Goal: Task Accomplishment & Management: Manage account settings

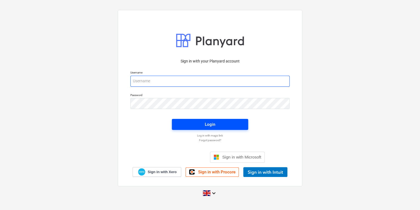
type input "[PERSON_NAME][EMAIL_ADDRESS][PERSON_NAME][DOMAIN_NAME]"
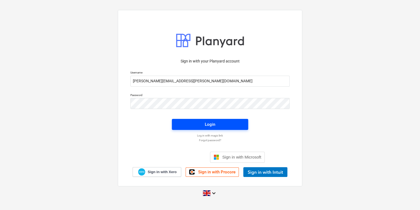
click at [224, 124] on span "Login" at bounding box center [210, 124] width 63 height 7
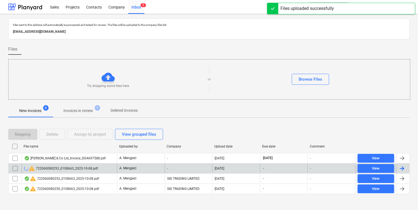
click at [18, 167] on input "checkbox" at bounding box center [15, 168] width 9 height 9
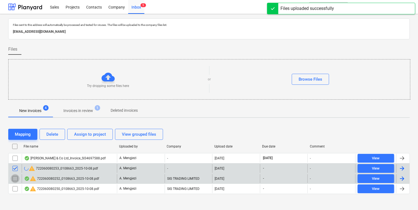
click at [14, 177] on input "checkbox" at bounding box center [15, 178] width 9 height 9
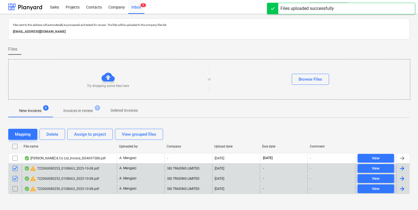
click at [17, 187] on input "checkbox" at bounding box center [15, 188] width 9 height 9
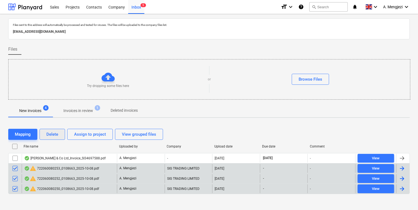
click at [45, 136] on button "Delete" at bounding box center [53, 134] width 26 height 11
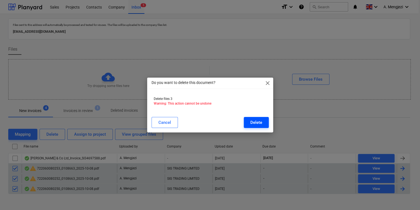
click at [267, 120] on button "Delete" at bounding box center [256, 122] width 25 height 11
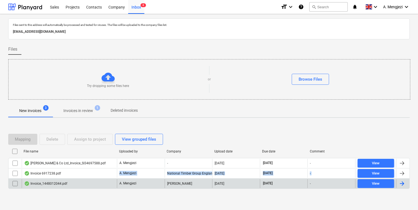
click at [105, 177] on div "[PERSON_NAME] & Co Ltd_Invoice_SI34697588.pdf A. Mengjezi - [DATE] [DATE] - Vie…" at bounding box center [209, 173] width 402 height 31
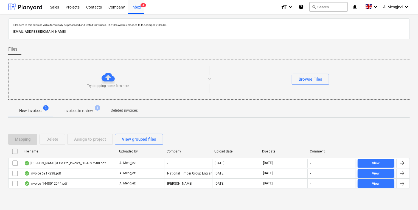
drag, startPoint x: 105, startPoint y: 177, endPoint x: 89, endPoint y: 205, distance: 31.8
click at [89, 205] on div "Files sent to this address will automatically be processed and tested for virus…" at bounding box center [209, 113] width 418 height 199
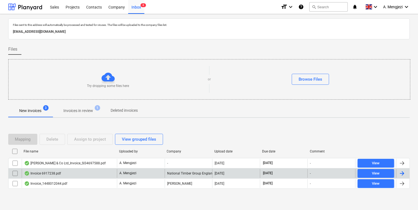
click at [71, 172] on div "Invoice 6917238.pdf" at bounding box center [69, 173] width 95 height 9
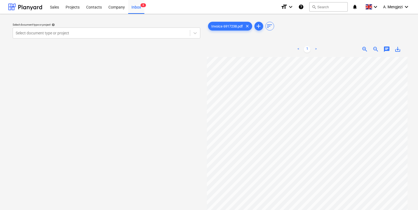
scroll to position [10, 88]
click at [194, 94] on div "Select document type or project help Select document type or project Invoice 69…" at bounding box center [209, 135] width 402 height 235
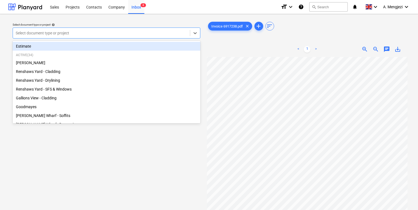
click at [133, 35] on div at bounding box center [102, 32] width 172 height 5
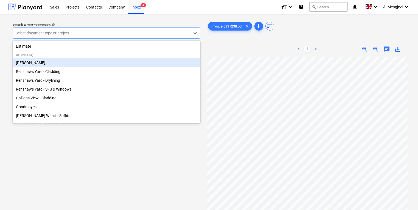
click at [107, 64] on div "[PERSON_NAME]" at bounding box center [107, 62] width 188 height 9
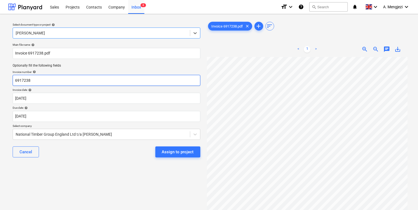
scroll to position [10, 88]
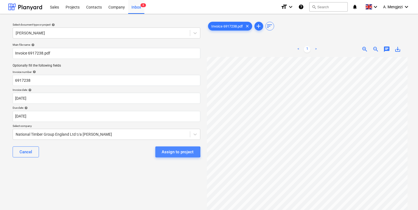
click at [164, 152] on div "Assign to project" at bounding box center [178, 151] width 32 height 7
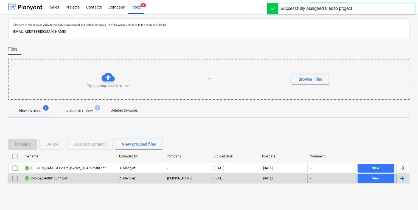
click at [72, 182] on div "Invoice_1448012044.pdf" at bounding box center [69, 178] width 95 height 9
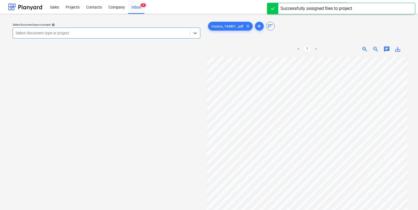
click at [70, 34] on div at bounding box center [102, 32] width 172 height 5
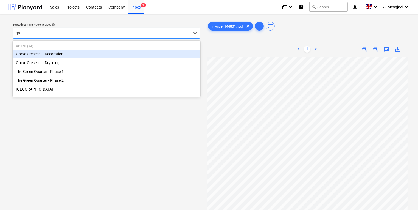
type input "gree"
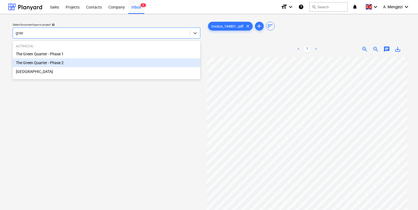
click at [53, 62] on div "The Green Quarter - Phase 2" at bounding box center [107, 62] width 188 height 9
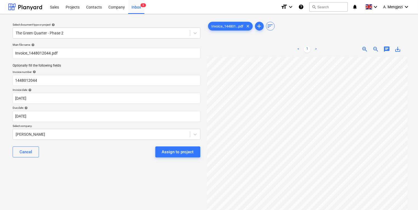
scroll to position [26, 0]
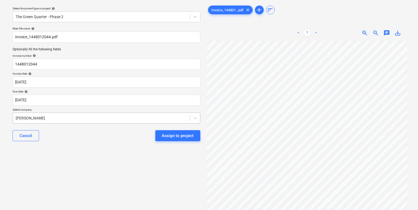
click at [143, 133] on body "Sales Projects Contacts Company Inbox 3 format_size keyboard_arrow_down help se…" at bounding box center [209, 89] width 418 height 210
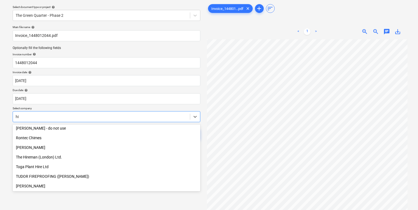
scroll to position [261, 0]
type input "hil"
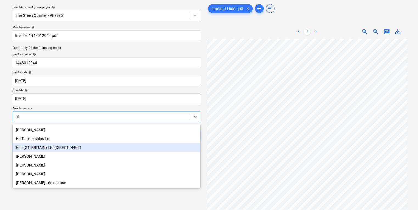
click at [118, 145] on div "Hilti (GT. BRITAIN) Ltd (DIRECT DEBIT)" at bounding box center [107, 147] width 188 height 9
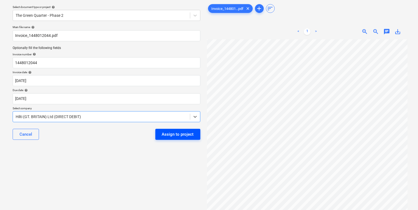
click at [177, 138] on button "Assign to project" at bounding box center [177, 134] width 45 height 11
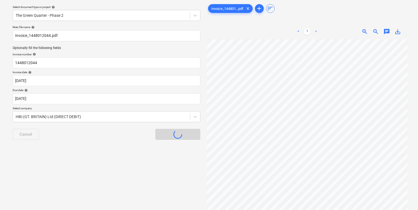
scroll to position [3, 0]
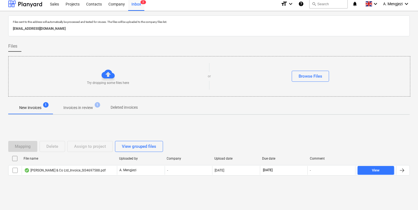
click at [87, 103] on span "Invoices in review 1" at bounding box center [78, 107] width 52 height 10
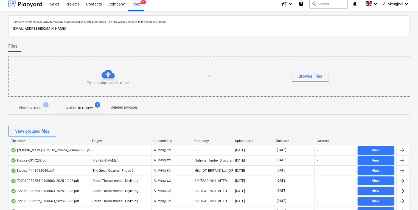
click at [100, 129] on div "View grouped files" at bounding box center [209, 131] width 402 height 11
click at [100, 140] on div "Project" at bounding box center [120, 141] width 57 height 4
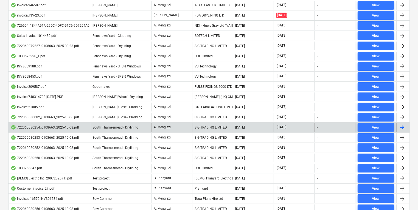
scroll to position [179, 0]
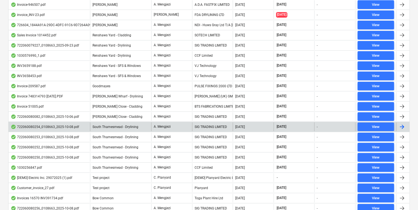
click at [116, 127] on span "South Thamesmead - Drylining" at bounding box center [116, 127] width 46 height 4
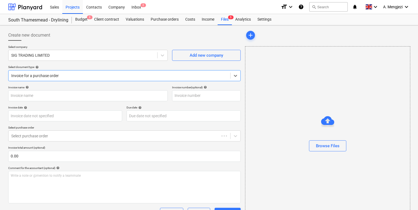
type input "722060080254"
type input "08 Oct 2025"
type input "15 Nov 2025"
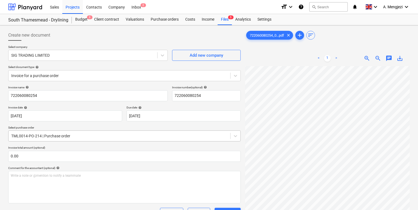
scroll to position [101, 38]
click at [228, 19] on div "Files 5" at bounding box center [225, 19] width 14 height 11
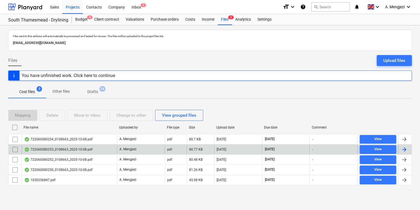
click at [96, 146] on div "722060080253_0108663_2025-10-08.pdf" at bounding box center [69, 149] width 95 height 9
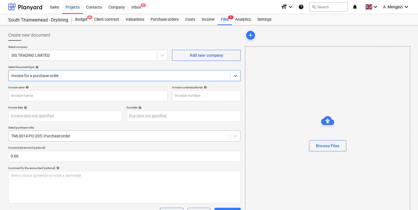
type input "722060080253"
type input "06 Oct 2025"
type input "15 Nov 2025"
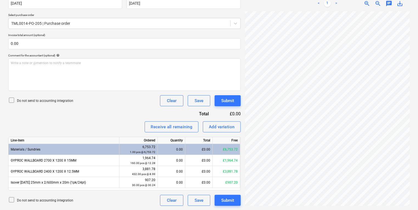
scroll to position [133, 63]
click at [166, 159] on div "0.00" at bounding box center [171, 160] width 23 height 11
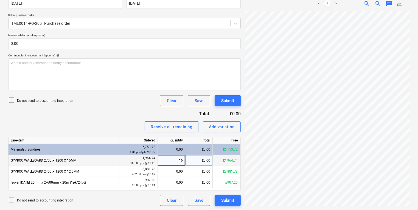
type input "160"
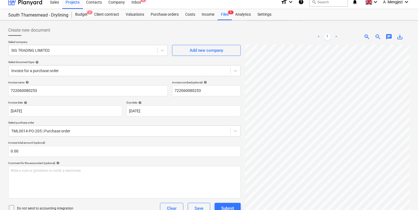
scroll to position [0, 0]
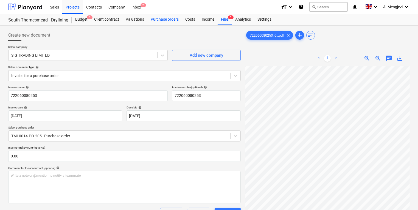
click at [162, 21] on div "Purchase orders" at bounding box center [165, 19] width 35 height 11
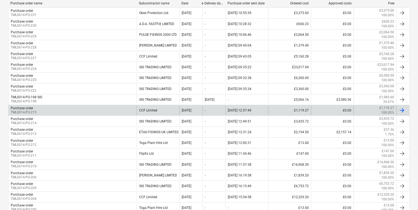
scroll to position [154, 0]
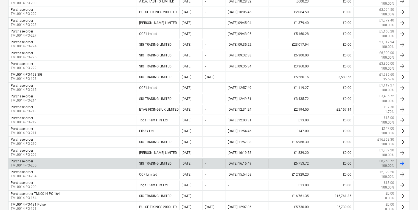
click at [91, 160] on div "Purchase order TML0014-PO-205" at bounding box center [73, 162] width 128 height 9
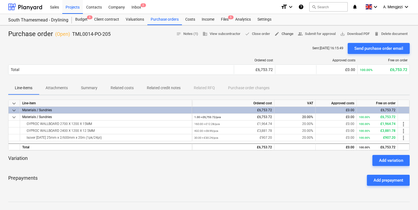
click at [275, 35] on span "edit" at bounding box center [277, 33] width 5 height 5
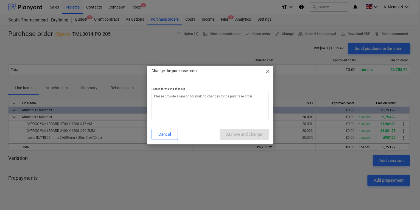
type textarea "x"
click at [255, 87] on div at bounding box center [210, 84] width 117 height 4
click at [246, 95] on textarea at bounding box center [210, 105] width 117 height 28
type textarea "p"
type textarea "x"
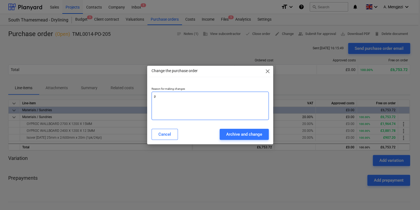
type textarea "pr"
type textarea "x"
type textarea "pri"
type textarea "x"
type textarea "pric"
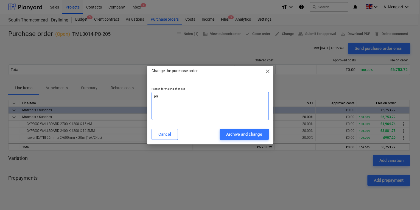
type textarea "x"
type textarea "price"
type textarea "x"
type textarea "price"
click at [229, 142] on div "Change the purchase order close Reason for making changes price Cancel Archive …" at bounding box center [210, 105] width 126 height 78
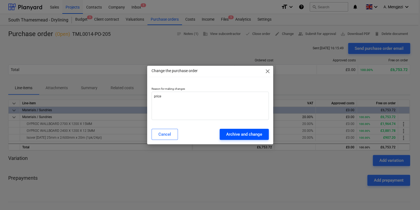
click at [240, 136] on div "Archive and change" at bounding box center [244, 133] width 36 height 7
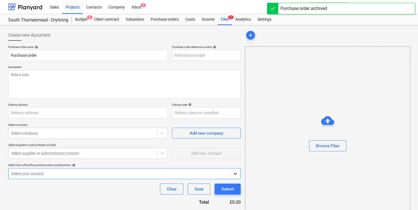
type textarea "x"
type input "TML0014-PO-232"
type textarea "x"
type input "TML0014-PO-205"
type textarea "Hi, Please proceed with attached order. Delivery dates as per below : 15mm WB -…"
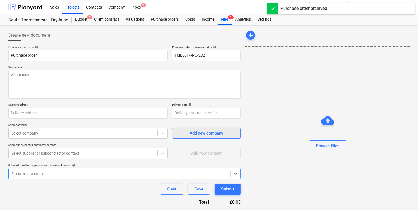
type input "Lovell Partnerships, Lakeside Centre, South Thamesmead, Bazalgette Way, London,…"
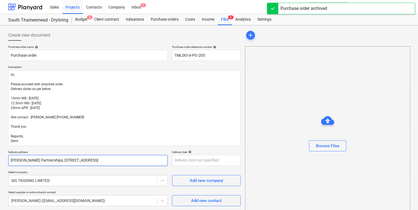
type textarea "x"
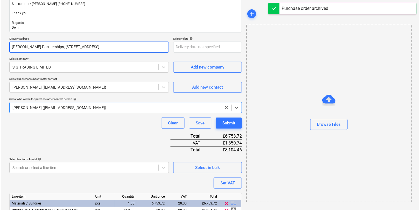
scroll to position [153, 0]
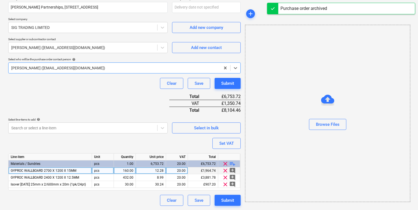
click at [148, 170] on div "12.28" at bounding box center [151, 170] width 26 height 7
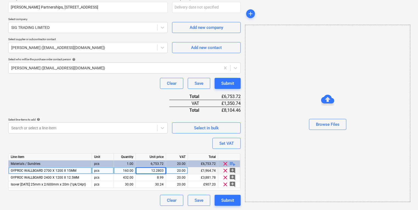
type input "12.28031"
click at [240, 196] on button "Submit" at bounding box center [228, 199] width 26 height 11
type textarea "x"
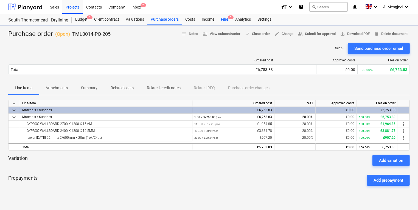
click at [224, 16] on div "Files 5" at bounding box center [225, 19] width 14 height 11
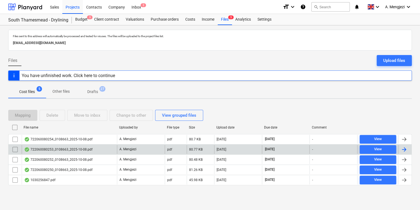
click at [80, 153] on div "722060080253_0108663_2025-10-08.pdf" at bounding box center [69, 149] width 95 height 9
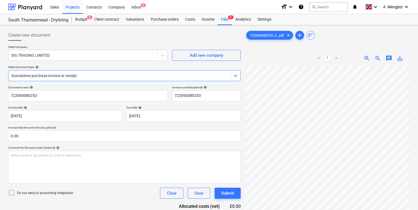
scroll to position [40, 55]
click at [279, 54] on div "< 1 > zoom_in zoom_out chat 0 save_alt" at bounding box center [327, 156] width 165 height 210
click at [100, 82] on div "Select company SIG TRADING LIMITED Add new company Select document type help St…" at bounding box center [124, 65] width 233 height 40
click at [101, 74] on div at bounding box center [119, 75] width 216 height 5
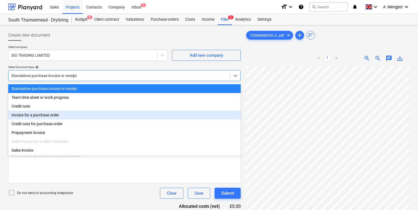
click at [94, 112] on div "Invoice for a purchase order" at bounding box center [124, 114] width 233 height 9
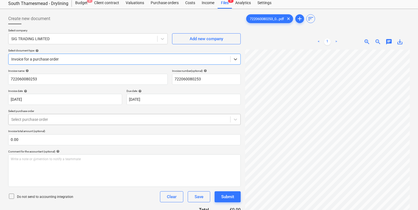
click at [91, 134] on body "Sales Projects Contacts Company Inbox 2 format_size keyboard_arrow_down help se…" at bounding box center [209, 89] width 418 height 210
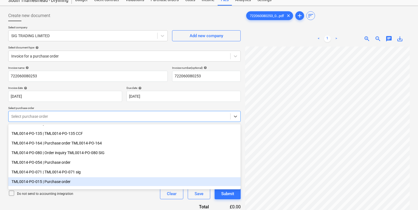
scroll to position [110, 0]
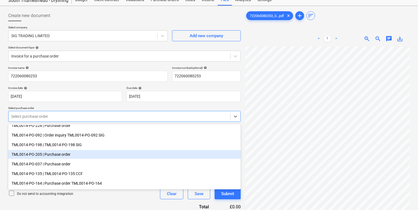
click at [94, 154] on div "TML0014-PO-205 | Purchase order" at bounding box center [124, 154] width 233 height 9
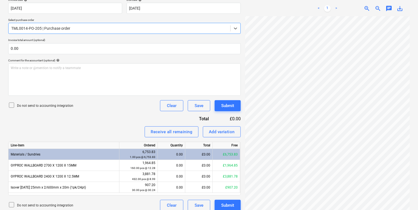
scroll to position [112, 0]
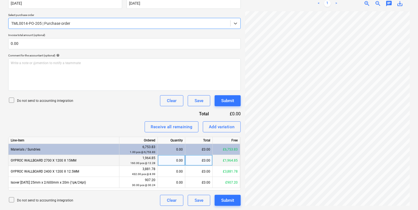
click at [174, 157] on div "0.00" at bounding box center [171, 160] width 23 height 11
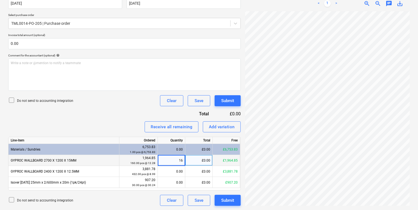
type input "160"
click at [215, 138] on div "Create new document Select company SIG TRADING LIMITED Add new company Select d…" at bounding box center [209, 61] width 406 height 293
click at [230, 103] on button "Submit" at bounding box center [228, 100] width 26 height 11
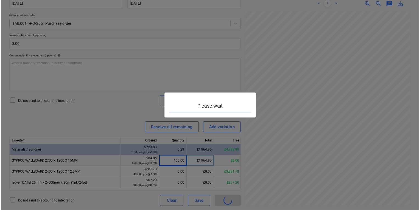
scroll to position [212, 124]
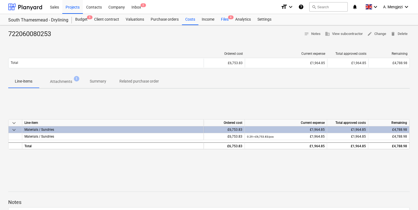
click at [223, 20] on div "Files 4" at bounding box center [225, 19] width 14 height 11
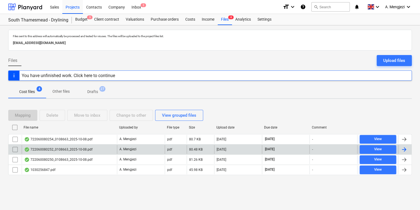
click at [160, 150] on div "A. Mengjezi" at bounding box center [141, 149] width 48 height 9
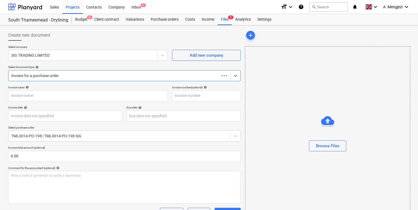
type input "722060080252"
type input "[DATE]"
type input "15 Nov 2025"
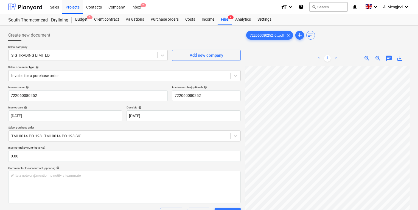
scroll to position [107, 42]
click at [227, 20] on div "Files 4" at bounding box center [225, 19] width 14 height 11
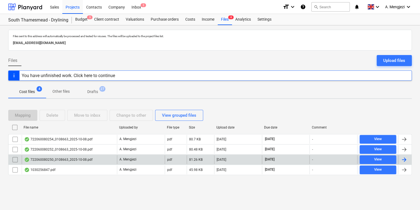
click at [82, 160] on div "722060080250_0108663_2025-10-08.pdf" at bounding box center [58, 159] width 68 height 4
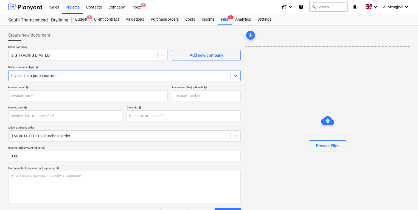
type input "722060080250"
type input "[DATE]"
type input "15 Nov 2025"
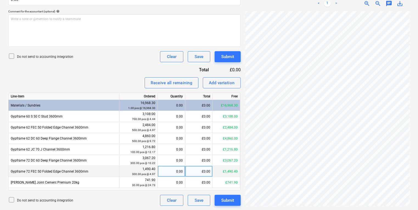
scroll to position [149, 62]
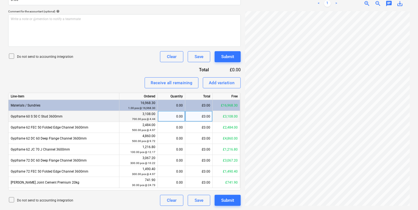
click at [164, 119] on div "0.00" at bounding box center [171, 116] width 23 height 11
type input "140"
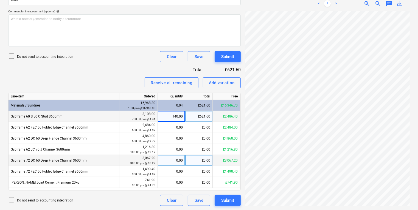
scroll to position [157, 107]
click at [135, 157] on div "Create new document Select company SIG TRADING LIMITED Add new company Select d…" at bounding box center [209, 39] width 406 height 337
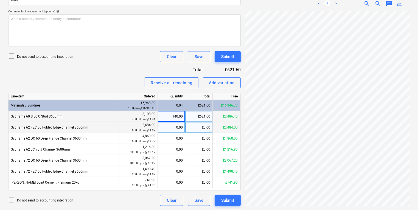
scroll to position [152, 67]
click at [170, 127] on div "0.00" at bounding box center [171, 127] width 23 height 11
type input "100"
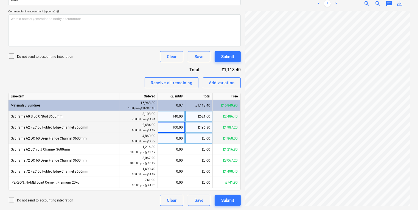
click at [176, 135] on div "0.00" at bounding box center [171, 138] width 23 height 11
click at [172, 138] on div "0.00" at bounding box center [171, 138] width 23 height 11
type input "63"
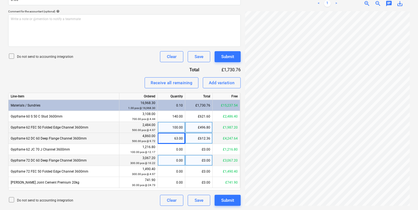
click at [165, 160] on div "0.00" at bounding box center [171, 160] width 23 height 11
type input "300"
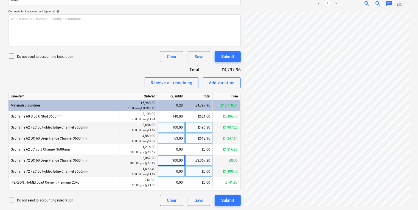
click at [174, 172] on div "0.00" at bounding box center [171, 171] width 23 height 11
type input "300"
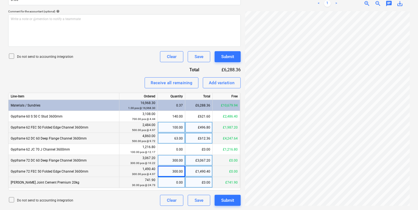
click at [172, 185] on div "0.00" at bounding box center [171, 182] width 23 height 11
type input "30"
click at [225, 81] on div "Add variation" at bounding box center [222, 82] width 26 height 7
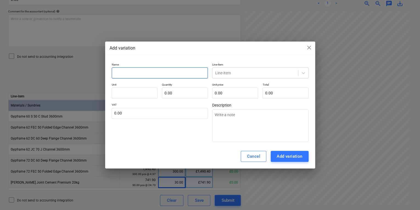
click at [177, 68] on input "text" at bounding box center [160, 72] width 96 height 11
click at [196, 69] on input "text" at bounding box center [160, 72] width 96 height 11
type textarea "x"
type input "R"
type textarea "x"
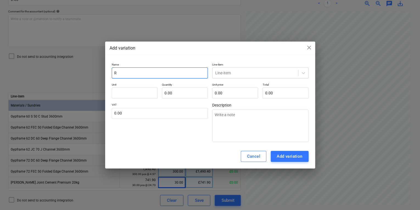
type input "Ro"
type textarea "x"
type input "Rou"
type textarea "x"
type input "Roun"
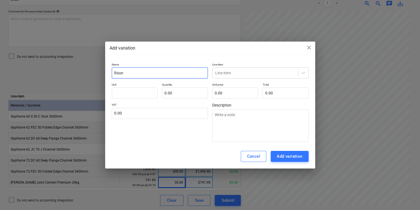
type textarea "x"
type input "Round"
type textarea "x"
type input "Roundi"
type textarea "x"
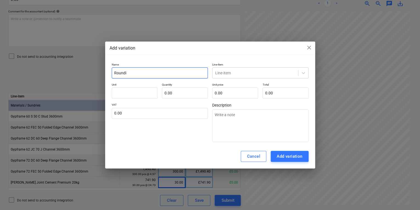
type input "Roundin"
type textarea "x"
type input "Rounding"
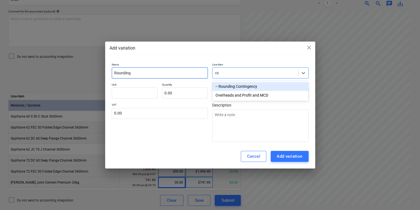
type input "r"
type input "mater"
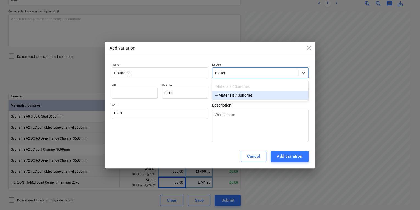
click at [281, 97] on div "-- Materials / Sundries" at bounding box center [260, 95] width 96 height 9
type textarea "x"
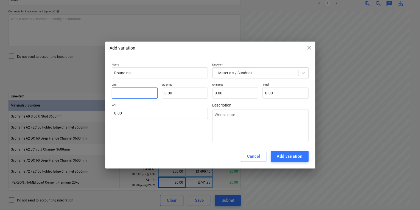
click at [135, 92] on input "text" at bounding box center [135, 92] width 46 height 11
type textarea "x"
type input "p"
type textarea "x"
type input "pc"
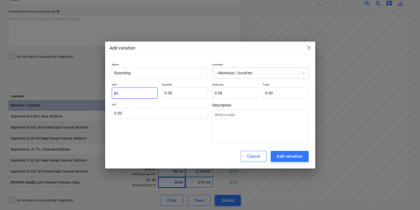
type textarea "x"
type input "pcs"
type textarea "x"
type input "1.00"
type textarea "x"
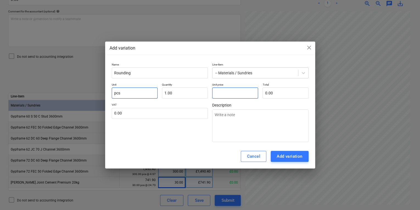
type input "0"
type textarea "x"
type input "0."
type textarea "x"
type input "0.0"
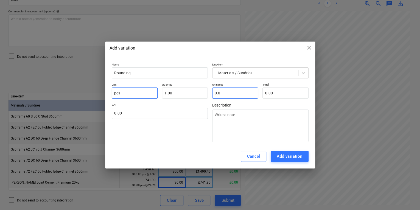
type textarea "x"
type input "0.08"
click at [289, 156] on div "Add variation" at bounding box center [290, 155] width 26 height 7
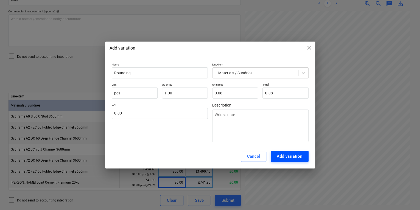
type textarea "x"
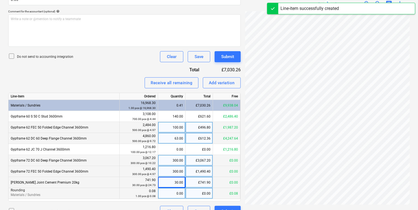
click at [165, 194] on div "0.00" at bounding box center [171, 193] width 23 height 11
type input "1"
click at [230, 54] on div "Submit" at bounding box center [227, 56] width 13 height 7
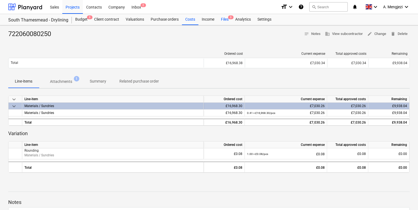
click at [231, 24] on div "Files 3" at bounding box center [225, 19] width 14 height 11
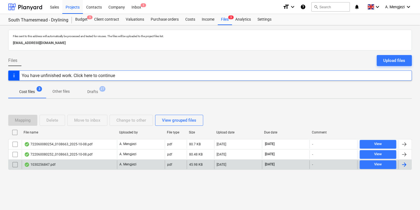
click at [139, 164] on div "A. Mengjezi" at bounding box center [141, 164] width 48 height 9
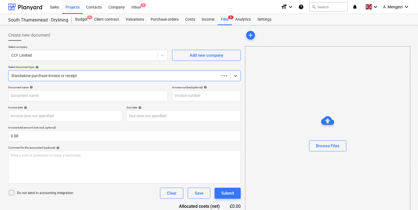
type input "1030256847"
type input "26 Sep 2025"
type input "15 Nov 2025"
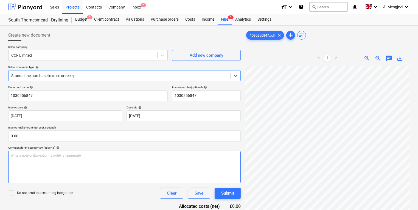
scroll to position [66, 0]
click at [244, 157] on div "1030256847.pdf clear add sort < 1 > zoom_in zoom_out chat 0 save_alt" at bounding box center [327, 144] width 169 height 235
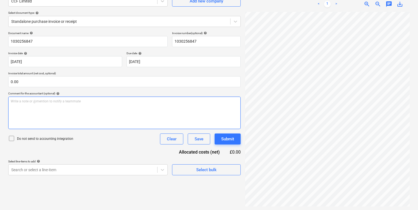
scroll to position [55, 0]
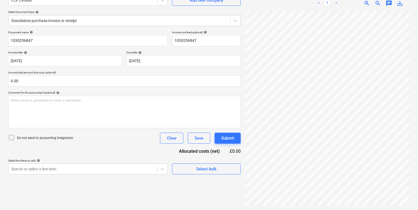
click at [174, 11] on div "Select document type help" at bounding box center [124, 12] width 233 height 4
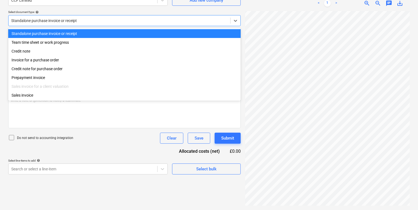
click at [176, 19] on div at bounding box center [119, 20] width 216 height 5
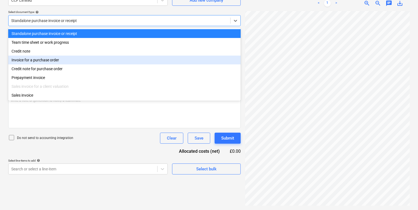
click at [145, 62] on div "Invoice for a purchase order" at bounding box center [124, 59] width 233 height 9
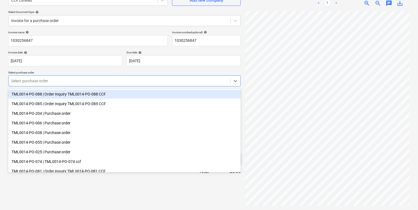
click at [133, 81] on div at bounding box center [119, 80] width 216 height 5
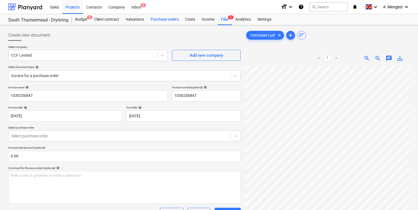
click at [158, 20] on div "Purchase orders" at bounding box center [165, 19] width 35 height 11
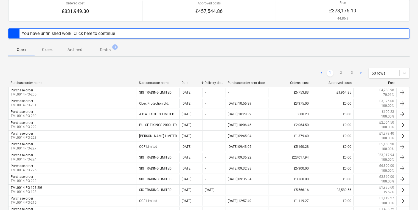
scroll to position [44, 0]
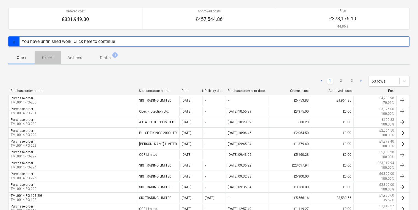
click at [53, 59] on p "Closed" at bounding box center [47, 58] width 13 height 6
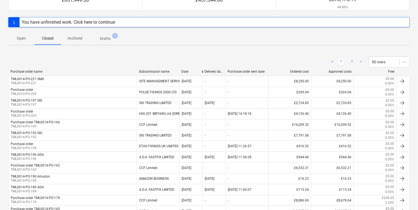
scroll to position [57, 0]
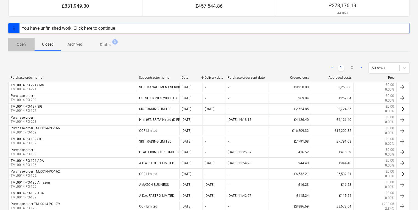
click at [20, 43] on p "Open" at bounding box center [21, 44] width 13 height 6
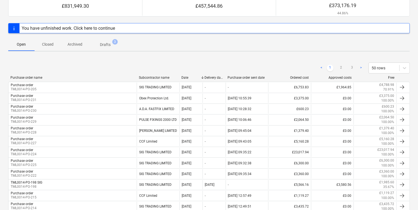
click at [112, 43] on span "3" at bounding box center [114, 41] width 5 height 5
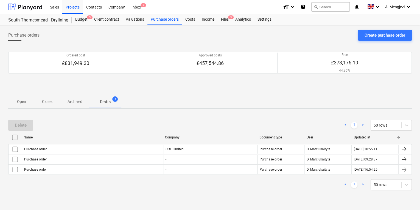
click at [92, 97] on span "Drafts 3" at bounding box center [105, 101] width 33 height 10
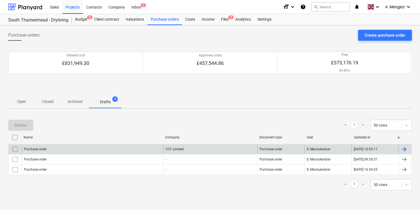
click at [99, 151] on div "Purchase order" at bounding box center [92, 148] width 141 height 9
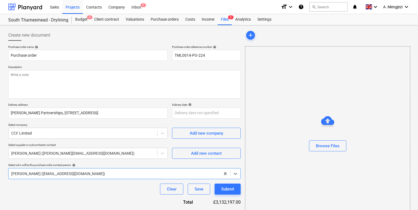
type textarea "x"
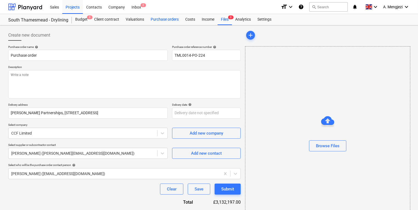
click at [162, 18] on div "Purchase orders" at bounding box center [165, 19] width 35 height 11
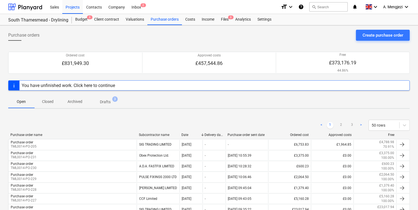
click at [78, 101] on p "Archived" at bounding box center [75, 102] width 15 height 6
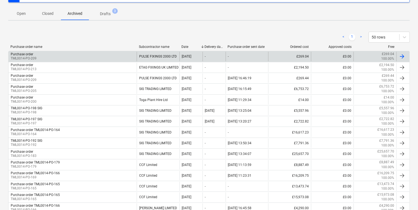
scroll to position [110, 0]
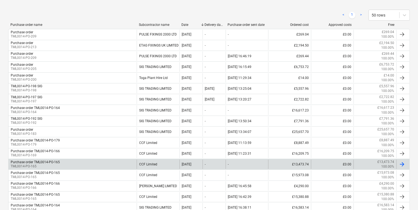
click at [91, 167] on div "Purchase order TML0014-PO-165 TML0014-PO-165" at bounding box center [73, 163] width 128 height 9
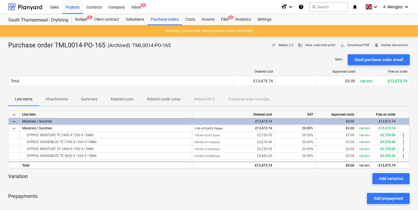
click at [289, 49] on button "notes Notes (1)" at bounding box center [282, 45] width 26 height 9
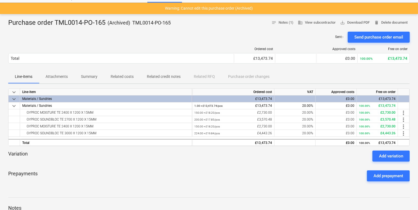
scroll to position [3, 0]
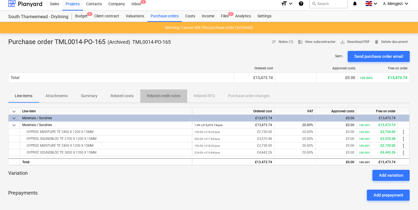
click at [163, 101] on button "Related credit notes" at bounding box center [163, 95] width 47 height 13
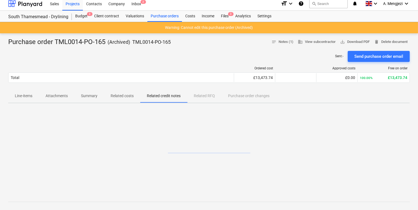
click at [35, 95] on span "Line-items" at bounding box center [23, 95] width 31 height 9
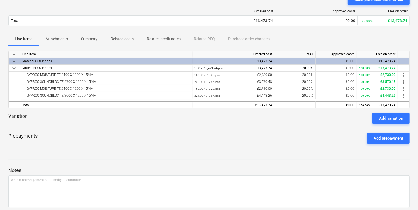
scroll to position [135, 0]
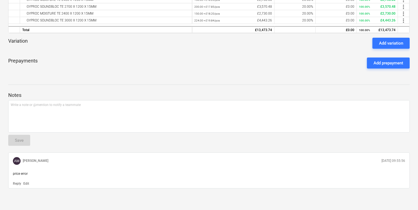
click at [27, 182] on p "Edit" at bounding box center [26, 183] width 6 height 5
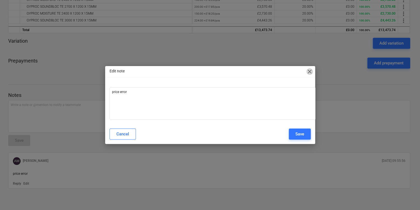
click at [309, 74] on span "close" at bounding box center [310, 71] width 7 height 7
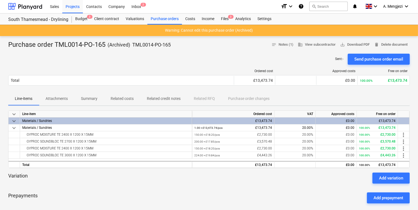
scroll to position [0, 0]
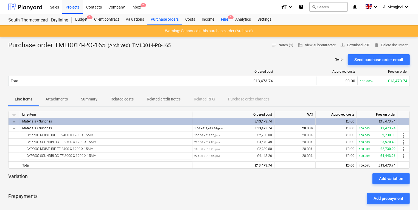
click at [223, 16] on div "Files 3" at bounding box center [225, 19] width 14 height 11
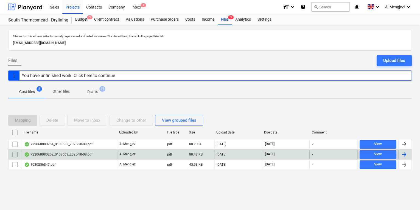
click at [144, 151] on div "A. Mengjezi" at bounding box center [141, 154] width 48 height 9
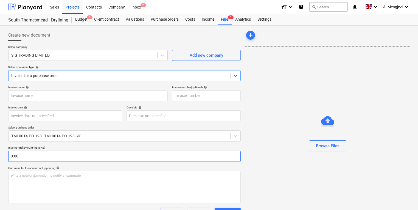
type input "722060080252"
type input "[DATE]"
type input "15 Nov 2025"
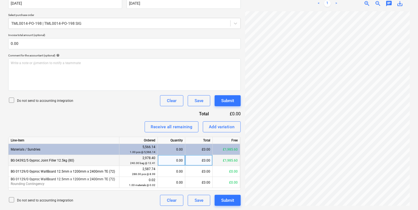
scroll to position [94, 65]
click at [139, 141] on div "Ordered" at bounding box center [138, 140] width 38 height 7
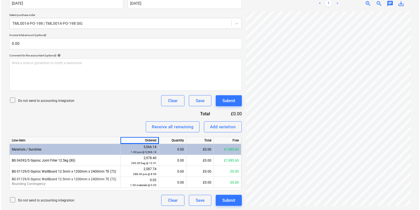
scroll to position [107, 24]
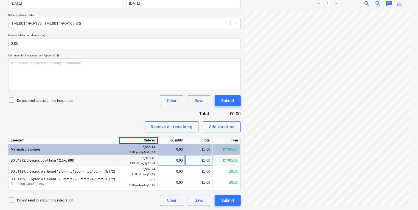
click at [178, 163] on div "0.00" at bounding box center [171, 160] width 23 height 11
type input "160"
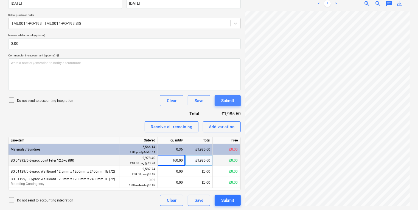
click at [218, 104] on button "Submit" at bounding box center [228, 100] width 26 height 11
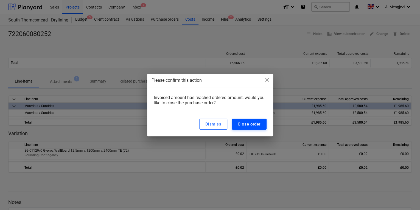
click at [248, 128] on button "Close order" at bounding box center [249, 123] width 35 height 11
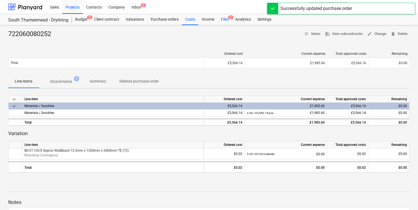
click at [229, 19] on span "2" at bounding box center [230, 17] width 5 height 4
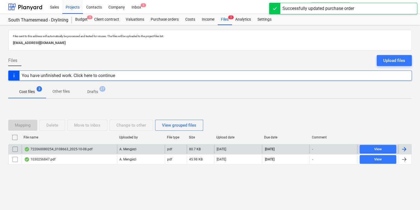
click at [107, 151] on div "722060080254_0108663_2025-10-08.pdf" at bounding box center [69, 148] width 95 height 9
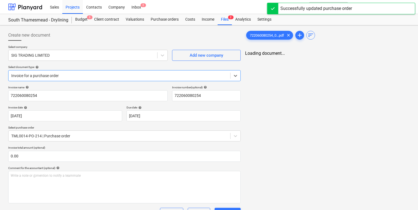
type input "722060080254"
type input "[DATE]"
type input "15 Nov 2025"
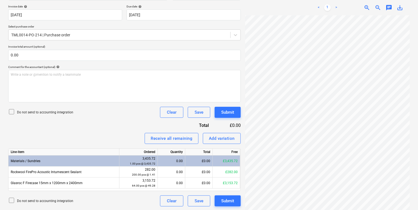
scroll to position [101, 0]
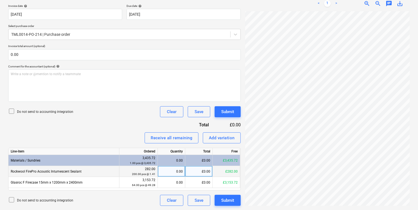
click at [170, 171] on div "0.00" at bounding box center [171, 171] width 23 height 11
type input "200"
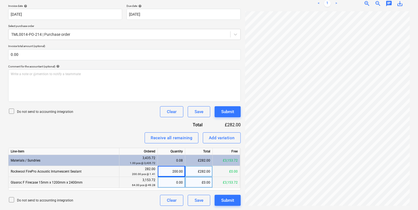
click at [170, 186] on div "0.00" at bounding box center [171, 182] width 23 height 11
type input "64"
click at [418, 108] on html "Sales Projects Contacts Company Inbox 2 format_size keyboard_arrow_down help se…" at bounding box center [209, 4] width 418 height 210
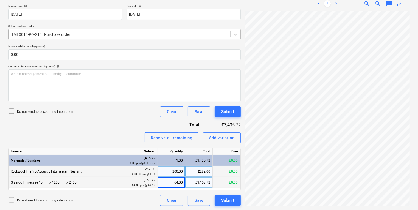
click at [144, 36] on div at bounding box center [119, 34] width 216 height 5
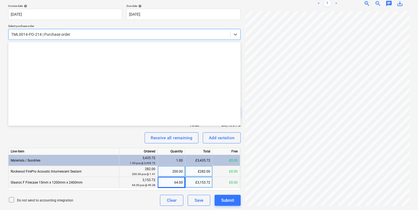
scroll to position [187, 0]
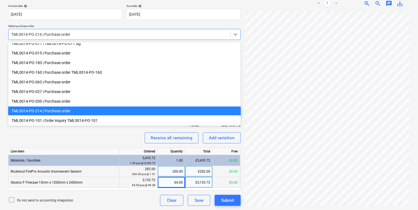
click at [88, 111] on div "TML0014-PO-214 | Purchase order" at bounding box center [124, 110] width 233 height 9
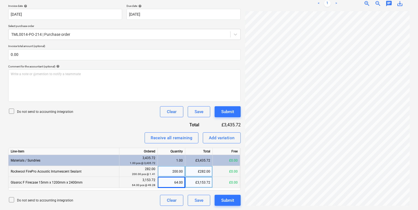
click at [88, 114] on div "Do not send to accounting integration Clear Save Submit" at bounding box center [124, 111] width 233 height 11
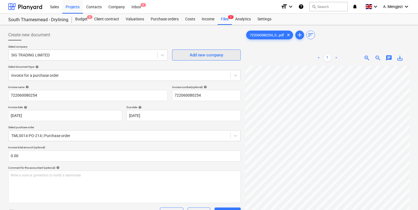
scroll to position [0, 0]
click at [227, 16] on div "Files 2" at bounding box center [225, 19] width 14 height 11
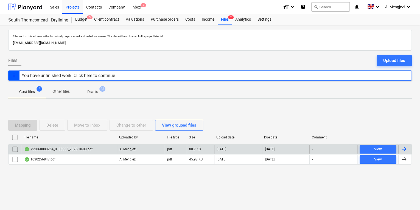
click at [59, 144] on div "722060080254_0108663_2025-10-08.pdf A. Mengjezi pdf 80.7 KB 09.10.2025 15.11.20…" at bounding box center [210, 149] width 404 height 10
click at [180, 146] on div "pdf" at bounding box center [176, 148] width 22 height 9
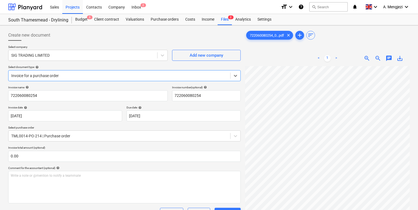
click at [100, 79] on div "Invoice for a purchase order" at bounding box center [124, 75] width 233 height 11
click at [101, 79] on div "Invoice for a purchase order" at bounding box center [124, 75] width 233 height 11
click at [93, 144] on div "Invoice name help 722060080254 Invoice number (optional) help 722060080254 Invo…" at bounding box center [124, 195] width 233 height 221
click at [93, 135] on body "Sales Projects Contacts Company Inbox 2 format_size keyboard_arrow_down help se…" at bounding box center [209, 105] width 418 height 210
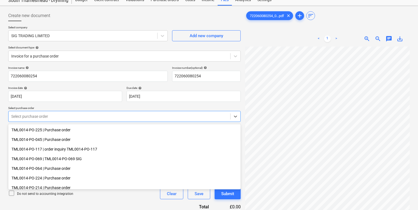
scroll to position [66, 0]
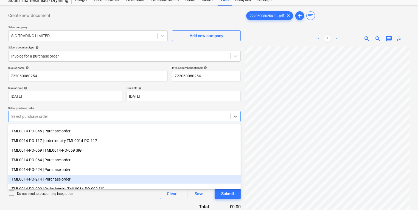
click at [94, 176] on div "TML0014-PO-214 | Purchase order" at bounding box center [124, 178] width 233 height 9
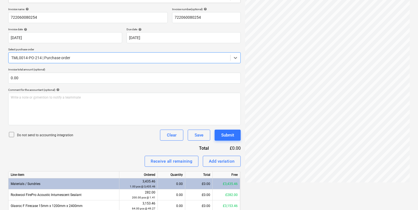
scroll to position [101, 0]
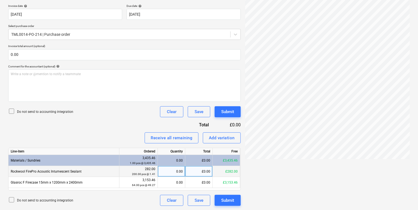
click at [168, 171] on div "0.00" at bounding box center [171, 171] width 23 height 11
type input "200"
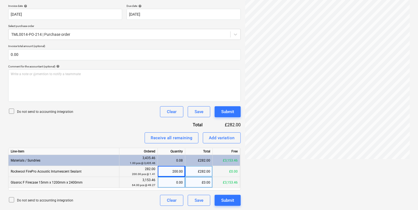
click at [175, 179] on div "0.00" at bounding box center [171, 182] width 23 height 11
type input "64"
click at [227, 112] on div "Submit" at bounding box center [227, 111] width 13 height 7
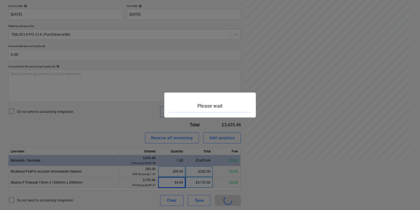
scroll to position [171, 124]
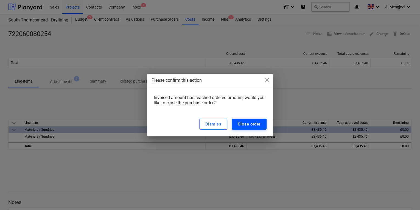
click at [257, 123] on div "Close order" at bounding box center [249, 123] width 23 height 7
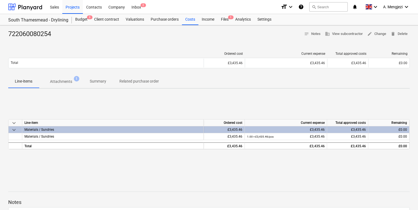
click at [194, 42] on div at bounding box center [209, 40] width 402 height 4
click at [227, 20] on div "Files 1" at bounding box center [225, 19] width 14 height 11
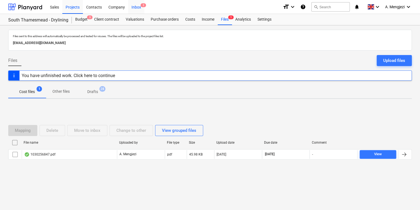
click at [138, 11] on div "Inbox 2" at bounding box center [136, 7] width 16 height 14
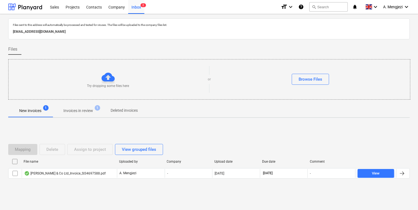
click at [90, 115] on span "Invoices in review 1" at bounding box center [78, 110] width 52 height 10
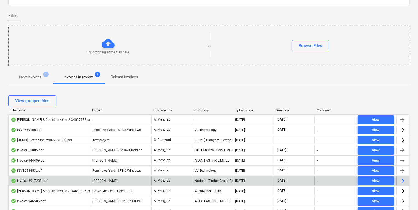
scroll to position [88, 0]
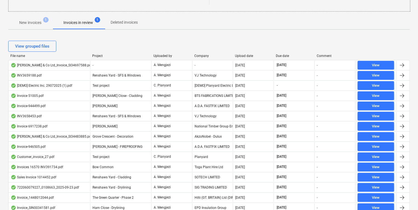
click at [97, 55] on div "Project" at bounding box center [120, 56] width 57 height 4
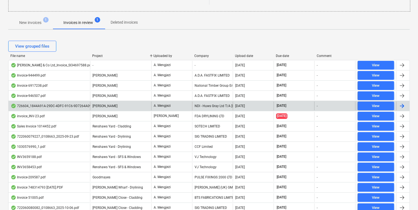
scroll to position [110, 0]
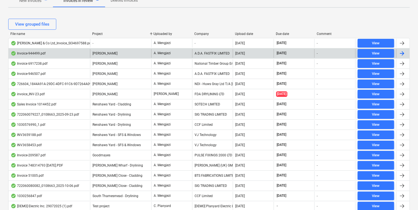
drag, startPoint x: 190, startPoint y: 50, endPoint x: 192, endPoint y: 48, distance: 2.8
click at [192, 48] on div "Invoice-944499.pdf Trent Park A. Mengjezi A.D.A. FASTFIX LIMITED 02.10.2025 30.…" at bounding box center [209, 53] width 402 height 10
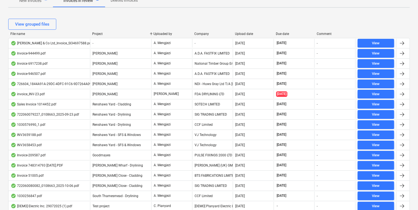
click at [193, 51] on div "A.D.A. FASTFIX LIMITED" at bounding box center [212, 53] width 41 height 9
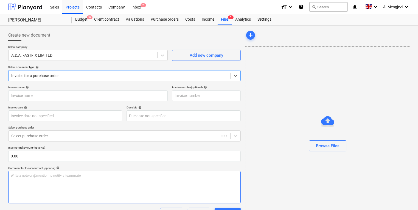
type input "944499"
type input "[DATE]"
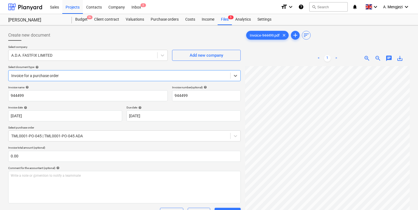
click at [227, 25] on div "Trent Park Budget 9+ Client contract Valuations Purchase orders Costs Income Fi…" at bounding box center [209, 19] width 418 height 11
click at [218, 22] on div "Files 5" at bounding box center [225, 19] width 14 height 11
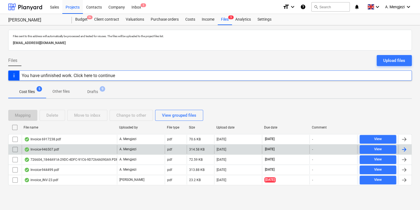
click at [63, 151] on div "Invoice-946507.pdf" at bounding box center [69, 149] width 95 height 9
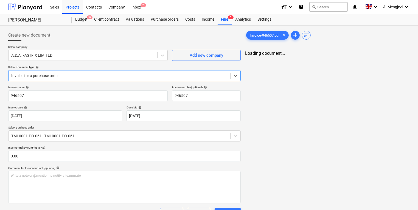
type input "946507"
type input "[DATE]"
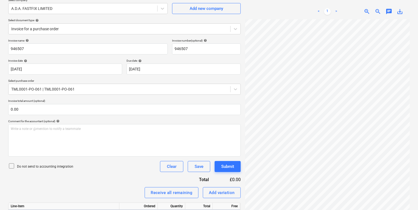
scroll to position [110, 0]
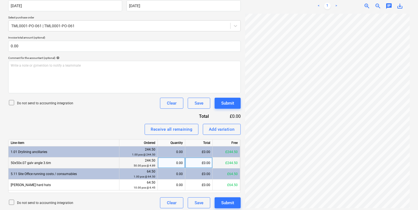
click at [173, 164] on div "0.00" at bounding box center [171, 162] width 23 height 11
type input "50"
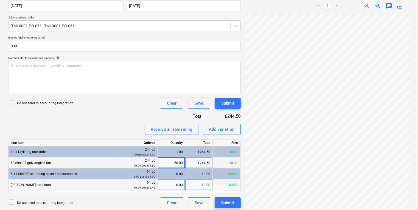
click at [173, 188] on div "0.00" at bounding box center [171, 184] width 23 height 11
type input "10"
click at [227, 98] on button "Submit" at bounding box center [228, 103] width 26 height 11
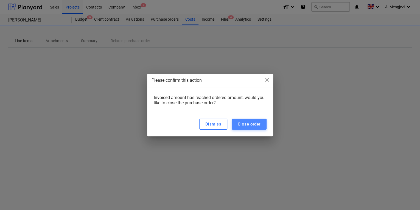
click at [255, 123] on div "Close order" at bounding box center [249, 123] width 23 height 7
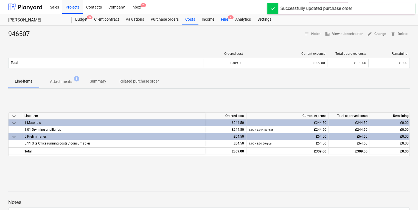
click at [229, 23] on div "Files 4" at bounding box center [225, 19] width 14 height 11
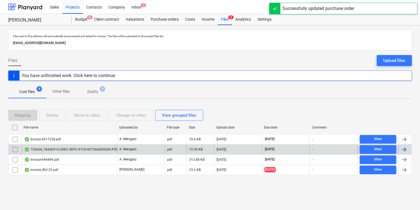
click at [93, 151] on div "726604_1844A91A-29DC-4DFC-91C6-9D7264A090A9.PDF" at bounding box center [69, 149] width 95 height 9
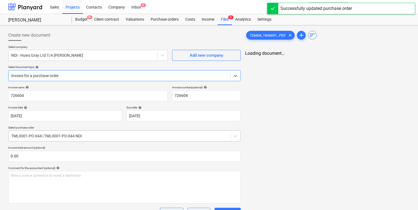
type input "726604"
type input "[DATE]"
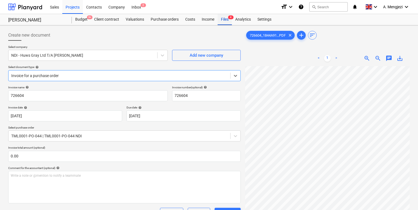
click at [222, 24] on div "Files 4" at bounding box center [225, 19] width 14 height 11
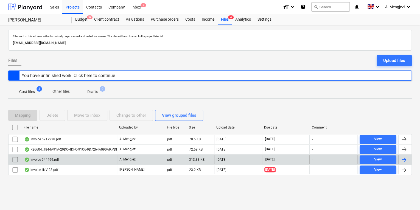
click at [70, 159] on div "Invoice-944499.pdf" at bounding box center [69, 159] width 95 height 9
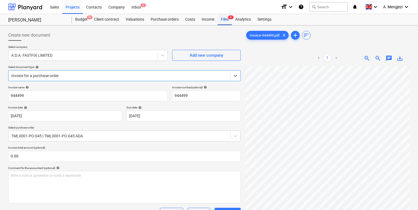
click at [229, 20] on div "Files 4" at bounding box center [225, 19] width 14 height 11
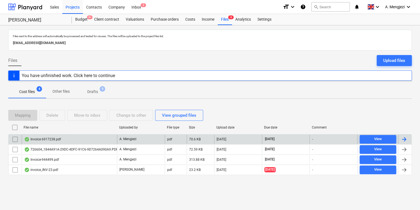
click at [113, 138] on div "Invoice 6917238.pdf" at bounding box center [69, 139] width 95 height 9
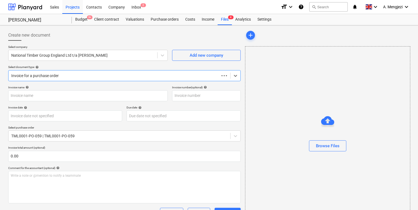
type input "6917238"
type input "[DATE]"
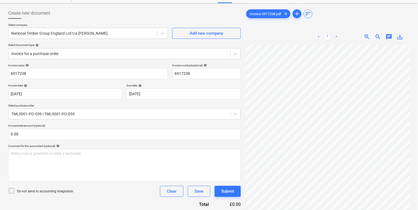
scroll to position [70, 124]
click at [224, 148] on div "Create new document Select company National Timber Group England Ltd t/a Arnold…" at bounding box center [209, 135] width 406 height 260
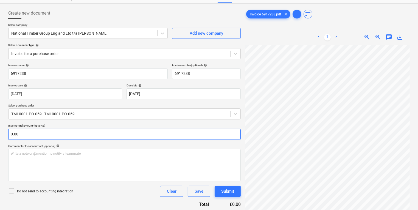
scroll to position [79, 0]
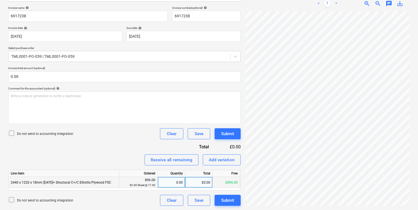
click at [186, 177] on div "£0.00" at bounding box center [198, 182] width 27 height 11
click at [165, 178] on div "0.00" at bounding box center [171, 182] width 23 height 11
type input "50"
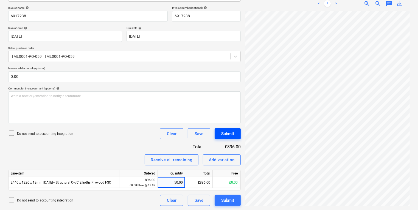
click at [229, 136] on div "Submit" at bounding box center [227, 133] width 13 height 7
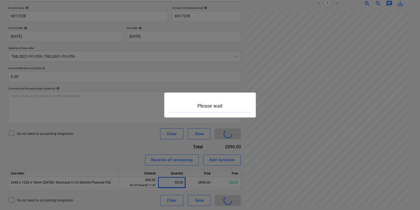
scroll to position [180, 124]
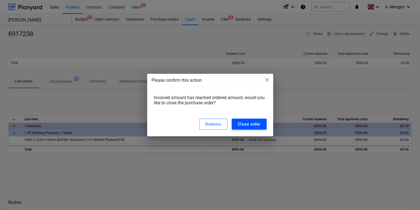
click at [254, 126] on div "Close order" at bounding box center [249, 123] width 23 height 7
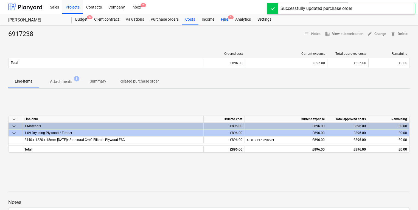
click at [224, 16] on div "Files 3" at bounding box center [225, 19] width 14 height 11
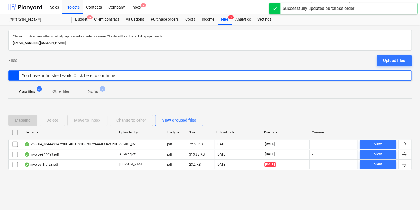
click at [71, 173] on div at bounding box center [210, 174] width 404 height 4
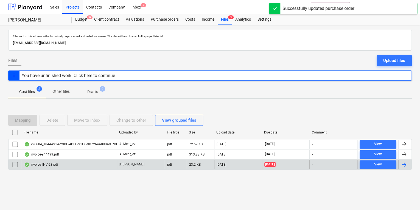
click at [67, 164] on div "invoice_INV-23.pdf" at bounding box center [69, 164] width 95 height 9
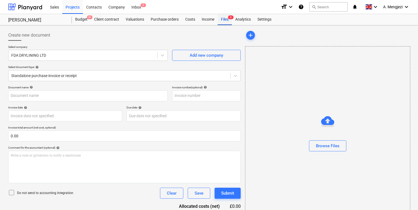
click at [226, 21] on div "Files 3" at bounding box center [225, 19] width 14 height 11
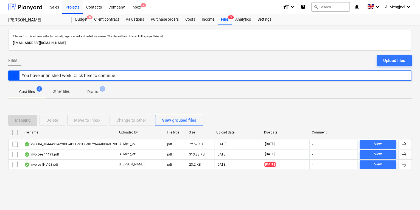
click at [71, 8] on div "Projects" at bounding box center [72, 7] width 21 height 14
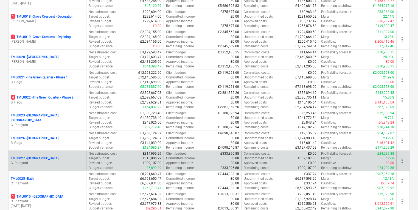
scroll to position [418, 0]
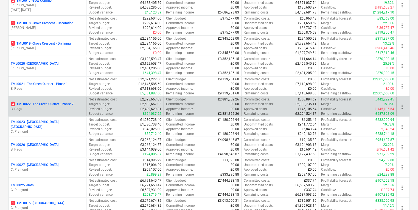
click at [65, 109] on p "B. Pagu" at bounding box center [47, 109] width 73 height 5
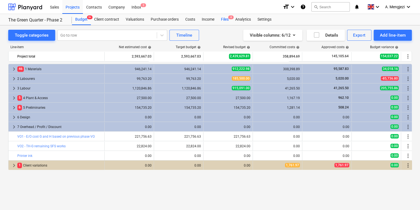
click at [223, 20] on div "Files 4" at bounding box center [225, 19] width 14 height 11
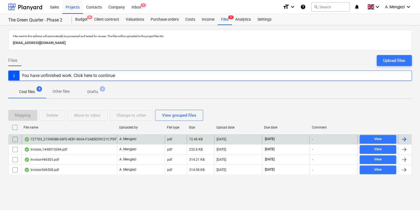
click at [69, 136] on div "727703_215980B8-68FE-4EB1-860A-F2AB5ED9C21C.PDF" at bounding box center [69, 139] width 95 height 9
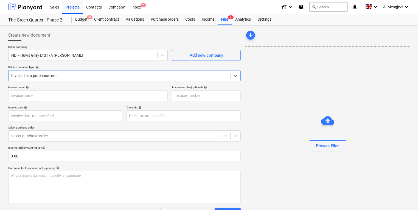
type input "727703"
type input "[DATE]"
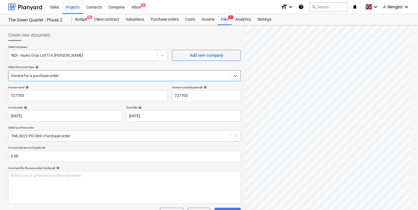
scroll to position [183, 0]
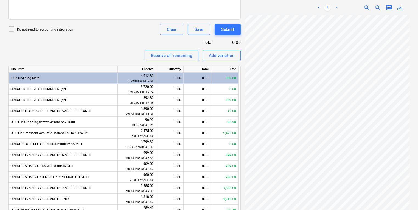
click at [212, 63] on div "Create new document Select company NDI - Huws Gray Ltd T/A Lloyd Worrall Add ne…" at bounding box center [209, 47] width 406 height 407
click at [80, 51] on div "Receive all remaining Add variation" at bounding box center [124, 55] width 233 height 11
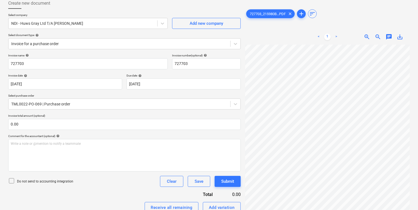
scroll to position [0, 0]
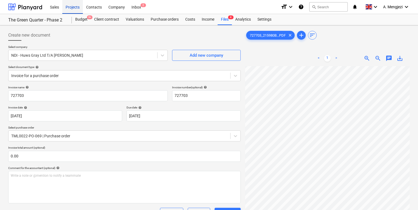
click at [74, 3] on div "Projects" at bounding box center [72, 7] width 21 height 14
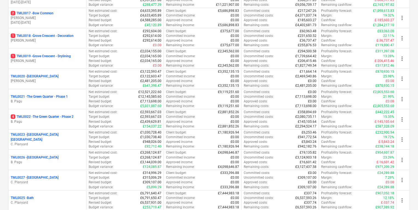
scroll to position [461, 0]
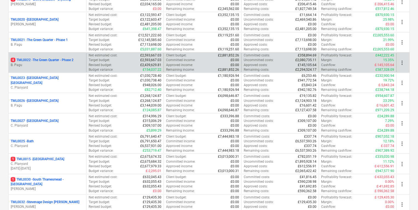
click at [78, 56] on div "4 TML0022 - The Green Quarter - Phase 2 B. Pagu" at bounding box center [48, 62] width 78 height 19
click at [62, 58] on p "4 TML0022 - The Green Quarter - Phase 2" at bounding box center [42, 60] width 63 height 5
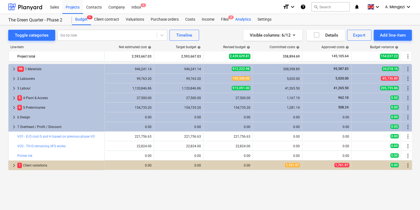
click at [238, 15] on div "Analytics" at bounding box center [243, 19] width 22 height 11
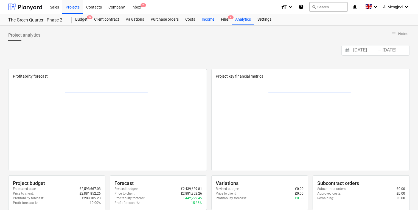
click at [204, 23] on div "Income" at bounding box center [208, 19] width 19 height 11
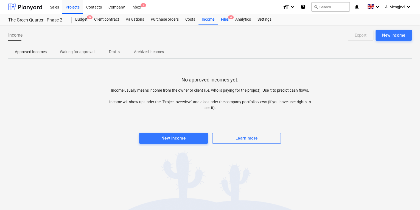
click at [223, 18] on div "Files 4" at bounding box center [225, 19] width 14 height 11
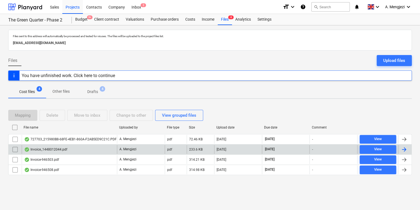
click at [46, 143] on div "727703_215980B8-68FE-4EB1-860A-F2AB5ED9C21C.PDF A. Mengjezi pdf 72.46 KB 09.10.…" at bounding box center [210, 154] width 404 height 41
click at [46, 145] on div "Invoice_1448012044.pdf" at bounding box center [69, 149] width 95 height 9
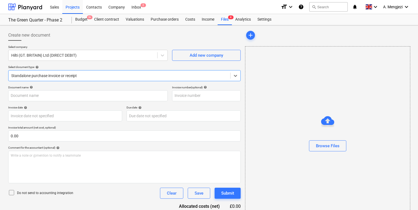
type input "1448012044"
type input "[DATE]"
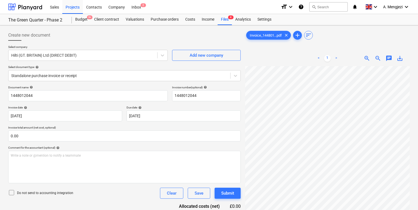
scroll to position [154, 9]
click at [418, 112] on html "Sales Projects Contacts Company Inbox 2 format_size keyboard_arrow_down help se…" at bounding box center [209, 105] width 418 height 210
click at [244, 118] on div "Invoice_144801...pdf clear add sort < 1 > zoom_in zoom_out chat 0 save_alt" at bounding box center [327, 144] width 169 height 235
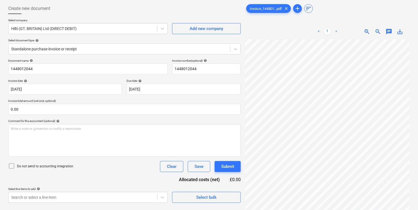
scroll to position [55, 0]
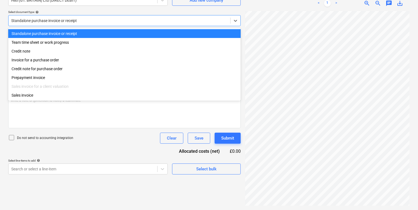
click at [119, 25] on div "Standalone purchase invoice or receipt" at bounding box center [124, 20] width 233 height 11
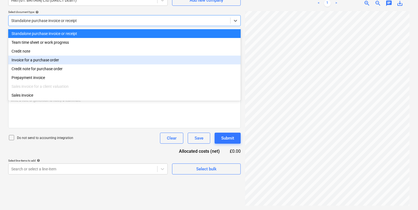
click at [109, 63] on div "Invoice for a purchase order" at bounding box center [124, 59] width 233 height 9
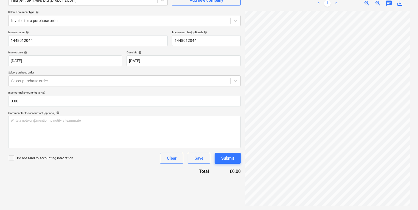
scroll to position [26, 7]
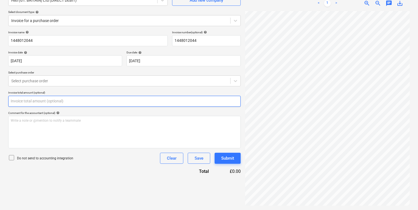
click at [95, 101] on input "text" at bounding box center [124, 101] width 233 height 11
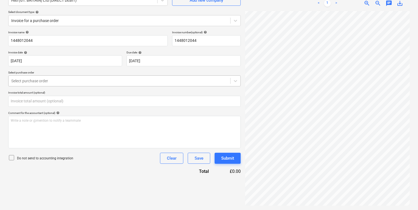
type input "0.00"
click at [93, 78] on div at bounding box center [119, 80] width 216 height 5
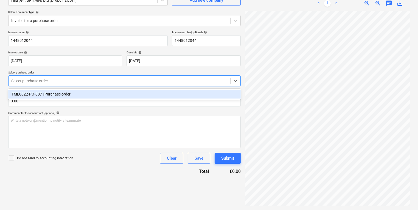
click at [91, 93] on div "TML0022-PO-087 | Purchase order" at bounding box center [124, 94] width 233 height 9
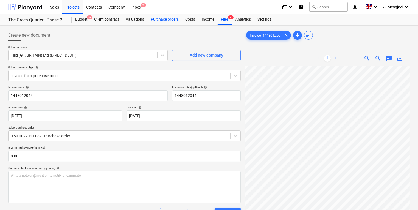
click at [162, 20] on div "Purchase orders" at bounding box center [165, 19] width 35 height 11
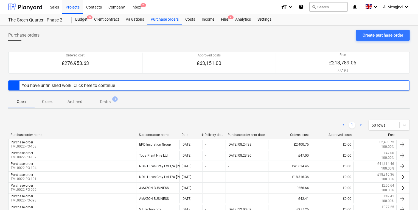
click at [47, 99] on p "Closed" at bounding box center [47, 102] width 13 height 6
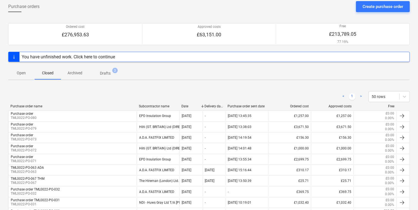
scroll to position [110, 0]
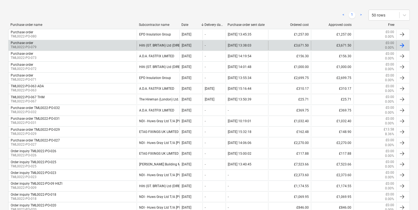
click at [61, 42] on div "Purchase order TML0022-PO-079" at bounding box center [73, 45] width 128 height 9
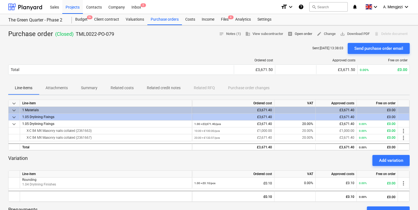
click at [293, 30] on button "receipt Open order" at bounding box center [300, 34] width 29 height 9
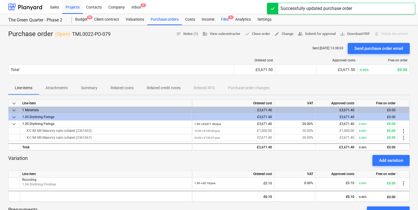
click at [229, 21] on div "Files 4" at bounding box center [225, 19] width 14 height 11
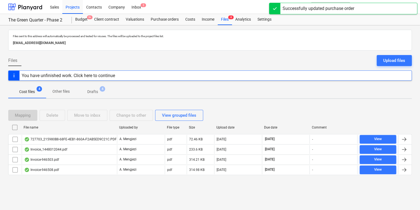
click at [29, 206] on div "Files sent to this address will automatically be processed and tested for virus…" at bounding box center [210, 117] width 420 height 184
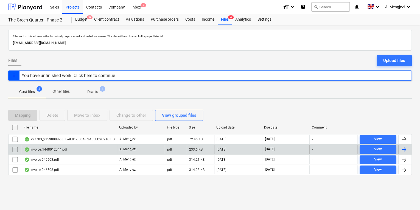
click at [78, 148] on div "Invoice_1448012044.pdf" at bounding box center [69, 149] width 95 height 9
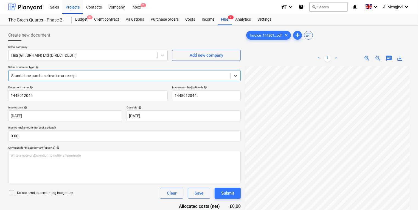
scroll to position [66, 0]
click at [203, 74] on div at bounding box center [119, 75] width 216 height 5
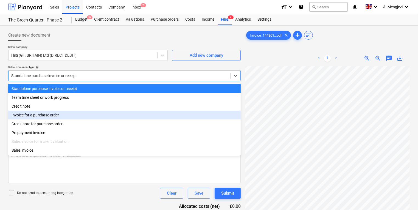
click at [167, 115] on div "Invoice for a purchase order" at bounding box center [124, 114] width 233 height 9
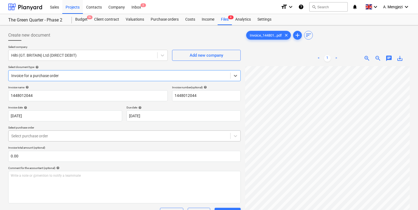
click at [145, 134] on div at bounding box center [119, 135] width 216 height 5
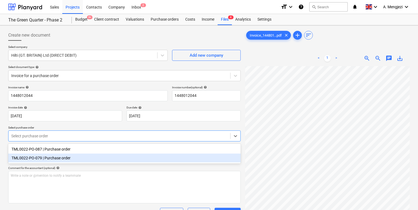
click at [136, 155] on div "TML0022-PO-079 | Purchase order" at bounding box center [124, 157] width 233 height 9
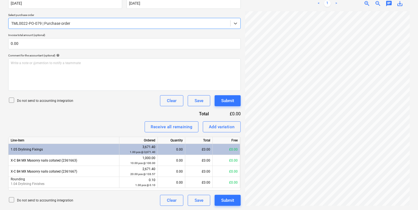
scroll to position [110, 0]
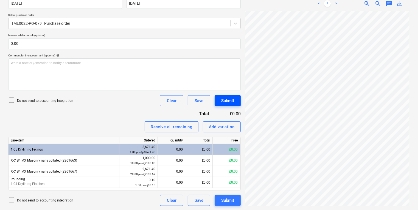
click at [236, 100] on div "Create new document Select company Hilti (GT. BRITAIN) Ltd (DIRECT DEBIT) Add n…" at bounding box center [209, 61] width 406 height 293
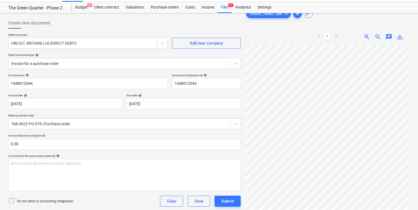
scroll to position [0, 0]
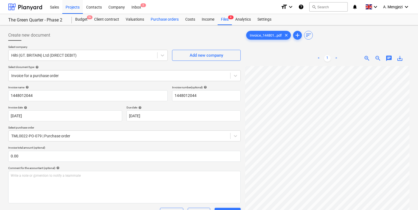
click at [159, 21] on div "Purchase orders" at bounding box center [165, 19] width 35 height 11
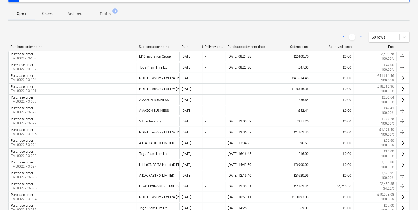
scroll to position [154, 0]
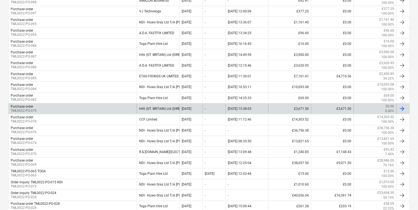
click at [80, 106] on div "Purchase order TML0022-PO-079" at bounding box center [73, 108] width 128 height 9
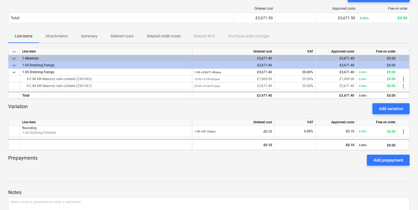
scroll to position [43, 0]
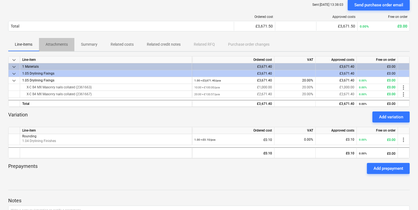
click at [53, 41] on span "Attachments" at bounding box center [56, 44] width 35 height 9
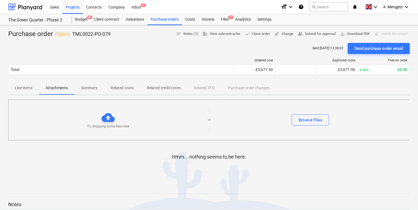
click at [190, 47] on div "Sent : 02.10.2025 13:38:03 Send purchase order email" at bounding box center [209, 48] width 402 height 11
click at [136, 7] on div "Inbox 2" at bounding box center [136, 7] width 16 height 14
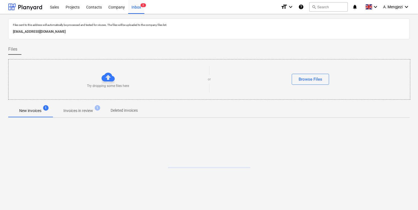
click at [57, 112] on span "Invoices in review 1" at bounding box center [78, 110] width 52 height 10
click at [62, 110] on span "Invoices in review 1" at bounding box center [78, 111] width 38 height 6
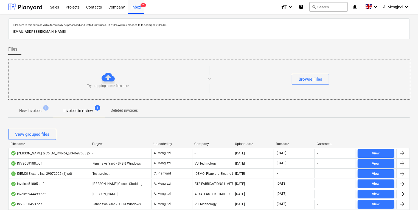
click at [98, 143] on div "Project" at bounding box center [120, 144] width 57 height 4
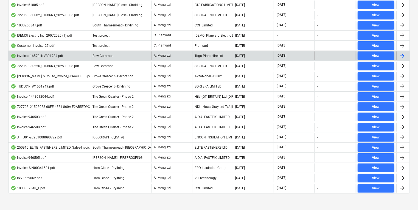
scroll to position [261, 0]
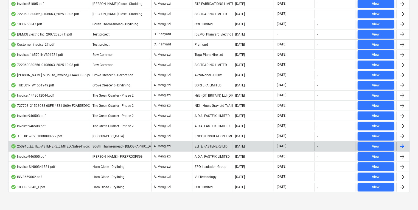
click at [224, 143] on div "ELITE FASTENERS LTD" at bounding box center [212, 146] width 41 height 9
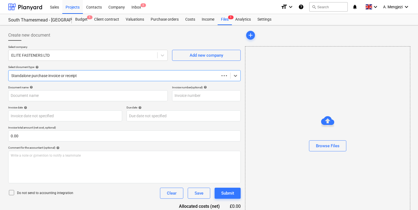
type input "79615"
type input "10 Sep 2025"
type input "15 Oct 2025"
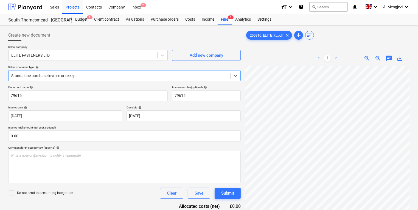
scroll to position [110, 0]
click at [220, 155] on div "Create new document Select company ELITE FASTENERS LTD Add new company Select d…" at bounding box center [209, 144] width 406 height 235
click at [229, 118] on div "Create new document Select company ELITE FASTENERS LTD Add new company Select d…" at bounding box center [209, 144] width 406 height 235
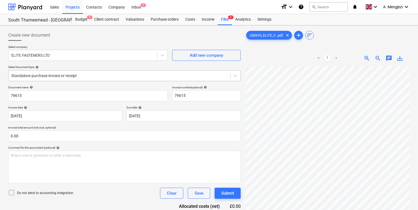
click at [68, 74] on div at bounding box center [119, 75] width 216 height 5
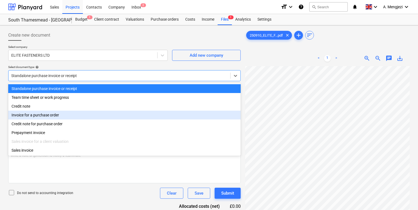
click at [51, 112] on div "Invoice for a purchase order" at bounding box center [124, 114] width 233 height 9
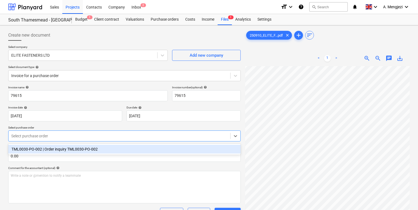
click at [56, 132] on div "Select purchase order" at bounding box center [120, 136] width 222 height 8
click at [69, 144] on div "TML0030-PO-002 | Order inquiry TML0030-PO-002" at bounding box center [124, 148] width 233 height 11
click at [71, 147] on div "TML0030-PO-002 | Order inquiry TML0030-PO-002" at bounding box center [124, 148] width 233 height 9
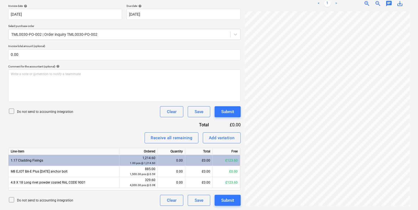
scroll to position [61, 114]
click at [204, 83] on div "Write a note or @mention to notify a teammate ﻿" at bounding box center [124, 85] width 233 height 32
click at [240, 121] on div "Create new document Select company ELITE FASTENERS LTD Add new company Select d…" at bounding box center [209, 67] width 406 height 282
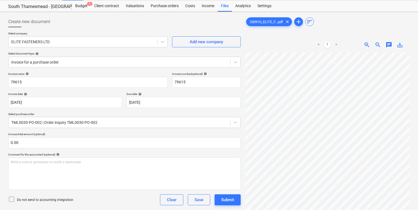
scroll to position [0, 0]
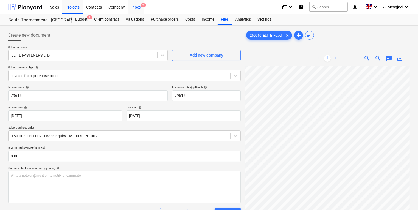
click at [138, 6] on div "Inbox 2" at bounding box center [136, 7] width 16 height 14
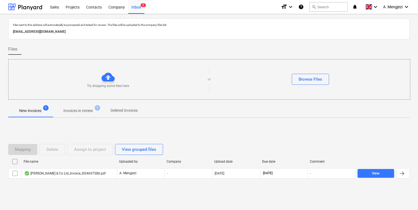
click at [80, 109] on p "Invoices in review" at bounding box center [78, 111] width 30 height 6
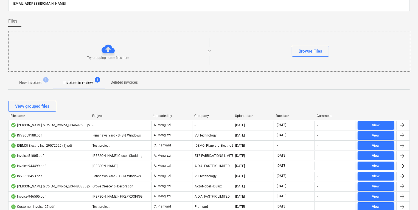
scroll to position [66, 0]
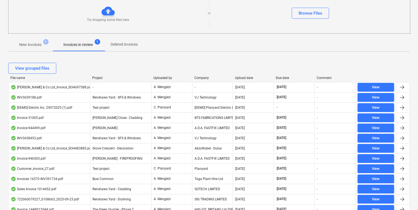
click at [200, 56] on div "Files sent to this address will automatically be processed and tested for virus…" at bounding box center [209, 169] width 402 height 435
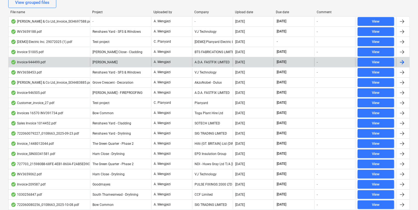
scroll to position [132, 0]
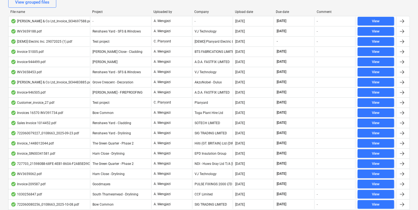
click at [84, 5] on div "View grouped files" at bounding box center [209, 2] width 402 height 11
click at [93, 11] on div at bounding box center [90, 12] width 10 height 4
click at [97, 12] on div "Project" at bounding box center [120, 12] width 57 height 4
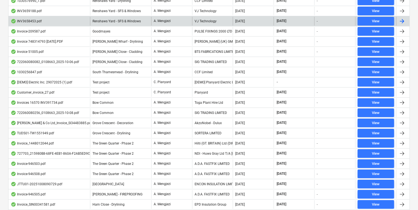
scroll to position [141, 0]
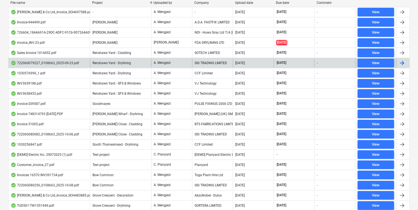
click at [203, 60] on div "SIG TRADING LIMITED" at bounding box center [212, 63] width 41 height 9
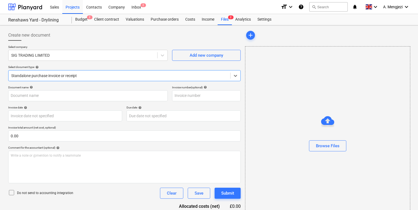
type input "722060079227"
type input "23 Sep 2025"
type input "15 Nov 2025"
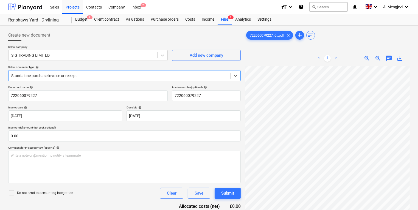
scroll to position [66, 0]
click at [230, 20] on div "Files 2" at bounding box center [225, 19] width 14 height 11
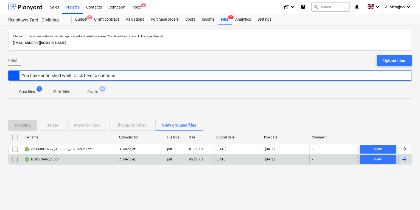
click at [101, 159] on div "1030576990_1.pdf" at bounding box center [69, 159] width 95 height 9
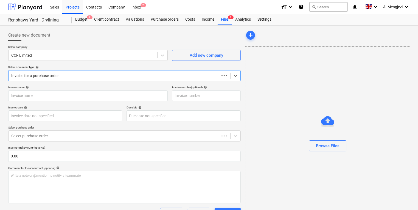
type input "1030576990"
type input "[DATE]"
type input "15 Dec 2025"
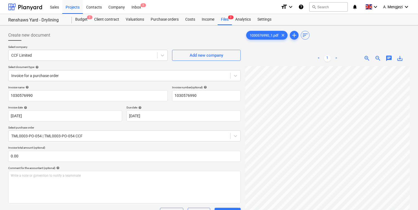
scroll to position [2, 41]
click at [75, 8] on div "Projects" at bounding box center [72, 7] width 21 height 14
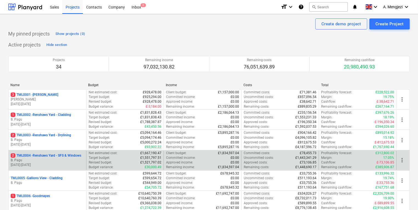
click at [42, 153] on p "2 TML0004 - Renshaws Yard - SFS & Windows" at bounding box center [46, 155] width 71 height 5
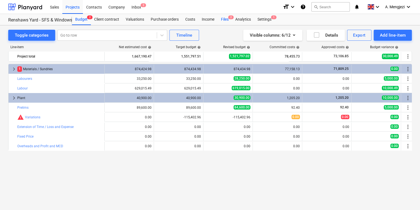
click at [229, 18] on span "2" at bounding box center [230, 17] width 5 height 4
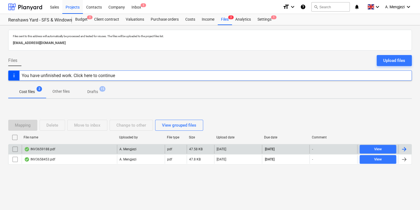
click at [123, 151] on div "A. Mengjezi" at bounding box center [141, 148] width 48 height 9
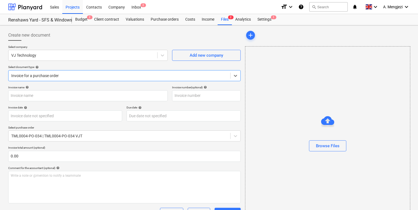
type input "INV3659188"
type input "[DATE]"
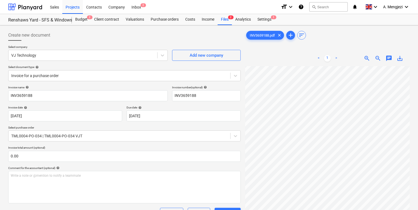
scroll to position [132, 0]
click at [179, 94] on div "Create new document Select company VJ Technology Add new company Select documen…" at bounding box center [209, 168] width 406 height 282
click at [227, 17] on div "Files 2" at bounding box center [225, 19] width 14 height 11
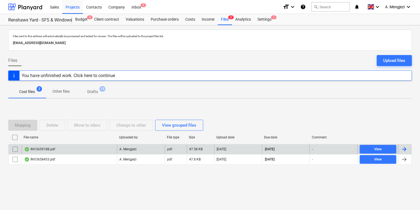
click at [74, 148] on div "INV3659188.pdf" at bounding box center [69, 148] width 95 height 9
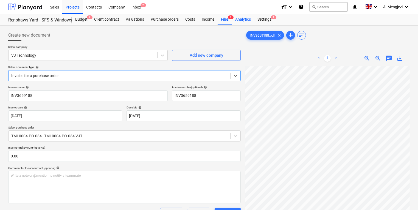
click at [235, 16] on div "Analytics" at bounding box center [243, 19] width 22 height 11
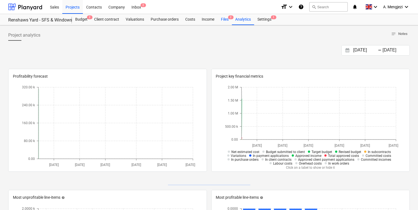
click at [226, 18] on div "Files 2" at bounding box center [225, 19] width 14 height 11
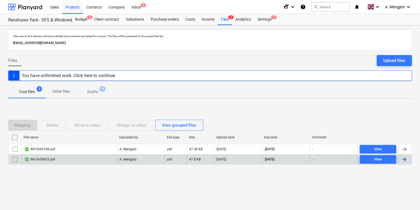
click at [87, 158] on div "INV3658453.pdf" at bounding box center [69, 159] width 95 height 9
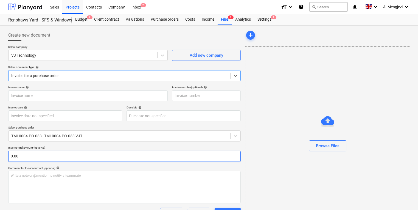
type input "INV3658453"
type input "[DATE]"
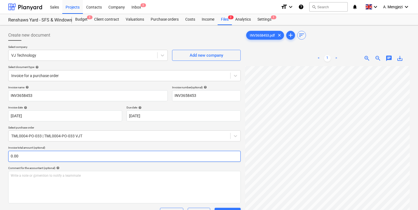
scroll to position [44, 0]
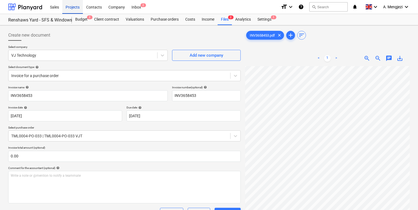
click at [77, 13] on div "Projects" at bounding box center [72, 7] width 21 height 14
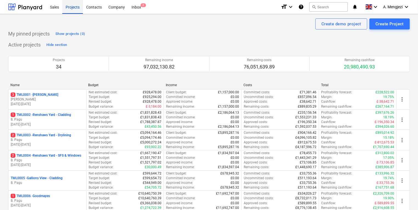
click at [76, 10] on div "Projects" at bounding box center [72, 7] width 21 height 14
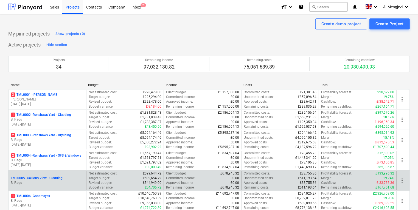
scroll to position [110, 0]
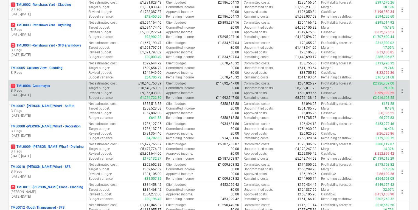
click at [52, 97] on p "28.11.2023 - 25.06.2025" at bounding box center [47, 95] width 73 height 5
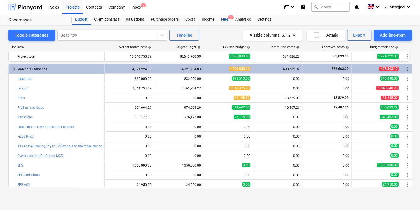
click at [229, 17] on span "1" at bounding box center [230, 17] width 5 height 4
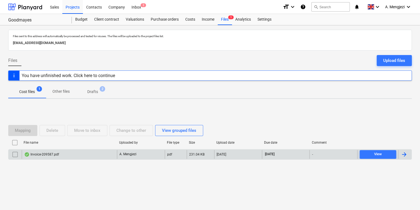
click at [90, 158] on div "Invoice-209587.pdf A. Mengjezi pdf 231.04 KB 09.10.2025 30.11.2025 - View" at bounding box center [210, 154] width 404 height 10
click at [89, 154] on div "Invoice-209587.pdf" at bounding box center [69, 154] width 95 height 9
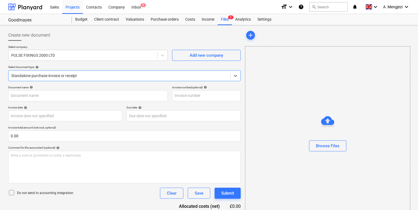
type input "209587"
type input "[DATE]"
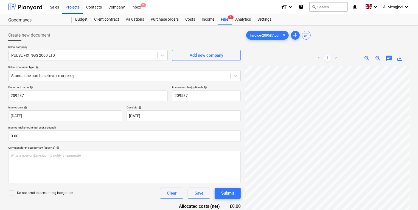
scroll to position [102, 24]
click at [51, 78] on div "Standalone purchase invoice or receipt" at bounding box center [120, 76] width 222 height 8
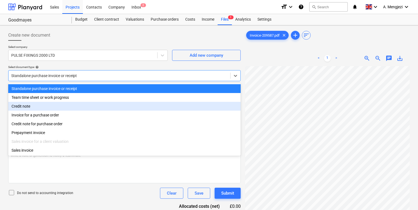
click at [55, 110] on div "Credit note" at bounding box center [124, 106] width 233 height 9
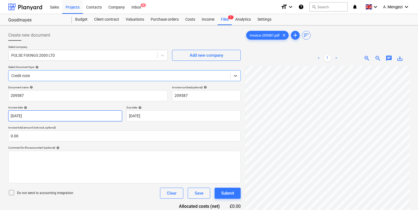
click at [55, 111] on body "Sales Projects Contacts Company Inbox 2 format_size keyboard_arrow_down help se…" at bounding box center [209, 105] width 418 height 210
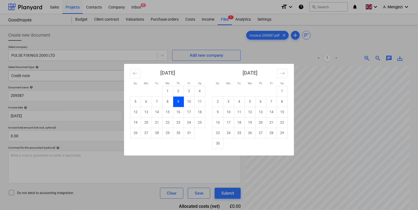
click at [66, 75] on div "Su Mo Tu We Th Fr Sa Su Mo Tu We Th Fr Sa September 2025 1 2 3 4 5 6 7 8 9 10 1…" at bounding box center [209, 105] width 418 height 210
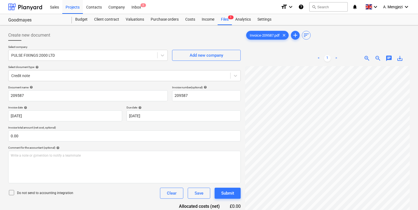
click at [76, 69] on p "Select document type help" at bounding box center [124, 67] width 233 height 5
click at [66, 88] on div "Document name help" at bounding box center [88, 87] width 160 height 4
click at [71, 76] on div at bounding box center [119, 75] width 216 height 5
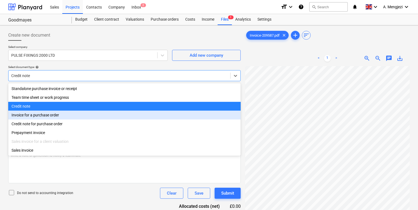
click at [72, 112] on div "Invoice for a purchase order" at bounding box center [124, 114] width 233 height 9
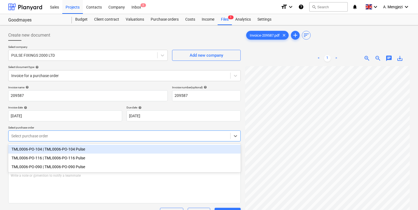
click at [76, 134] on div at bounding box center [119, 135] width 216 height 5
click at [93, 145] on div "TML0006-PO-104 | TML0006-PO-104 Pulse" at bounding box center [124, 148] width 233 height 9
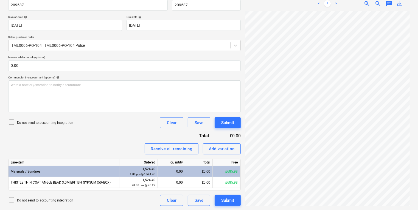
scroll to position [119, 132]
click at [377, 3] on span "zoom_out" at bounding box center [378, 3] width 7 height 7
click at [418, 113] on html "Sales Projects Contacts Company Inbox 2 format_size keyboard_arrow_down help se…" at bounding box center [209, 15] width 418 height 210
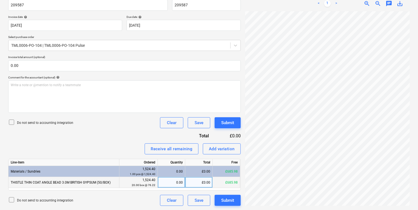
click at [163, 183] on div "0.00" at bounding box center [171, 182] width 23 height 11
type input "20"
click at [218, 121] on button "Submit" at bounding box center [228, 122] width 26 height 11
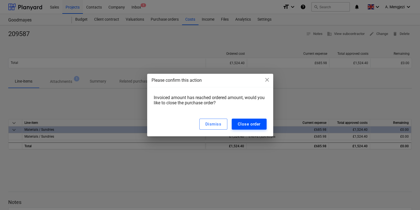
click at [247, 126] on div "Close order" at bounding box center [249, 123] width 23 height 7
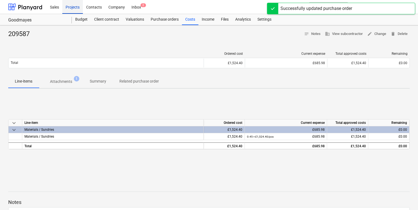
click at [71, 5] on div "Projects" at bounding box center [72, 7] width 21 height 14
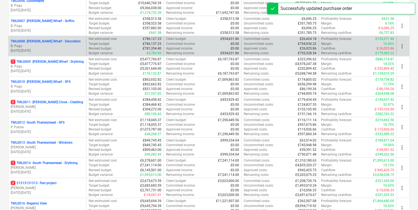
scroll to position [198, 0]
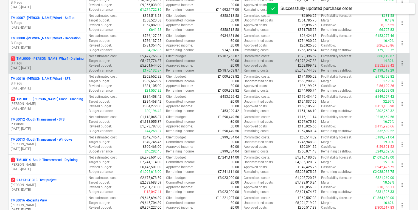
click at [61, 67] on p "01.03.2024 - 31.10.2025" at bounding box center [47, 68] width 73 height 5
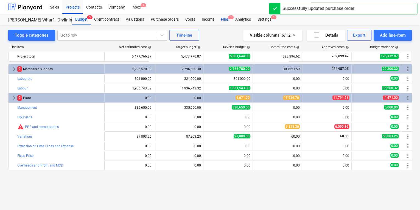
click at [225, 22] on div "Files 1" at bounding box center [225, 19] width 14 height 11
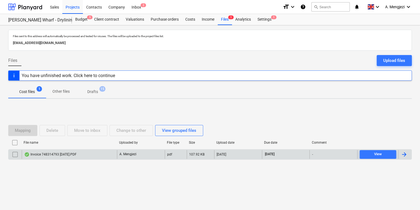
click at [78, 151] on div "Invoice 748314793 [DATE].PDF" at bounding box center [69, 154] width 95 height 9
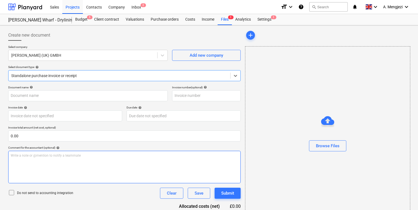
type input "748314793"
type input "[DATE]"
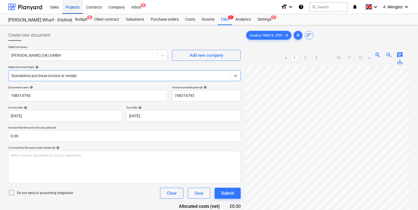
click at [73, 8] on div "Projects" at bounding box center [72, 7] width 21 height 14
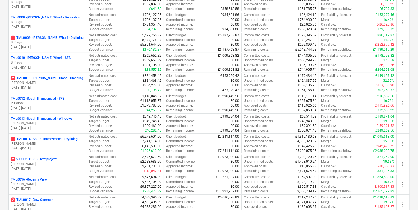
scroll to position [220, 0]
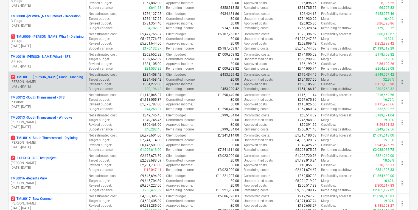
click at [54, 84] on p "06.01.2025 - 27.02.2026" at bounding box center [47, 86] width 73 height 5
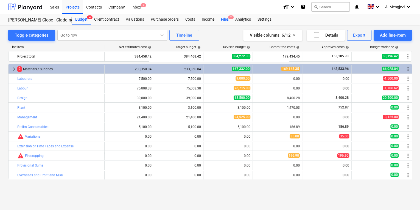
click at [226, 19] on div "Files 2" at bounding box center [225, 19] width 14 height 11
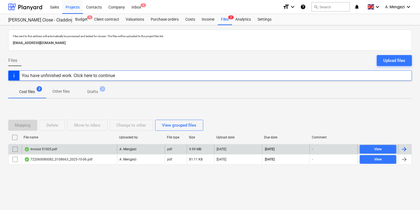
click at [99, 147] on div "Invoice 51005.pdf" at bounding box center [69, 148] width 95 height 9
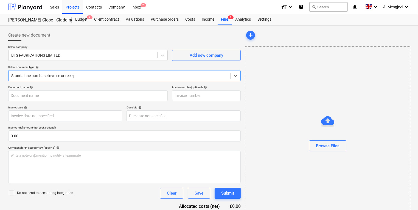
type input "51005"
type input "[DATE]"
type input "31 Oct 2025"
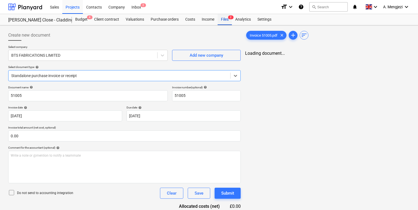
click at [218, 20] on div "Files 2" at bounding box center [225, 19] width 14 height 11
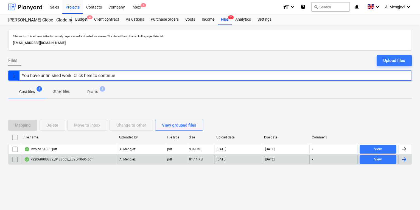
click at [99, 156] on div "722060080082_0108663_2025-10-06.pdf" at bounding box center [69, 159] width 95 height 9
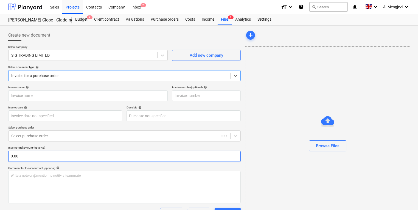
type input "722060080082"
type input "[DATE]"
type input "15 Nov 2025"
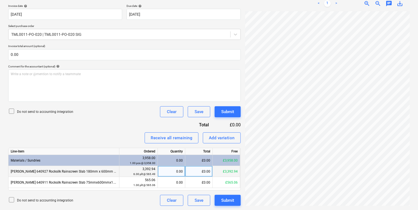
scroll to position [157, 83]
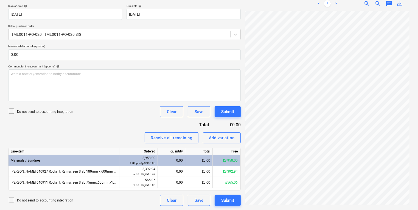
click at [242, 60] on div "Create new document Select company SIG TRADING LIMITED Add new company Select d…" at bounding box center [209, 67] width 406 height 282
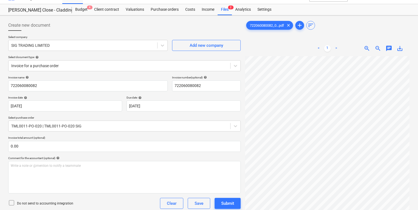
scroll to position [0, 0]
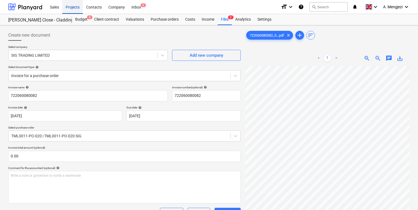
click at [72, 3] on div "Projects" at bounding box center [72, 7] width 21 height 14
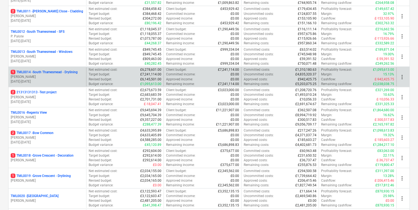
scroll to position [286, 0]
click at [45, 128] on div "2 TML0017 - Bow Common R. Williamson 04.03.2024 - 20.10.2025" at bounding box center [48, 137] width 78 height 19
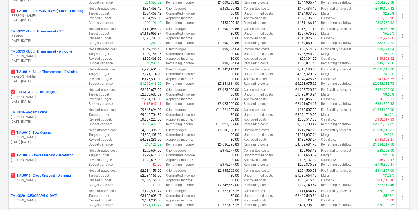
click at [63, 132] on div "2 TML0017 - Bow Common" at bounding box center [47, 132] width 73 height 5
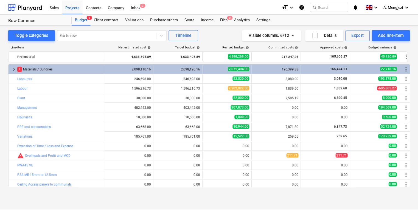
scroll to position [21, 0]
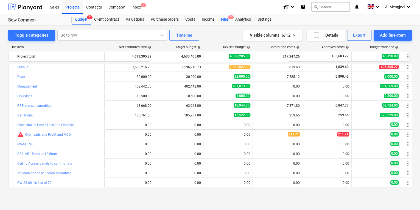
click at [230, 18] on span "2" at bounding box center [230, 17] width 5 height 4
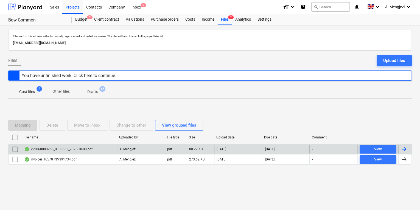
click at [142, 147] on div "A. Mengjezi" at bounding box center [141, 148] width 48 height 9
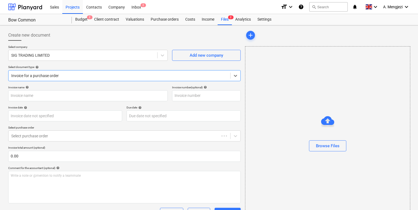
type input "722060080256"
type input "[DATE]"
type input "15 Nov 2025"
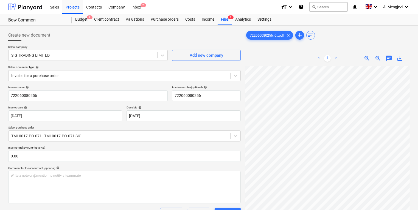
scroll to position [110, 0]
click at [226, 23] on div "Files 2" at bounding box center [225, 19] width 14 height 11
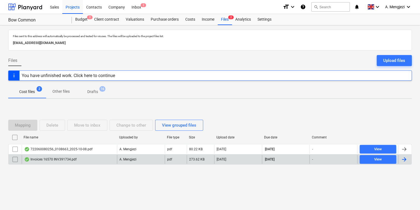
click at [107, 155] on div "Invoices 16570 INV391734.pdf" at bounding box center [69, 159] width 95 height 9
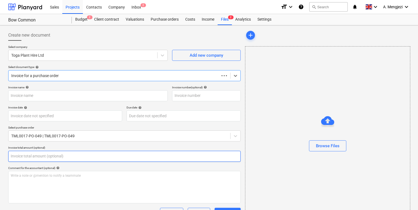
click at [107, 154] on input "text" at bounding box center [124, 156] width 233 height 11
type input "INV391734"
type input "[DATE]"
type input "31 Oct 2025"
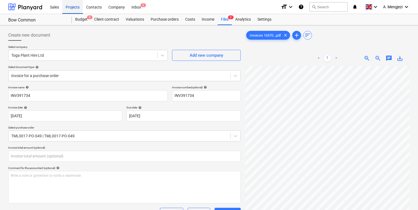
type input "0.00"
click at [71, 5] on div "Projects" at bounding box center [72, 7] width 21 height 14
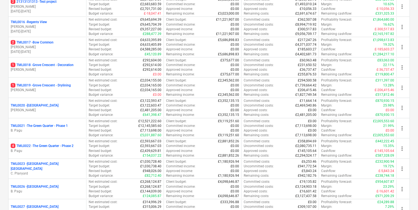
scroll to position [374, 0]
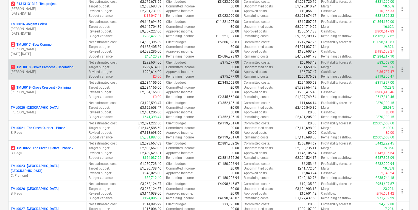
click at [56, 76] on div "1 TML0018 - Grove Crescent - Decoration R. Williamson" at bounding box center [48, 69] width 78 height 19
click at [73, 76] on div "1 TML0018 - Grove Crescent - Decoration R. Williamson" at bounding box center [48, 69] width 78 height 19
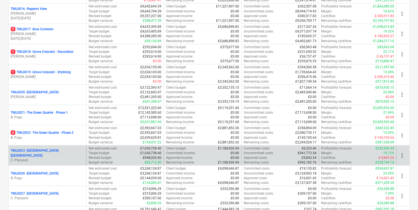
scroll to position [396, 0]
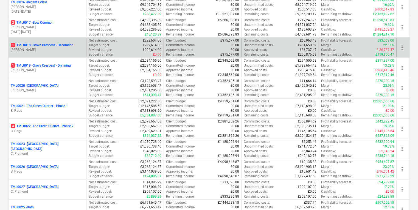
click at [79, 49] on p "[PERSON_NAME]" at bounding box center [47, 50] width 73 height 5
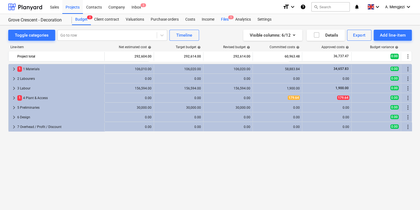
click at [225, 23] on div "Files 1" at bounding box center [225, 19] width 14 height 11
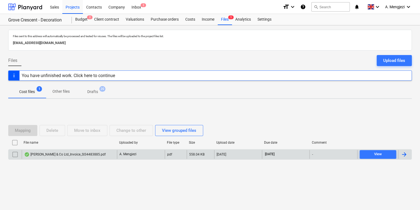
click at [134, 152] on p "A. Mengjezi" at bounding box center [127, 154] width 17 height 5
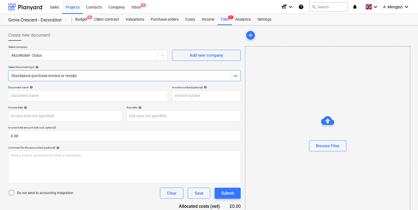
type input "S134483885"
type input "10 Sep 2025"
type input "31 Oct 2025"
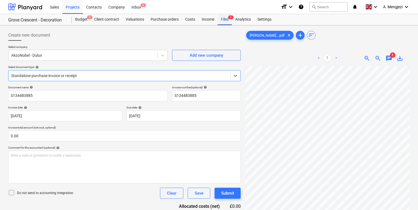
click at [228, 24] on div "Files 1" at bounding box center [225, 19] width 14 height 11
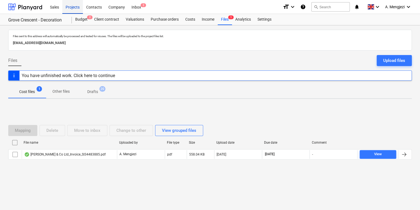
click at [67, 3] on div "Projects" at bounding box center [72, 7] width 21 height 14
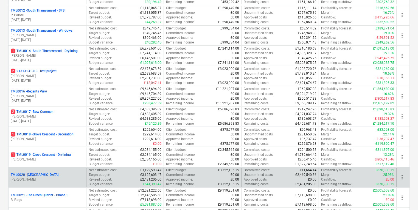
scroll to position [308, 0]
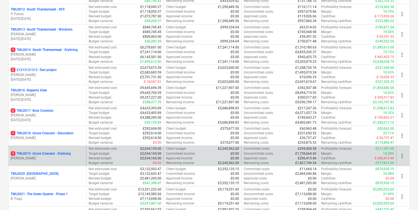
click at [65, 156] on p "[PERSON_NAME]" at bounding box center [47, 158] width 73 height 5
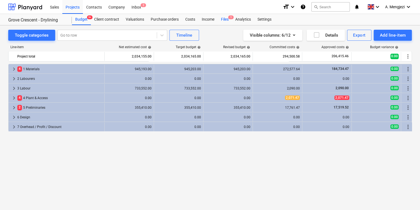
click at [232, 19] on span "1" at bounding box center [230, 17] width 5 height 4
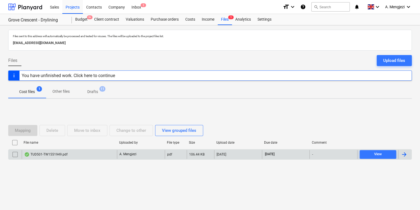
click at [52, 157] on div "TUD501-TW1551949.pdf" at bounding box center [69, 154] width 95 height 9
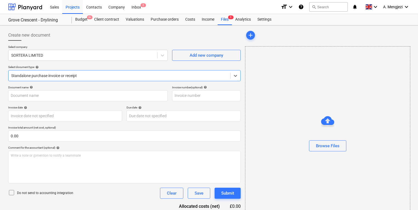
type input "TW1551949"
type input "[DATE]"
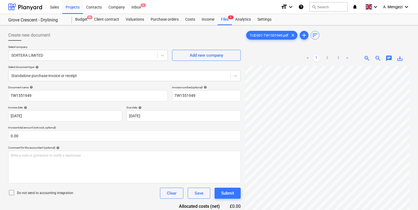
scroll to position [73, 83]
click at [241, 151] on div "Create new document Select company SORTERA LIMITED Add new company Select docum…" at bounding box center [209, 144] width 406 height 235
click at [418, 121] on html "Sales Projects Contacts Company Inbox 2 format_size keyboard_arrow_down help se…" at bounding box center [209, 105] width 418 height 210
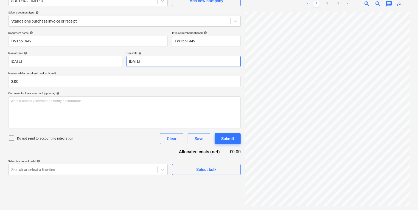
scroll to position [55, 0]
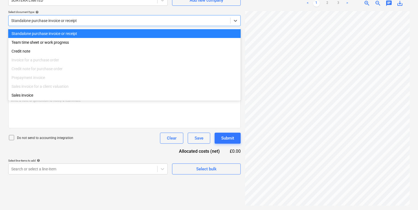
click at [147, 23] on div at bounding box center [119, 20] width 216 height 5
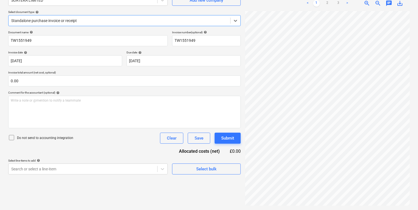
click at [147, 23] on div at bounding box center [119, 20] width 216 height 5
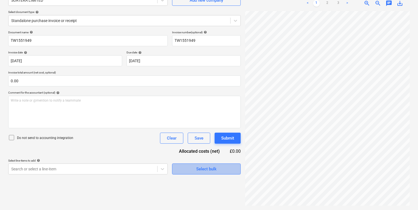
click at [227, 166] on span "Select bulk" at bounding box center [206, 168] width 55 height 7
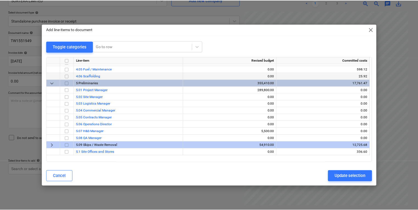
scroll to position [0, 0]
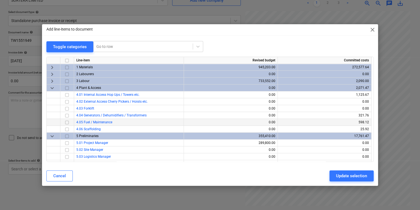
click at [65, 123] on input "checkbox" at bounding box center [67, 122] width 7 height 7
click at [328, 176] on div "Cancel Update selection" at bounding box center [209, 175] width 327 height 11
click at [327, 176] on div "Cancel Update selection" at bounding box center [209, 175] width 327 height 11
click at [347, 172] on div "Update selection" at bounding box center [351, 175] width 31 height 7
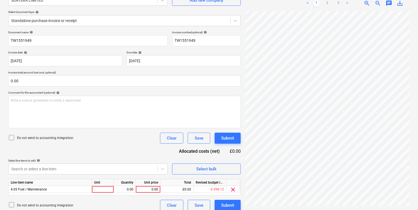
scroll to position [89, 34]
click at [97, 190] on div at bounding box center [103, 189] width 22 height 7
type input "Serivce - 60l Wheelie Bin"
type input "19.50"
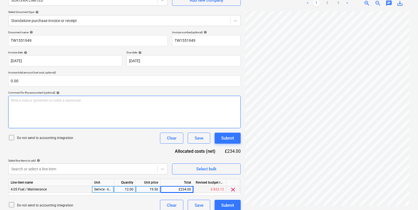
scroll to position [110, 83]
click at [228, 100] on div "Create new document Select company SORTERA LIMITED Add new company Select docum…" at bounding box center [209, 93] width 406 height 240
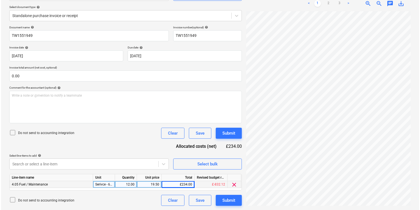
scroll to position [103, 49]
click at [418, 150] on html "Sales Projects Contacts Company Inbox 2 format_size keyboard_arrow_down help se…" at bounding box center [209, 45] width 418 height 210
click at [204, 162] on div "Select bulk" at bounding box center [206, 163] width 20 height 7
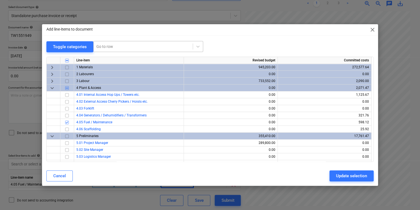
click at [126, 42] on div "Go to row" at bounding box center [148, 46] width 110 height 11
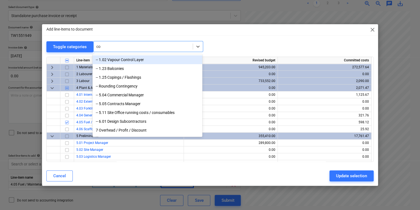
type input "c"
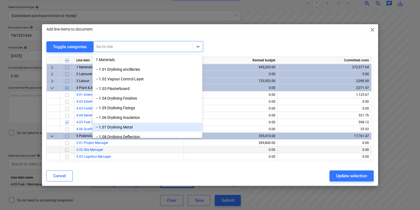
click at [250, 148] on div "0.00" at bounding box center [230, 149] width 89 height 7
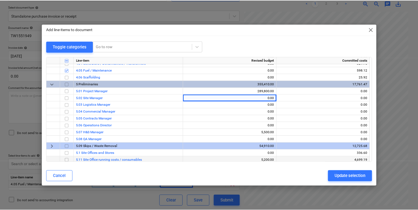
scroll to position [0, 0]
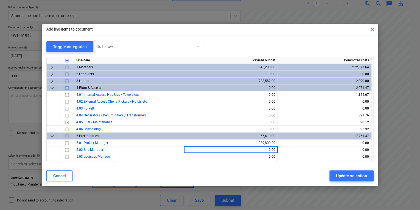
click at [38, 149] on div "Add line-items to document close Toggle categories Go to row Line-item Revised …" at bounding box center [210, 105] width 420 height 210
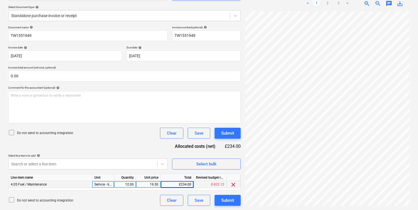
click at [107, 182] on div "Serivce - 60l Wheelie Bin" at bounding box center [103, 184] width 22 height 7
click at [112, 186] on input "Serivce - 60l Wheelie Bin" at bounding box center [103, 184] width 22 height 7
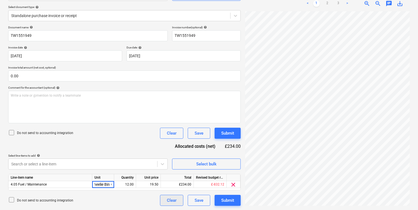
scroll to position [0, 27]
type input "Serivce - 60l Wheelie Bin + Collection"
click at [126, 185] on div "12.00" at bounding box center [124, 184] width 17 height 7
type input "1"
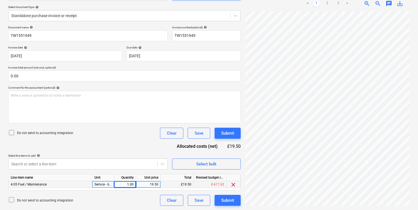
click at [144, 187] on div "19.50" at bounding box center [148, 184] width 20 height 7
type input "334"
click at [223, 202] on div "Submit" at bounding box center [227, 199] width 13 height 7
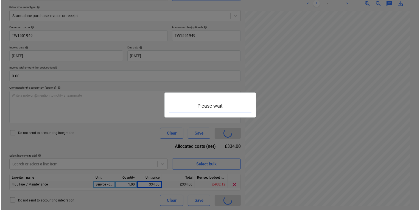
scroll to position [116, 83]
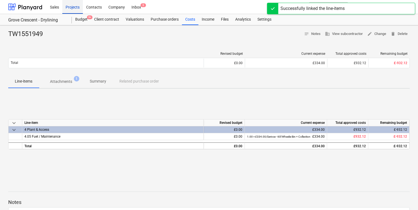
click at [71, 9] on div "Projects" at bounding box center [72, 7] width 21 height 14
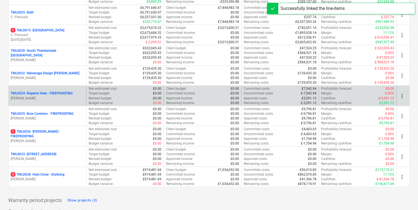
scroll to position [609, 0]
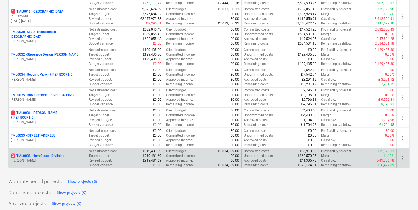
click at [75, 150] on div "3 TML0038 - Ham Close - Drylining M. Tomlinson" at bounding box center [48, 158] width 78 height 19
click at [71, 154] on div "3 TML0038 - Ham Close - Drylining" at bounding box center [47, 155] width 73 height 5
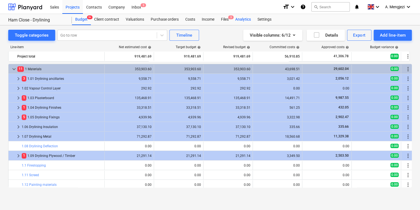
click at [234, 20] on div "Analytics" at bounding box center [243, 19] width 22 height 11
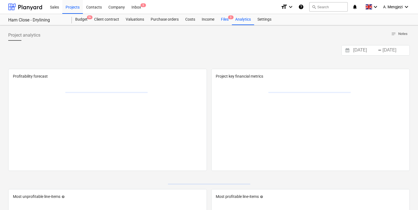
click at [228, 20] on div "Files 3" at bounding box center [225, 19] width 14 height 11
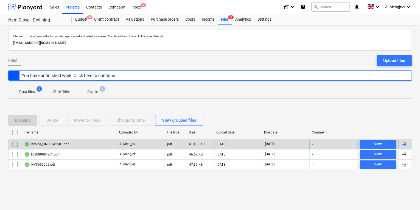
click at [97, 141] on div "Invoice_SIN00341581.pdf" at bounding box center [69, 144] width 95 height 9
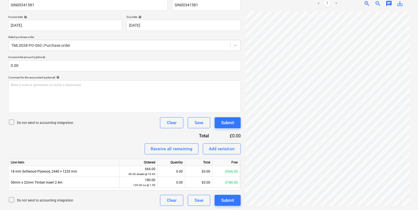
scroll to position [32, 61]
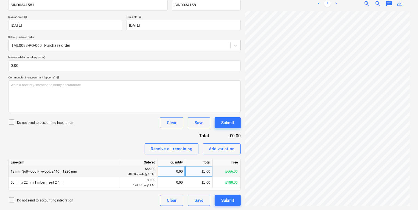
click at [175, 172] on div "0.00" at bounding box center [171, 171] width 23 height 11
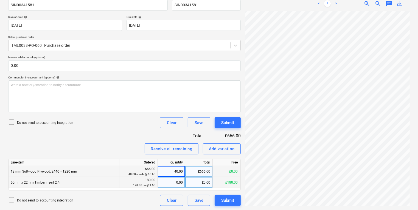
click at [180, 186] on div "0.00" at bounding box center [171, 182] width 23 height 11
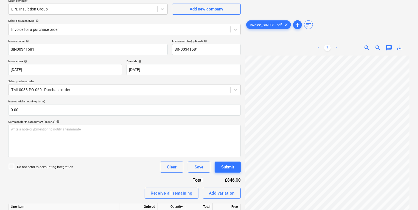
scroll to position [0, 0]
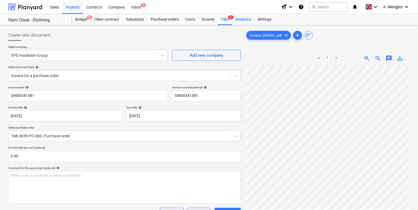
click at [235, 21] on div "Analytics" at bounding box center [243, 19] width 22 height 11
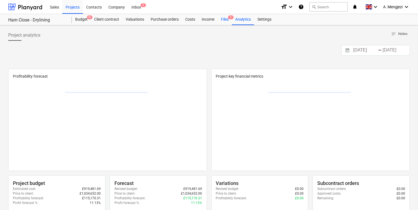
click at [230, 19] on span "3" at bounding box center [230, 17] width 5 height 4
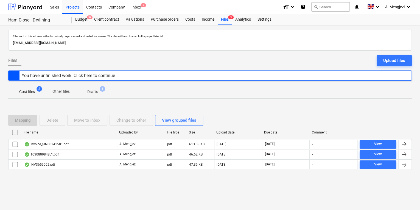
click at [69, 134] on div "File name" at bounding box center [69, 132] width 96 height 9
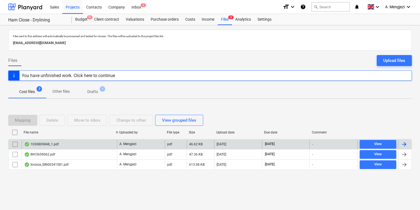
click at [68, 143] on div "1030809848_1.pdf" at bounding box center [69, 144] width 95 height 9
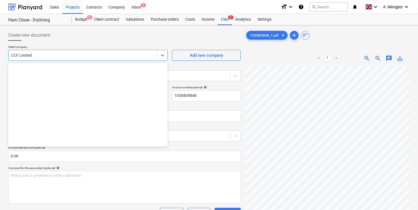
click at [81, 60] on div "CCF Limited" at bounding box center [88, 55] width 160 height 11
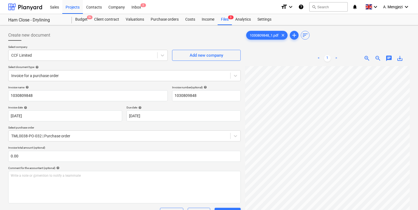
click at [176, 136] on div at bounding box center [119, 135] width 216 height 5
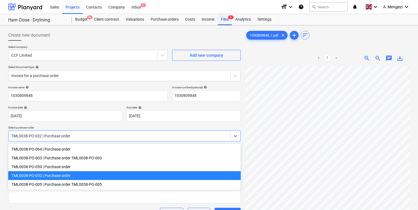
click at [224, 22] on div "Files 3" at bounding box center [225, 19] width 14 height 11
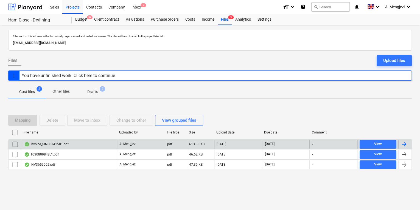
click at [55, 141] on div "Invoice_SIN00341581.pdf" at bounding box center [69, 144] width 95 height 9
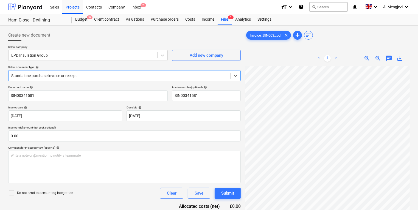
click at [142, 86] on div "Document name help" at bounding box center [88, 87] width 160 height 4
click at [149, 68] on p "Select document type help" at bounding box center [124, 67] width 233 height 5
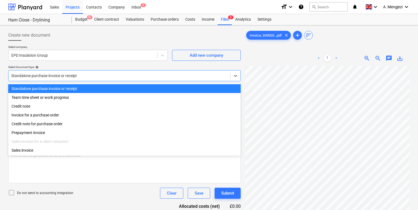
click at [151, 76] on div at bounding box center [119, 75] width 216 height 5
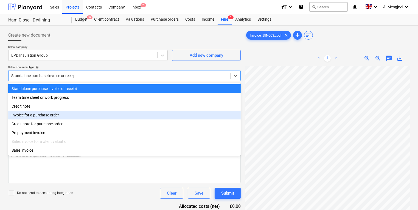
click at [126, 113] on div "Invoice for a purchase order" at bounding box center [124, 114] width 233 height 9
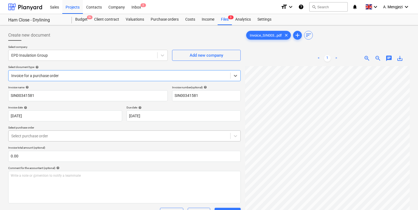
click at [121, 136] on div at bounding box center [119, 135] width 216 height 5
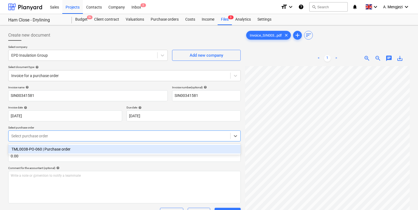
click at [119, 153] on div "TML0038-PO-060 | Purchase order" at bounding box center [124, 148] width 233 height 9
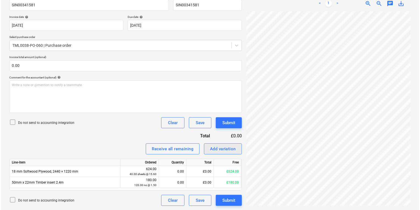
scroll to position [157, 83]
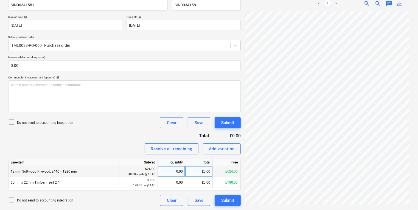
click at [173, 168] on div "0.00" at bounding box center [171, 171] width 23 height 11
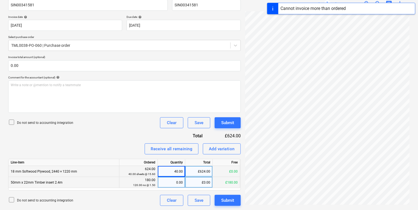
click at [175, 177] on div "0.00" at bounding box center [171, 182] width 23 height 11
click at [231, 121] on div "Submit" at bounding box center [227, 122] width 13 height 7
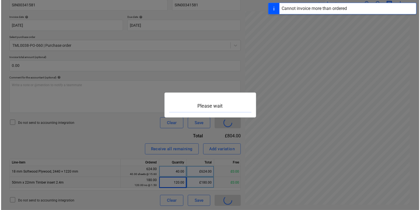
scroll to position [157, 83]
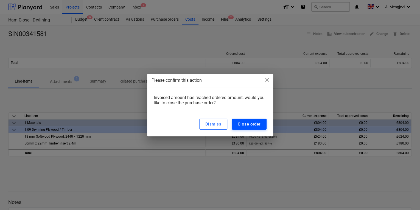
click at [241, 124] on div "Close order" at bounding box center [249, 123] width 23 height 7
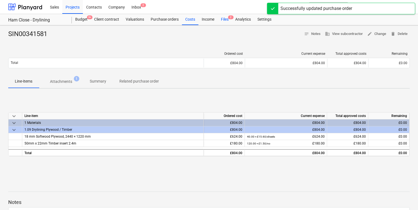
click at [223, 20] on div "Files 2" at bounding box center [225, 19] width 14 height 11
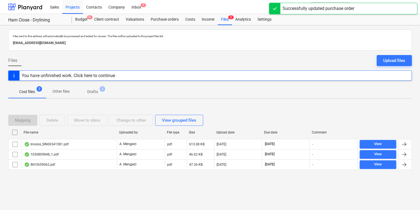
click at [104, 179] on div "Mapping Delete Move to inbox Change to other View grouped files File name Uploa…" at bounding box center [210, 144] width 404 height 73
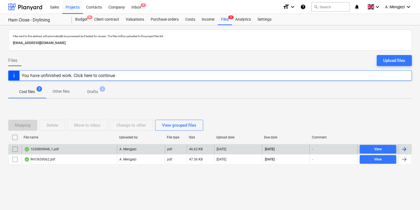
click at [98, 148] on div "1030809848_1.pdf" at bounding box center [69, 148] width 95 height 9
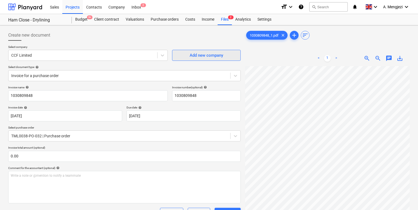
click at [203, 55] on div "Create new document Select company CCF Limited Add new company Select document …" at bounding box center [209, 190] width 406 height 326
click at [224, 92] on div "Create new document Select company CCF Limited Add new company Select document …" at bounding box center [209, 190] width 406 height 326
click at [418, 149] on html "Sales Projects Contacts Company Inbox 2 format_size keyboard_arrow_down help se…" at bounding box center [209, 105] width 418 height 210
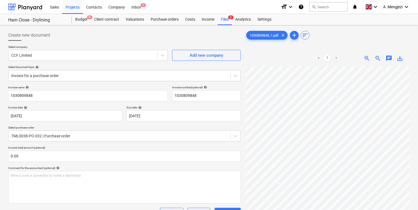
click at [224, 25] on div "Create new document Select company CCF Limited Add new company Select document …" at bounding box center [209, 190] width 418 height 330
click at [222, 19] on div "Files 2" at bounding box center [225, 19] width 14 height 11
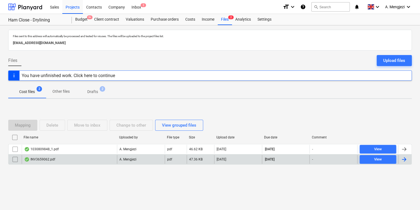
click at [120, 160] on p "A. Mengjezi" at bounding box center [127, 159] width 17 height 5
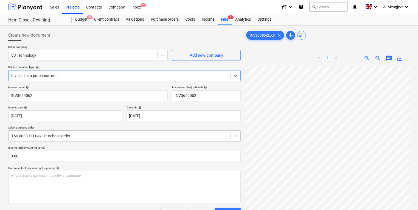
scroll to position [20, 74]
click at [197, 135] on div "Create new document Select company VJ Technology Add new company Select documen…" at bounding box center [209, 168] width 406 height 282
click at [418, 104] on html "Sales Projects Contacts Company Inbox 2 format_size keyboard_arrow_down help se…" at bounding box center [209, 105] width 418 height 210
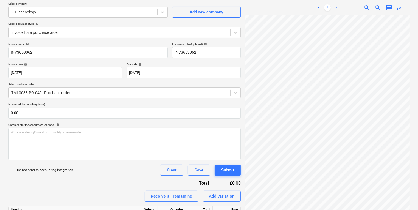
scroll to position [101, 0]
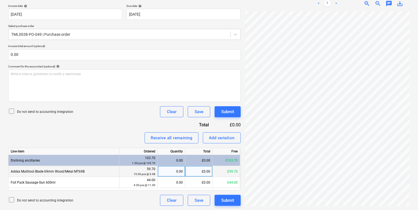
click at [171, 168] on div "0.00" at bounding box center [171, 171] width 23 height 11
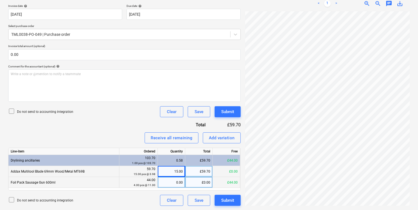
click at [172, 185] on div "0.00" at bounding box center [171, 182] width 23 height 11
click at [207, 143] on div "Create new document Select company VJ Technology Add new company Select documen…" at bounding box center [209, 67] width 406 height 282
click at [219, 106] on button "Submit" at bounding box center [228, 111] width 26 height 11
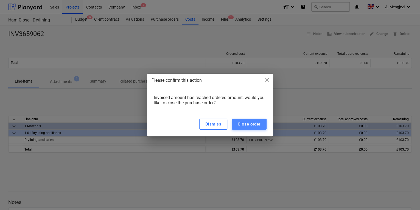
click at [244, 126] on div "Close order" at bounding box center [249, 123] width 23 height 7
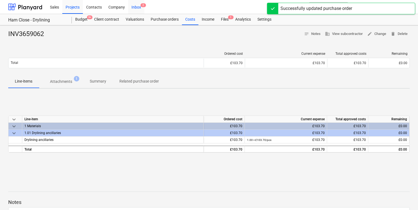
click at [131, 10] on div "Inbox 2" at bounding box center [136, 7] width 16 height 14
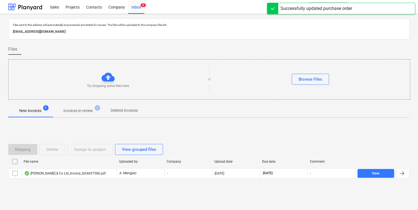
click at [72, 114] on span "Invoices in review 1" at bounding box center [78, 110] width 52 height 10
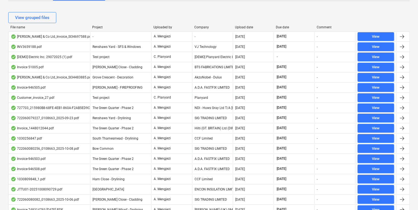
scroll to position [101, 0]
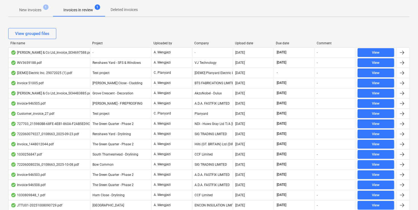
click at [99, 45] on div "File name Project Uploaded by Company Upload date Due date Comment" at bounding box center [209, 44] width 402 height 6
click at [97, 45] on div "Project" at bounding box center [120, 43] width 57 height 4
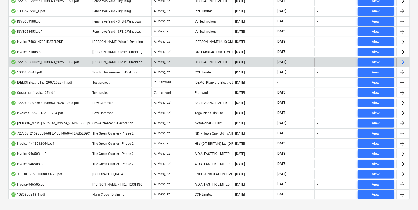
scroll to position [210, 0]
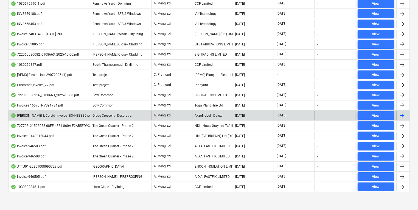
click at [123, 113] on span "Grove Crescent - Decoration" at bounding box center [113, 115] width 41 height 4
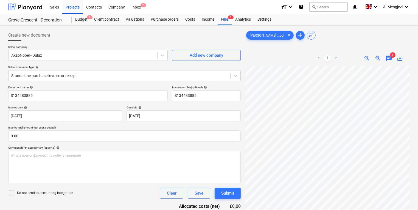
scroll to position [20, 6]
click at [131, 7] on div "Inbox 2" at bounding box center [136, 7] width 16 height 14
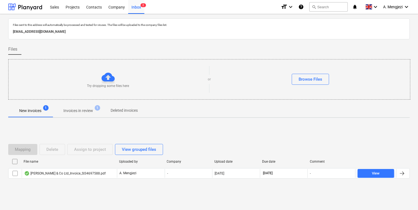
drag, startPoint x: 123, startPoint y: 91, endPoint x: 123, endPoint y: 88, distance: 3.0
click at [123, 88] on div "Try dropping some files here or Browse Files" at bounding box center [210, 79] width 402 height 31
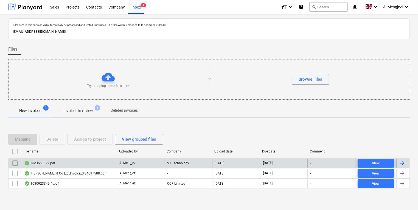
click at [248, 159] on div "[DATE]" at bounding box center [236, 162] width 48 height 9
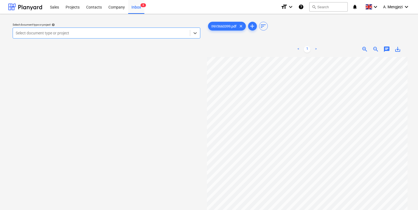
scroll to position [15, 47]
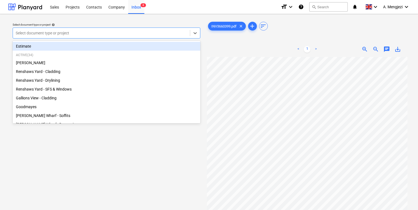
click at [97, 36] on div "Select document type or project" at bounding box center [101, 33] width 177 height 8
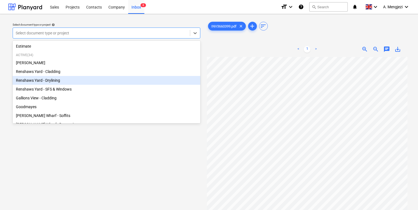
click at [91, 80] on div "Renshaws Yard - Drylining" at bounding box center [107, 80] width 188 height 9
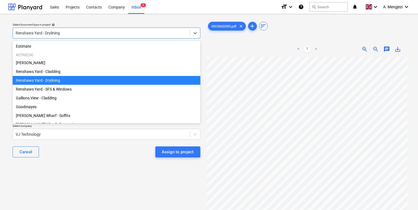
click at [98, 37] on div "Renshaws Yard - Drylining" at bounding box center [107, 32] width 188 height 11
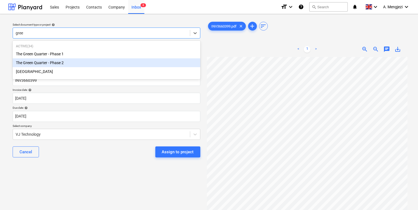
click at [136, 60] on div "The Green Quarter - Phase 2" at bounding box center [107, 62] width 188 height 9
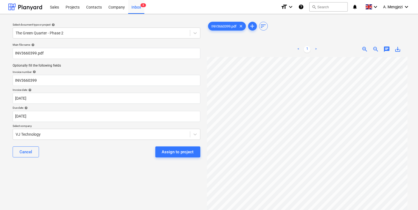
click at [155, 150] on div "Assign to project" at bounding box center [175, 151] width 49 height 11
click at [159, 151] on button "Assign to project" at bounding box center [177, 151] width 45 height 11
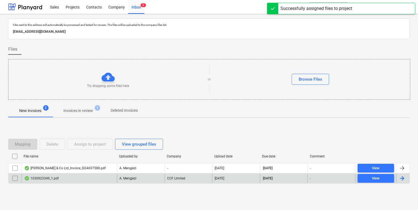
click at [143, 176] on div "A. Mengjezi" at bounding box center [141, 178] width 48 height 9
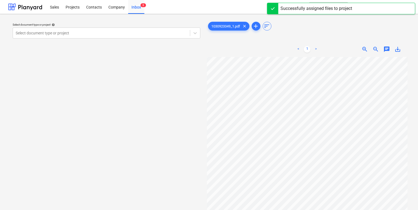
scroll to position [12, 47]
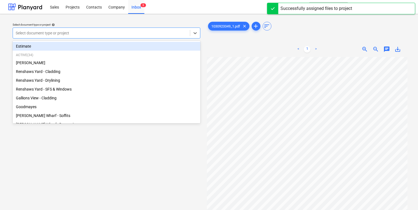
click at [145, 34] on div at bounding box center [102, 32] width 172 height 5
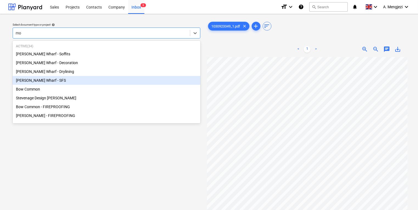
click at [121, 77] on div "Montgomery's Wharf - SFS" at bounding box center [107, 80] width 188 height 9
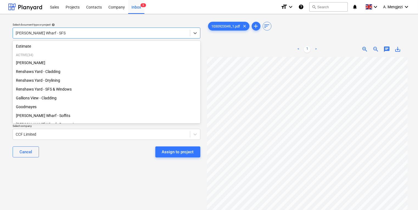
click at [103, 32] on div at bounding box center [102, 32] width 172 height 5
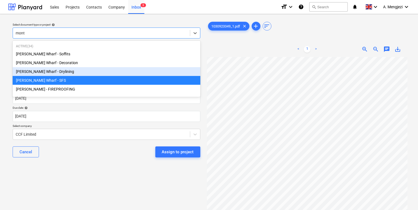
click at [67, 71] on div "[PERSON_NAME] Wharf - Drylining" at bounding box center [107, 71] width 188 height 9
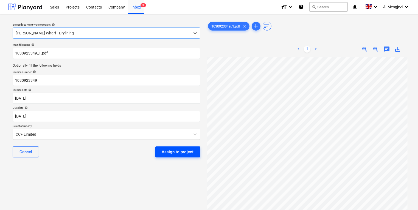
click at [191, 149] on div "Assign to project" at bounding box center [178, 151] width 32 height 7
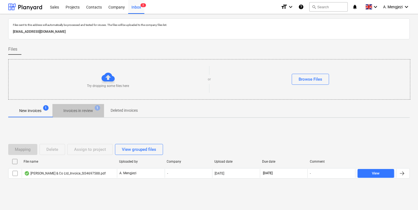
click at [92, 109] on p "Invoices in review" at bounding box center [78, 111] width 30 height 6
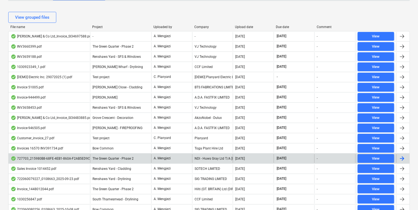
scroll to position [110, 0]
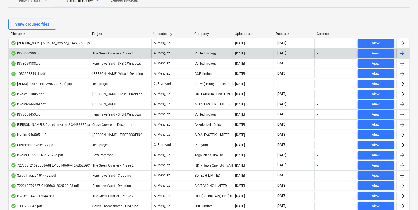
click at [173, 56] on div "A. Mengjezi" at bounding box center [171, 53] width 41 height 9
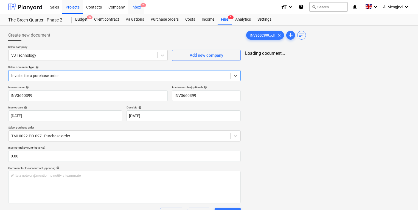
click at [138, 8] on div "Inbox 2" at bounding box center [136, 7] width 16 height 14
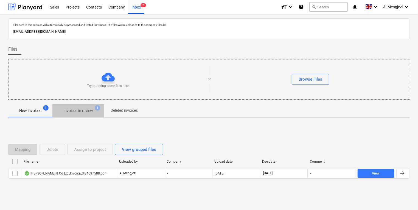
click at [84, 109] on p "Invoices in review" at bounding box center [78, 111] width 30 height 6
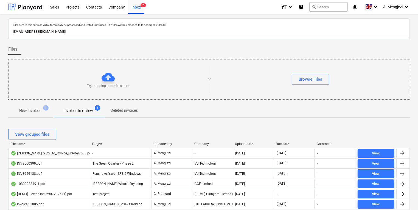
click at [201, 142] on div "Company" at bounding box center [212, 144] width 37 height 4
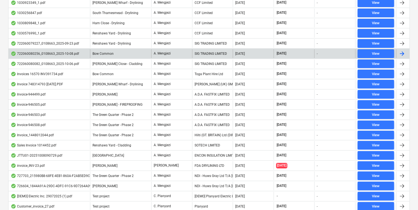
scroll to position [231, 0]
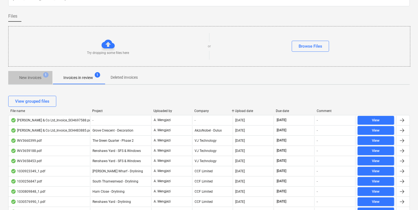
click at [30, 74] on span "New invoices 1" at bounding box center [30, 78] width 44 height 10
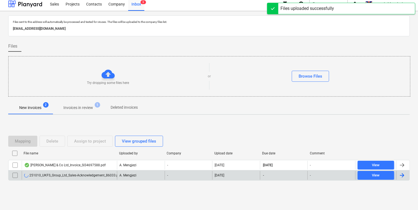
click at [113, 175] on div "251010_UKFS_Group_Ltd_Sales-Acknowledgement_86033.pdf" at bounding box center [72, 175] width 97 height 4
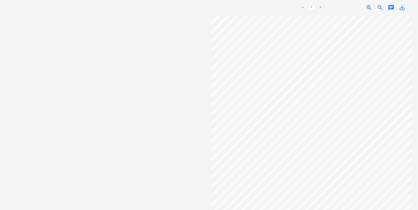
scroll to position [31, 0]
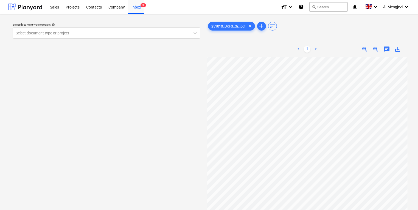
click at [129, 26] on p "Select document type or project help" at bounding box center [107, 25] width 188 height 5
click at [130, 27] on p "Select document type or project help" at bounding box center [107, 25] width 188 height 5
click at [129, 29] on div "Select document type or project" at bounding box center [107, 32] width 188 height 11
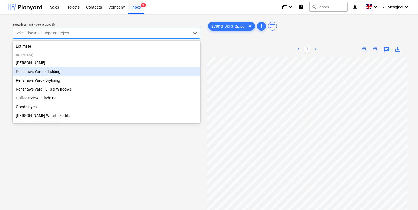
click at [88, 71] on div "Renshaws Yard - Cladding" at bounding box center [107, 71] width 188 height 9
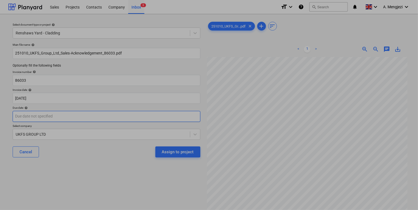
click at [113, 118] on body "Sales Projects Contacts Company Inbox 3 format_size keyboard_arrow_down help se…" at bounding box center [209, 105] width 418 height 210
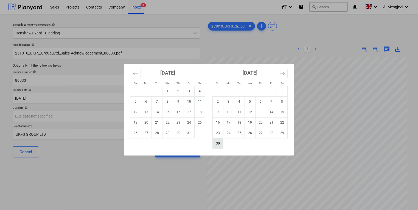
click at [218, 139] on td "30" at bounding box center [218, 143] width 11 height 10
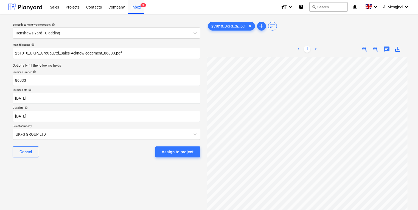
click at [189, 153] on div "Assign to project" at bounding box center [178, 151] width 32 height 7
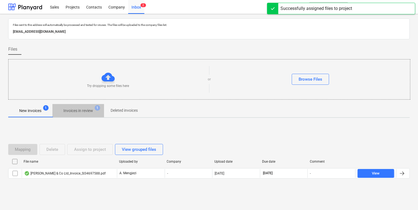
click at [92, 112] on p "Invoices in review" at bounding box center [78, 111] width 30 height 6
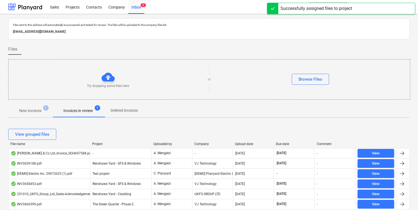
click at [243, 142] on div "Upload date" at bounding box center [253, 144] width 37 height 4
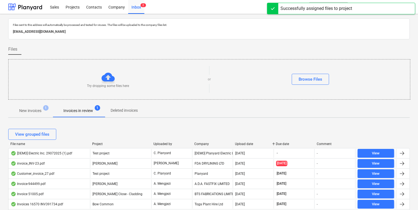
click at [243, 142] on div "Upload date" at bounding box center [253, 144] width 37 height 4
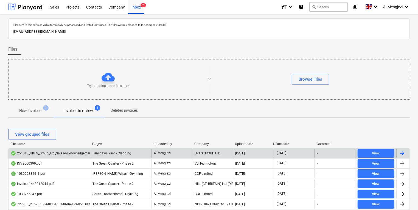
click at [243, 151] on div "[DATE]" at bounding box center [240, 153] width 10 height 4
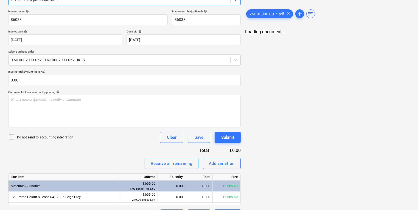
scroll to position [90, 0]
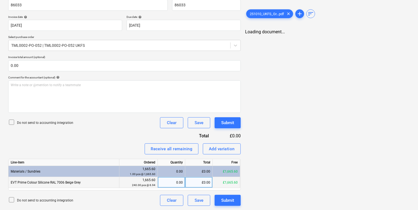
click at [174, 181] on div "0.00" at bounding box center [171, 182] width 23 height 11
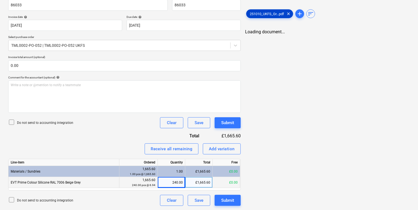
click at [279, 12] on span "251010_UKFS_Gr...pdf" at bounding box center [267, 14] width 41 height 4
click at [162, 181] on div "240.00" at bounding box center [171, 182] width 23 height 11
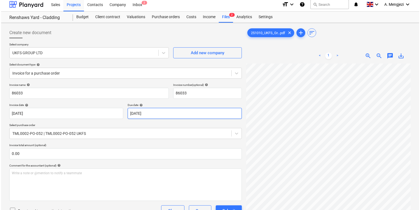
scroll to position [46, 0]
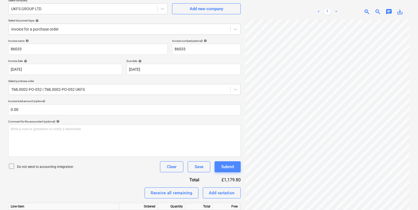
click at [232, 165] on div "Submit" at bounding box center [227, 166] width 13 height 7
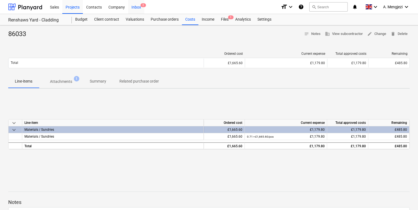
click at [138, 9] on div "Inbox 2" at bounding box center [136, 7] width 16 height 14
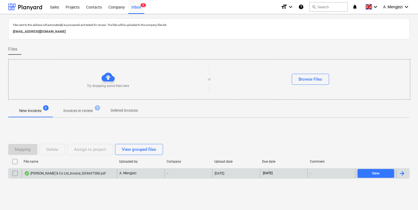
click at [89, 174] on div "[PERSON_NAME] & Co Ltd_Invoice_SI34697588.pdf" at bounding box center [65, 173] width 82 height 4
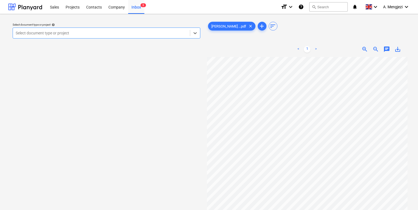
scroll to position [0, 47]
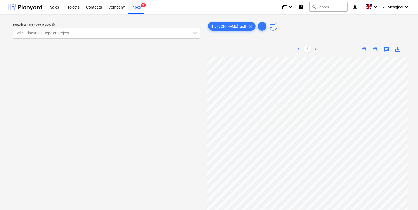
click at [175, 119] on div "Select document type or project help Select document type or project J P McDoug…" at bounding box center [209, 135] width 402 height 235
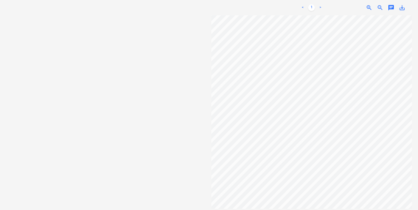
scroll to position [156, 47]
click at [197, 143] on div "Select document type or project help Select document type or project J P McDoug…" at bounding box center [209, 87] width 402 height 235
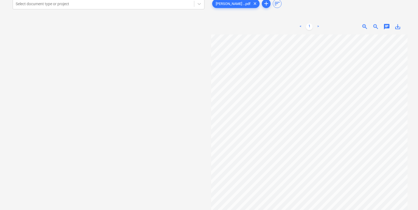
scroll to position [0, 0]
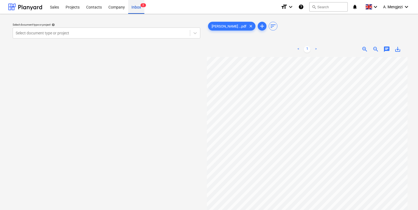
click at [141, 8] on div "Inbox 2" at bounding box center [136, 7] width 16 height 14
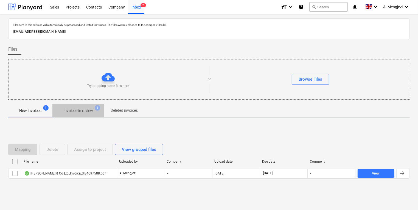
click at [94, 114] on span "Invoices in review 1" at bounding box center [78, 110] width 52 height 10
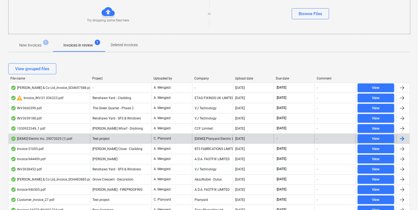
scroll to position [66, 0]
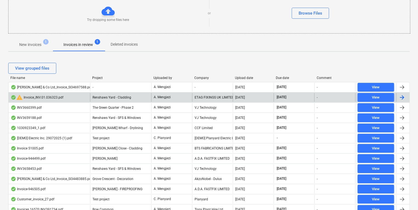
click at [178, 98] on div "A. Mengjezi" at bounding box center [171, 97] width 41 height 9
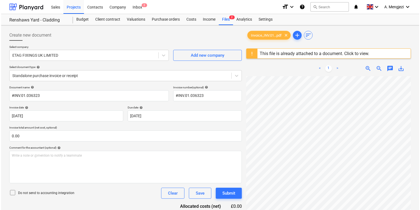
scroll to position [22, 90]
click at [242, 160] on div "Create new document Select company ETAG FIXINGS UK LIMITED Add new company Sele…" at bounding box center [209, 149] width 406 height 245
click at [278, 38] on div "Invoice_INV.01...pdf clear" at bounding box center [267, 35] width 43 height 9
click at [283, 51] on div "This file is already attached to a document. Click to view." at bounding box center [314, 53] width 110 height 5
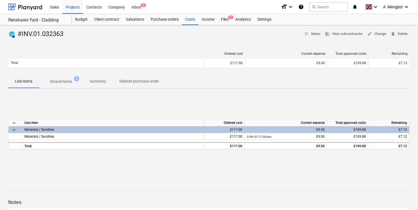
click at [68, 81] on p "Attachments" at bounding box center [61, 82] width 22 height 6
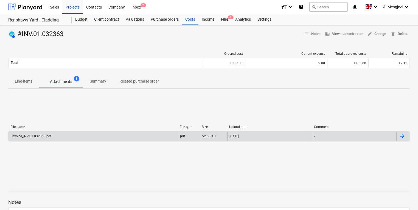
click at [76, 134] on div "Invoice_INV.01.032363.pdf" at bounding box center [93, 136] width 169 height 9
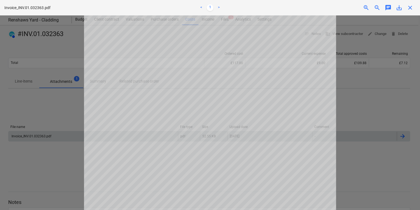
click at [76, 134] on div at bounding box center [210, 112] width 420 height 194
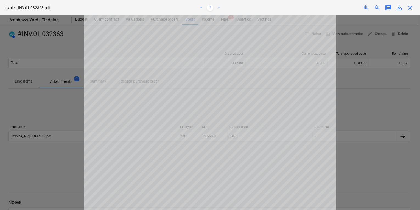
click at [396, 76] on div at bounding box center [210, 112] width 420 height 194
drag, startPoint x: 380, startPoint y: 79, endPoint x: 378, endPoint y: 80, distance: 2.9
click at [378, 80] on div at bounding box center [210, 112] width 420 height 194
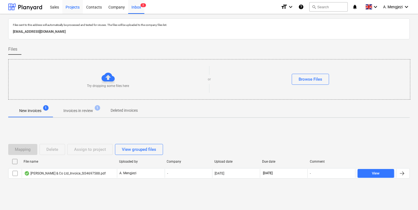
click at [77, 6] on div "Projects" at bounding box center [72, 7] width 21 height 14
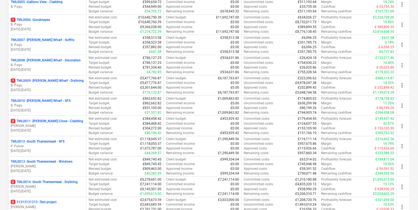
scroll to position [264, 0]
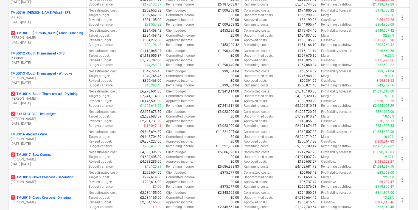
click at [86, 93] on div "2 TML0014 - South Thamesmead - Drylining M. Tomlinson 06.01.2025 - 07.09.2026" at bounding box center [48, 98] width 78 height 19
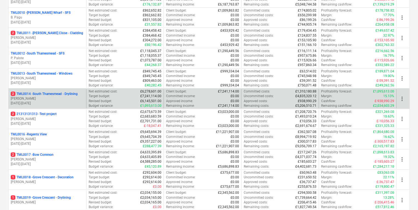
click at [74, 96] on p "[PERSON_NAME]" at bounding box center [47, 98] width 73 height 5
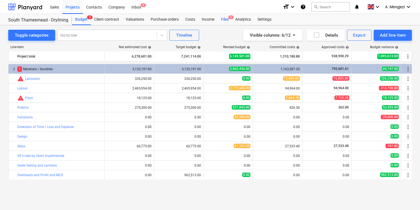
click at [225, 19] on div "Files 2" at bounding box center [225, 19] width 14 height 11
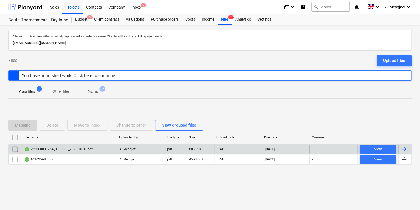
click at [111, 150] on div "722060080254_0108663_2025-10-08.pdf" at bounding box center [69, 148] width 95 height 9
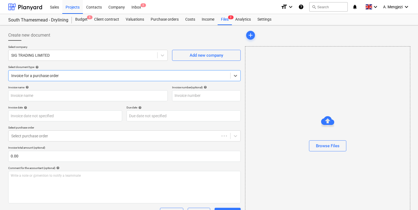
type input "722060080254"
type input "[DATE]"
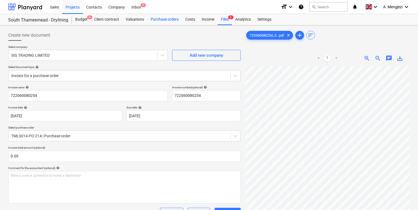
click at [165, 22] on div "Purchase orders" at bounding box center [165, 19] width 35 height 11
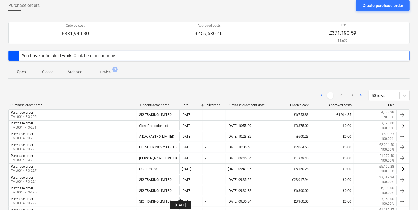
scroll to position [88, 0]
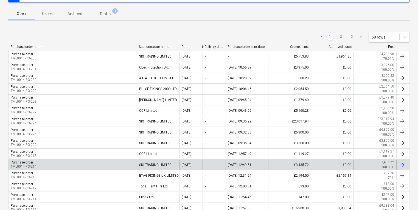
click at [105, 160] on div "Purchase order TML0014-PO-214" at bounding box center [73, 164] width 128 height 9
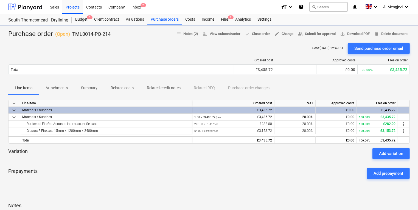
click at [283, 31] on span "edit Change" at bounding box center [284, 34] width 19 height 6
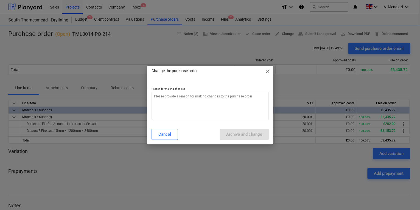
type textarea "x"
drag, startPoint x: 234, startPoint y: 100, endPoint x: 239, endPoint y: 99, distance: 4.9
click at [234, 100] on textarea at bounding box center [210, 105] width 117 height 28
type textarea "p"
type textarea "x"
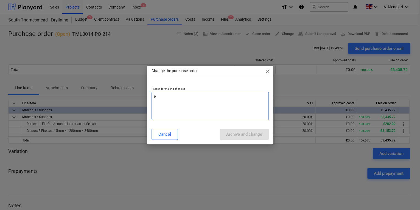
type textarea "pr"
type textarea "x"
type textarea "pri"
type textarea "x"
type textarea "pric"
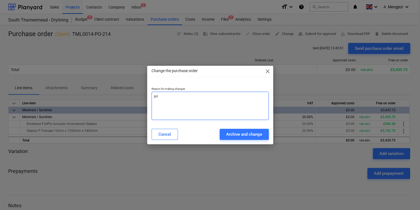
type textarea "x"
type textarea "price"
type textarea "x"
type textarea "price"
type textarea "x"
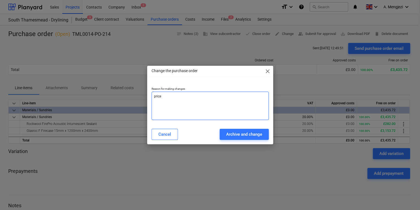
type textarea "price c"
type textarea "x"
type textarea "price ch"
type textarea "x"
type textarea "price cha"
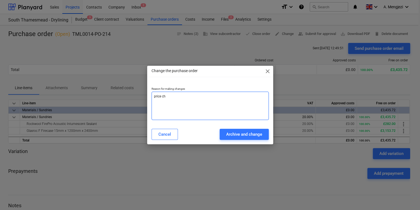
type textarea "x"
type textarea "price chan"
type textarea "x"
type textarea "price chang"
type textarea "x"
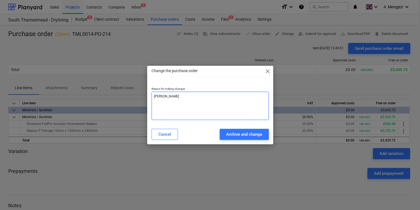
type textarea "price change"
type textarea "x"
type textarea "price change"
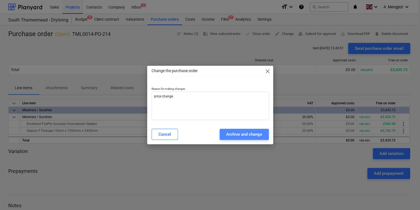
click at [230, 137] on div "Archive and change" at bounding box center [244, 133] width 36 height 7
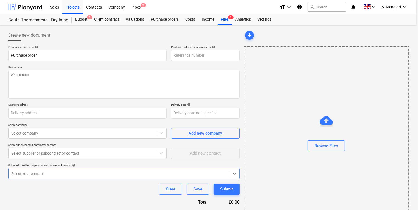
type textarea "x"
type input "TML0014-PO-233"
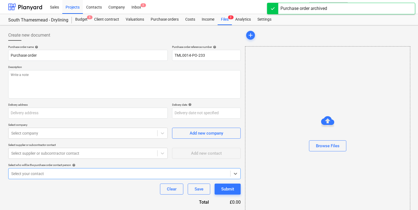
type textarea "x"
type input "TML0014-PO-214"
type textarea "Afternoon, Please proceed with attached order. site contact : Ionut 07424539956…"
type input "Lovell Partnerships, Lakeside Centre, South Thamesmead, Bazalgette Way, London,…"
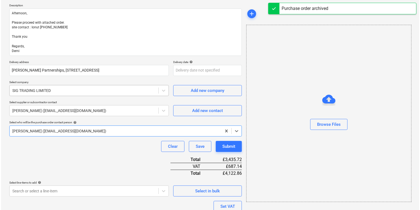
scroll to position [118, 0]
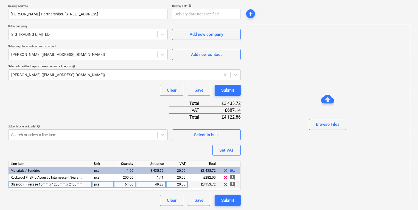
click at [159, 185] on div "49.28" at bounding box center [151, 184] width 26 height 7
type textarea "x"
type input "49.27281"
click at [236, 198] on button "Submit" at bounding box center [228, 199] width 26 height 11
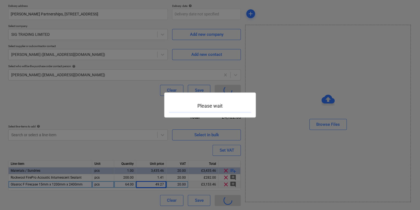
type textarea "x"
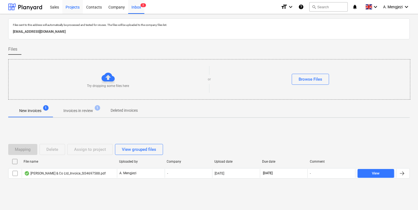
click at [71, 7] on div "Projects" at bounding box center [72, 7] width 21 height 14
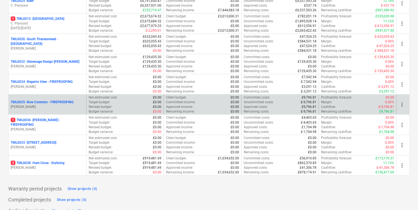
scroll to position [609, 0]
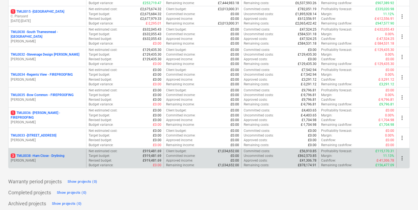
click at [77, 160] on div "3 TML0038 - Ham Close - Drylining M. Tomlinson" at bounding box center [48, 158] width 78 height 19
click at [74, 158] on p "[PERSON_NAME]" at bounding box center [47, 160] width 73 height 5
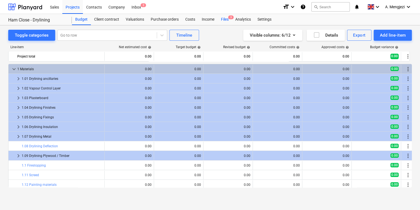
click at [220, 20] on div "Files 3" at bounding box center [225, 19] width 14 height 11
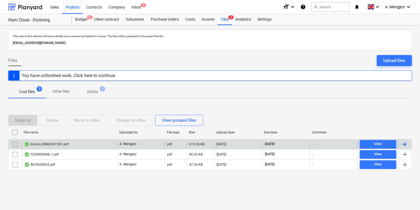
click at [74, 140] on div "Invoice_SIN00341581.pdf" at bounding box center [69, 144] width 95 height 9
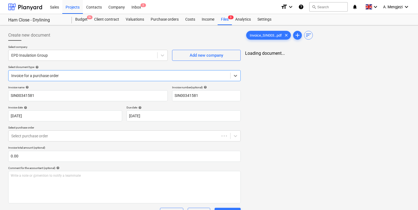
type input "SIN00341581"
type input "09 Oct 2025"
type input "[DATE]"
click at [164, 22] on div "Purchase orders" at bounding box center [165, 19] width 35 height 11
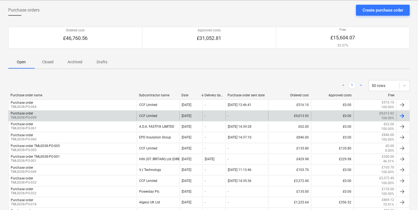
scroll to position [88, 0]
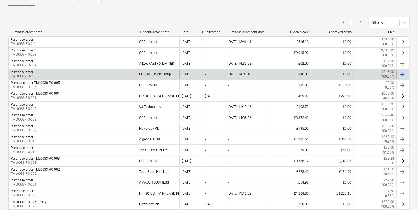
click at [54, 74] on div "Purchase order TML0038-PO-060" at bounding box center [73, 73] width 128 height 9
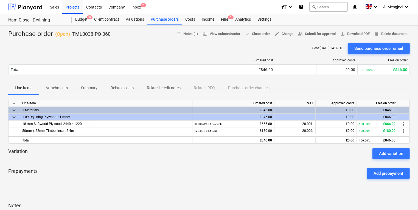
click at [289, 33] on span "edit Change" at bounding box center [284, 34] width 19 height 6
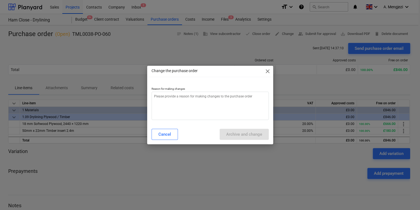
type textarea "x"
click at [247, 95] on textarea at bounding box center [210, 105] width 117 height 28
type textarea "p"
type textarea "x"
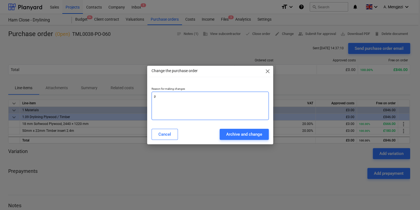
type textarea "pr"
type textarea "x"
type textarea "pri"
type textarea "x"
type textarea "pric"
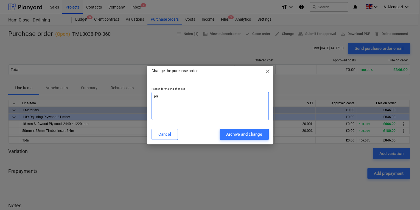
type textarea "x"
type textarea "price"
type textarea "x"
type textarea "price"
type textarea "x"
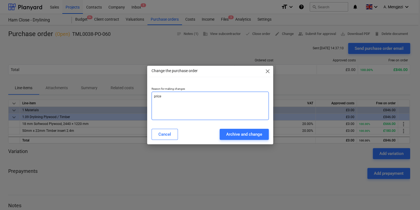
type textarea "price c"
type textarea "x"
type textarea "price ch"
type textarea "x"
type textarea "price cha"
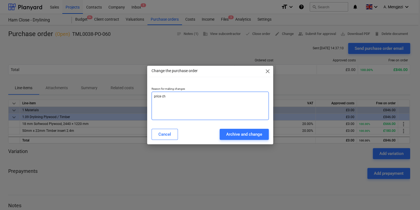
type textarea "x"
type textarea "price chan"
type textarea "x"
type textarea "[PERSON_NAME]"
type textarea "x"
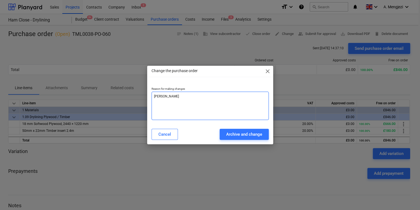
type textarea "[PERSON_NAME]"
type textarea "x"
type textarea "[PERSON_NAME]"
type textarea "x"
type textarea "price change"
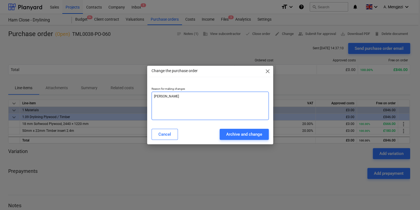
type textarea "x"
type textarea "price change"
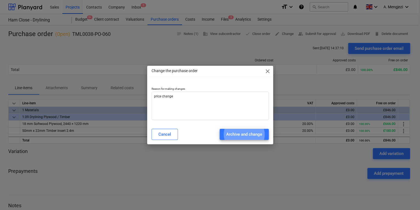
click at [220, 129] on button "Archive and change" at bounding box center [244, 134] width 49 height 11
type textarea "x"
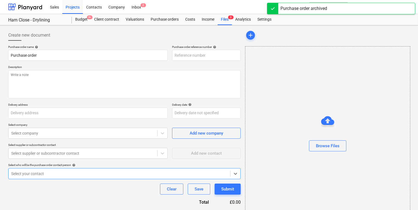
type textarea "x"
type input "TML0038-PO-060"
type textarea "Good afternoon, Please proceed with attached order. Site contact : Razvan [PHON…"
type input "[STREET_ADDRESS]"
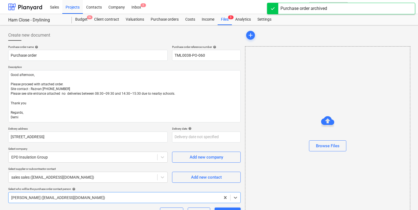
type textarea "x"
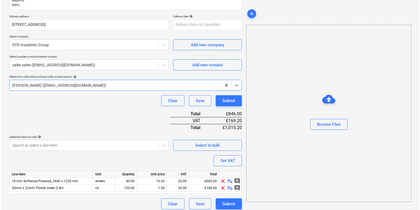
scroll to position [115, 0]
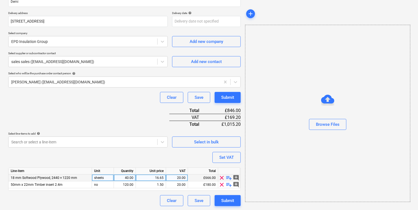
click at [154, 177] on div "16.65" at bounding box center [151, 177] width 26 height 7
type input "15.60"
click at [242, 99] on div "Create new document Purchase order name help Purchase order Purchase order refe…" at bounding box center [209, 60] width 406 height 296
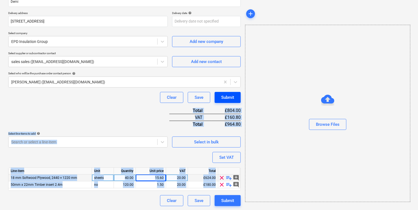
drag, startPoint x: 242, startPoint y: 99, endPoint x: 238, endPoint y: 98, distance: 4.5
click at [238, 98] on button "Submit" at bounding box center [228, 97] width 26 height 11
type textarea "x"
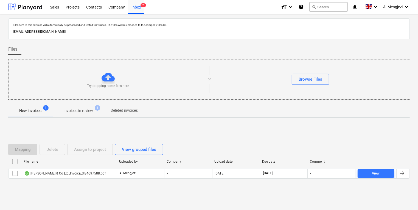
click at [77, 114] on span "Invoices in review 1" at bounding box center [78, 110] width 52 height 10
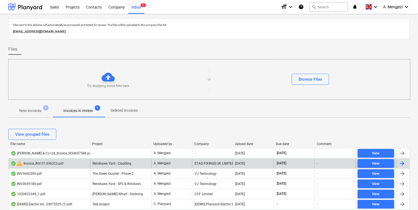
click at [85, 165] on div "warning Invoice_INV.01.036323.pdf" at bounding box center [50, 163] width 82 height 9
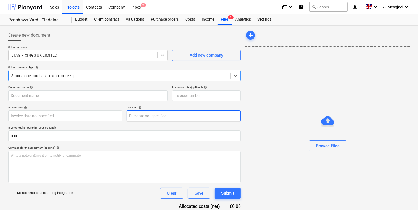
type input "#INV.01.036323"
type input "[DATE]"
type input "31 Oct 2025"
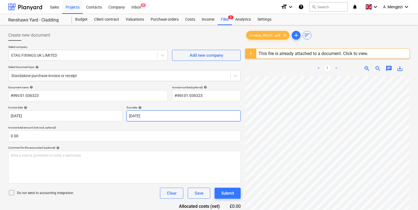
scroll to position [13, 90]
click at [90, 49] on p "Select company" at bounding box center [88, 47] width 160 height 5
drag, startPoint x: 133, startPoint y: 4, endPoint x: 136, endPoint y: 4, distance: 3.6
click at [133, 4] on div "Inbox 2" at bounding box center [136, 7] width 16 height 14
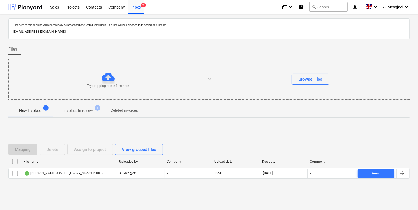
click at [90, 115] on button "Invoices in review 1" at bounding box center [78, 110] width 52 height 13
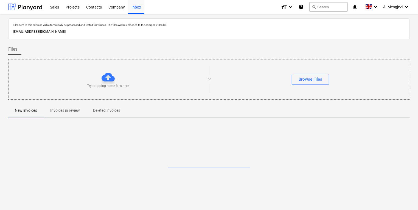
click at [68, 110] on p "Invoices in review" at bounding box center [65, 110] width 30 height 6
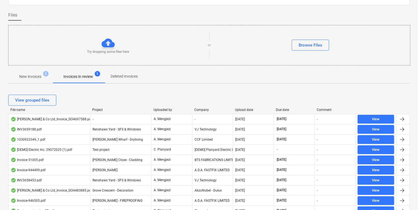
scroll to position [44, 0]
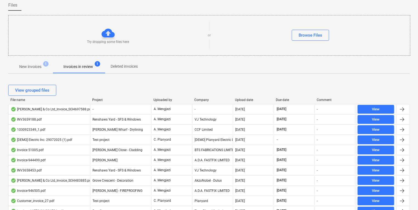
click at [149, 69] on div "New invoices 1 Invoices in review 1 Deleted invoices" at bounding box center [209, 66] width 402 height 13
click at [196, 61] on div "New invoices 1 Invoices in review 1 Deleted invoices" at bounding box center [209, 66] width 402 height 13
click at [43, 69] on span "New invoices 1" at bounding box center [30, 67] width 31 height 6
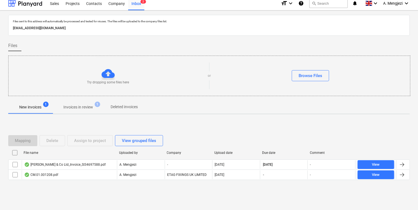
scroll to position [3, 0]
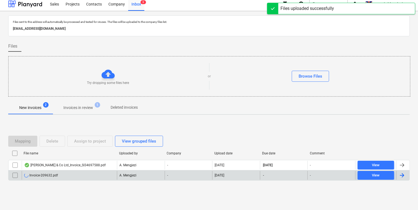
click at [103, 175] on div "Invoice-209632.pdf" at bounding box center [69, 175] width 95 height 9
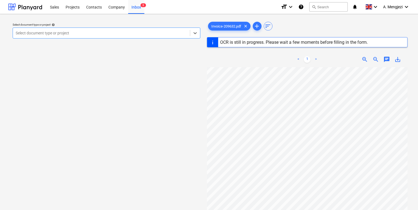
scroll to position [88, 0]
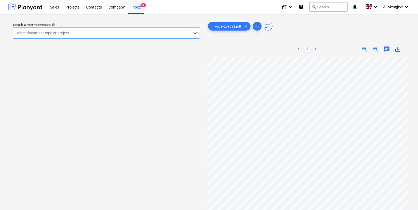
click at [37, 31] on div at bounding box center [102, 32] width 172 height 5
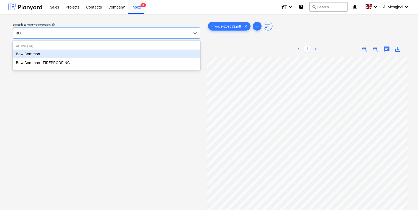
type input "BOW"
click at [88, 51] on div "Bow Common" at bounding box center [107, 53] width 188 height 9
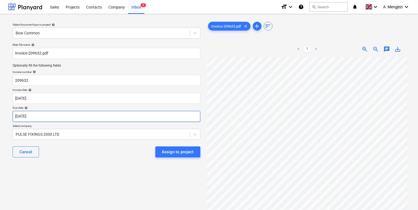
click at [157, 120] on body "Sales Projects Contacts Company Inbox 3 format_size keyboard_arrow_down help se…" at bounding box center [209, 105] width 418 height 210
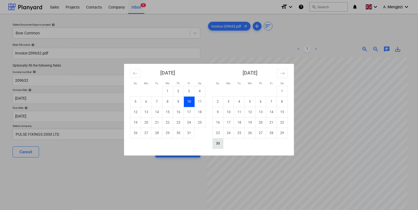
click at [219, 141] on td "30" at bounding box center [218, 143] width 11 height 10
type input "[DATE]"
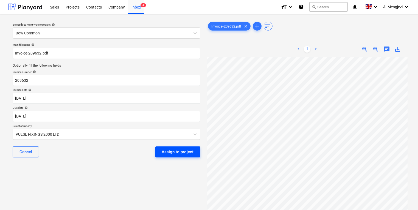
click at [170, 154] on div "Assign to project" at bounding box center [178, 151] width 32 height 7
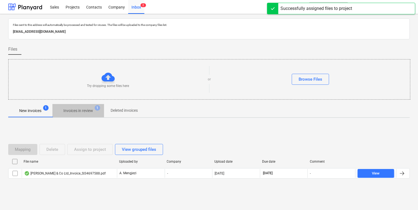
click at [83, 112] on p "Invoices in review" at bounding box center [78, 111] width 30 height 6
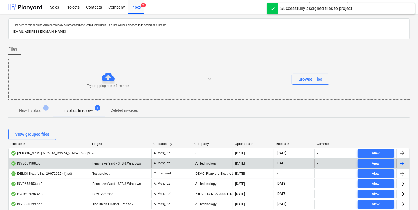
scroll to position [22, 0]
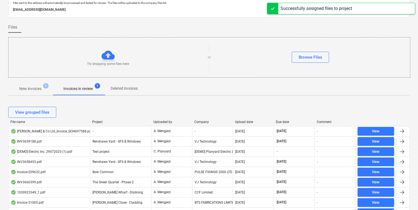
click at [243, 121] on div "Upload date" at bounding box center [253, 122] width 37 height 4
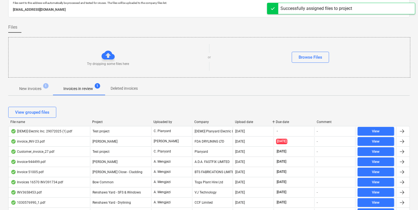
click at [244, 121] on div "Upload date" at bounding box center [253, 122] width 37 height 4
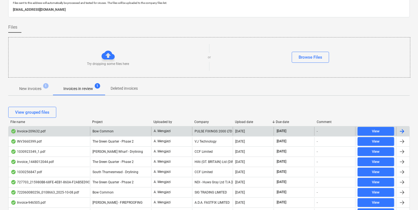
click at [238, 134] on div "[DATE]" at bounding box center [253, 131] width 41 height 9
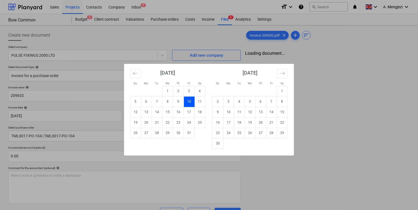
click at [199, 116] on body "Sales Projects Contacts Company Inbox 2 format_size keyboard_arrow_down help se…" at bounding box center [209, 105] width 418 height 210
click at [221, 141] on td "30" at bounding box center [218, 143] width 11 height 10
type input "[DATE]"
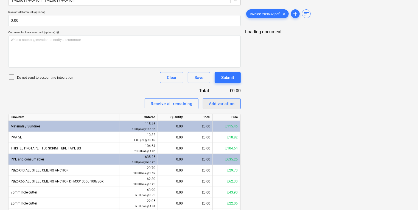
scroll to position [176, 0]
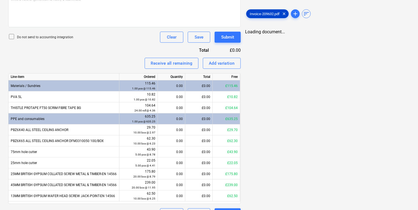
click at [264, 12] on span "Invoice-209632.pdf" at bounding box center [265, 14] width 37 height 4
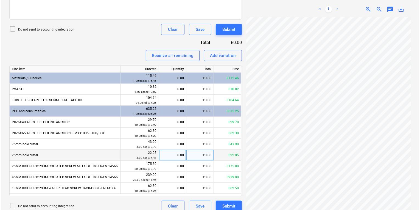
scroll to position [189, 0]
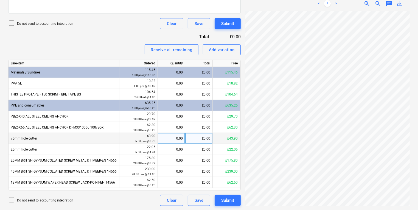
click at [177, 137] on div "0.00" at bounding box center [171, 138] width 23 height 11
type input "1"
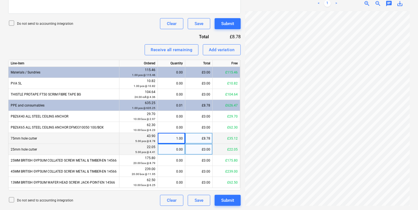
click at [180, 147] on div "0.00" at bounding box center [171, 149] width 23 height 11
type input "4"
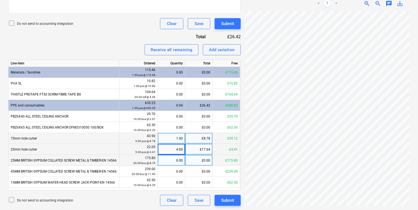
click at [179, 161] on div "0.00" at bounding box center [171, 160] width 23 height 11
type input "0"
type input "20"
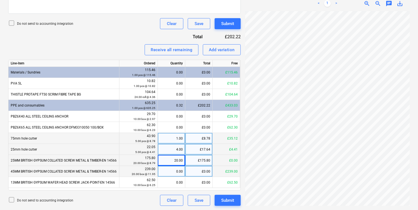
click at [178, 167] on div "0.00" at bounding box center [171, 171] width 23 height 11
type input "20"
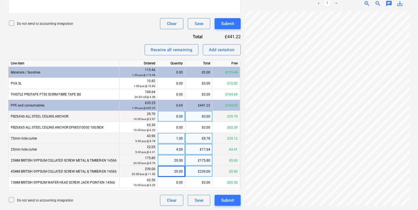
click at [184, 118] on div "0.00" at bounding box center [171, 116] width 27 height 11
type input "10"
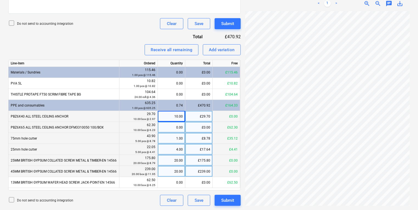
click at [168, 130] on div "0.00" at bounding box center [171, 127] width 23 height 11
type input "10"
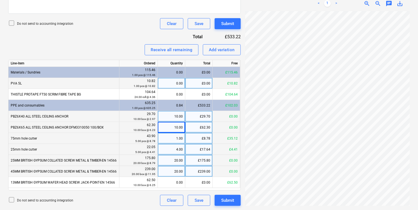
click at [162, 81] on div "0.00" at bounding box center [171, 83] width 23 height 11
type input "1"
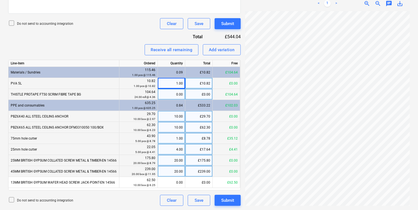
click at [174, 92] on div "0.00" at bounding box center [171, 94] width 23 height 11
type input "24"
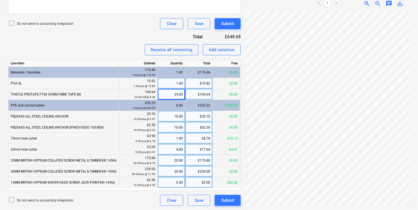
click at [166, 182] on div "0.00" at bounding box center [171, 182] width 23 height 11
type input "10"
click at [229, 24] on div "Submit" at bounding box center [227, 23] width 13 height 7
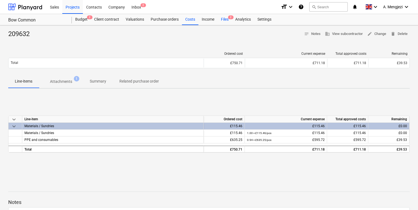
click at [224, 20] on div "Files 2" at bounding box center [225, 19] width 14 height 11
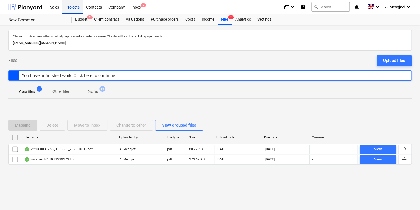
click at [73, 8] on div "Projects" at bounding box center [72, 7] width 21 height 14
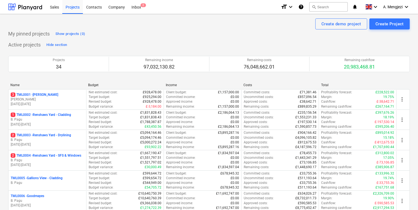
click at [146, 7] on div "Sales Projects Contacts Company Inbox 2" at bounding box center [162, 7] width 230 height 14
click at [139, 7] on div "Inbox 2" at bounding box center [136, 7] width 16 height 14
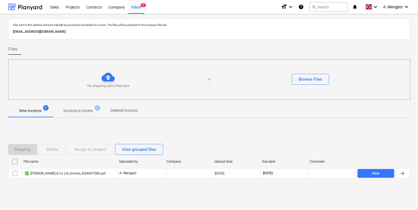
click at [94, 108] on span "Invoices in review 1" at bounding box center [78, 111] width 38 height 6
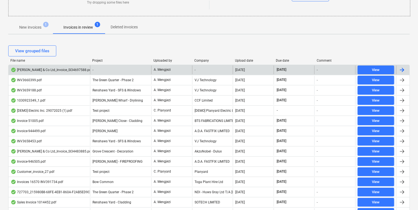
scroll to position [110, 0]
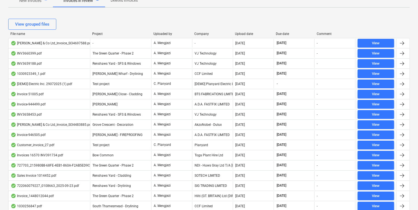
click at [252, 15] on div "View grouped files File name Project Uploaded by Company Upload date Due date C…" at bounding box center [209, 168] width 402 height 312
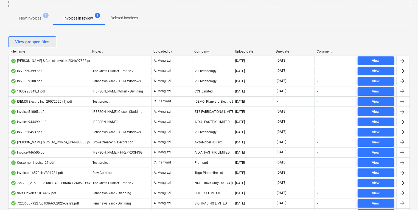
scroll to position [0, 0]
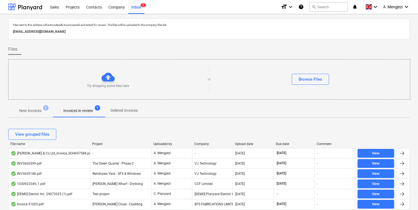
click at [128, 76] on div "Try dropping some files here" at bounding box center [108, 79] width 199 height 18
click at [112, 36] on div "Files sent to this address will automatically be processed and tested for virus…" at bounding box center [209, 28] width 402 height 21
click at [137, 11] on div "Inbox 2" at bounding box center [136, 7] width 16 height 14
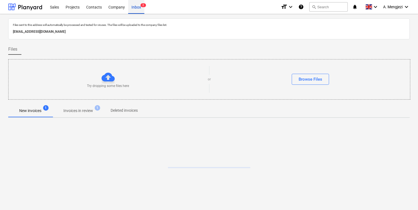
click at [137, 11] on div "Inbox 2" at bounding box center [136, 7] width 16 height 14
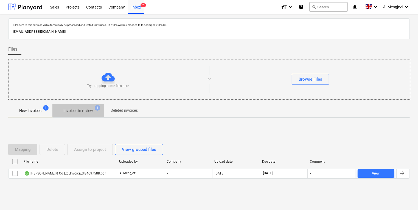
click at [81, 113] on p "Invoices in review" at bounding box center [78, 111] width 30 height 6
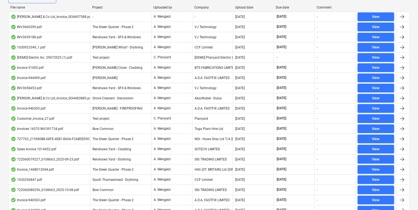
scroll to position [66, 0]
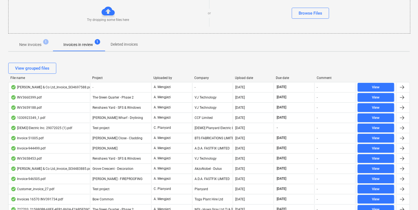
click at [36, 49] on button "New invoices 1" at bounding box center [30, 44] width 44 height 13
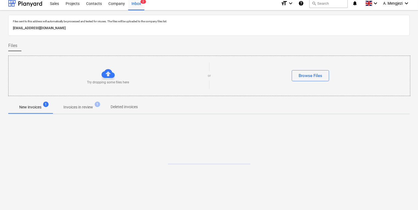
scroll to position [3, 0]
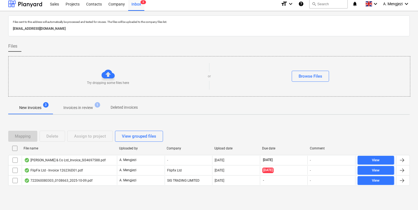
click at [70, 59] on div "Try dropping some files here or Browse Files" at bounding box center [209, 76] width 402 height 40
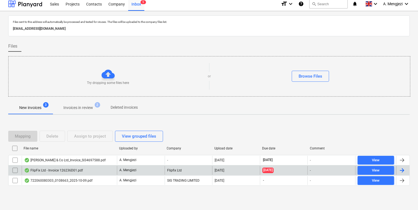
click at [139, 168] on div "A. Mengjezi" at bounding box center [141, 170] width 48 height 9
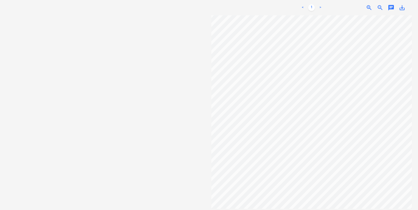
scroll to position [48, 0]
click at [154, 174] on div "Select document type or project help Select document type or project FlipFix Lt…" at bounding box center [209, 87] width 402 height 235
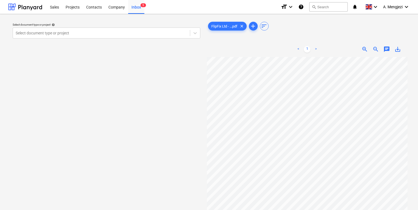
scroll to position [15, 135]
click at [182, 111] on div "Select document type or project help Select document type or project FlipFix Lt…" at bounding box center [209, 135] width 402 height 235
click at [393, 112] on div "Select document type or project help Select document type or project FlipFix Lt…" at bounding box center [209, 136] width 418 height 244
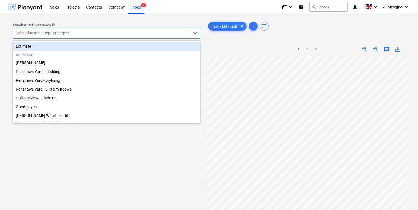
click at [91, 31] on div at bounding box center [102, 32] width 172 height 5
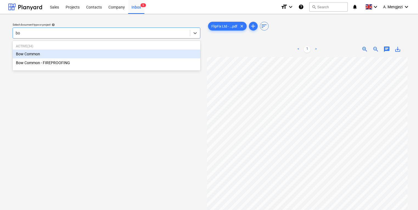
type input "bow"
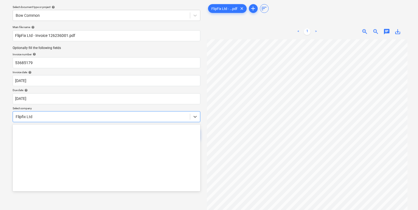
scroll to position [1827, 0]
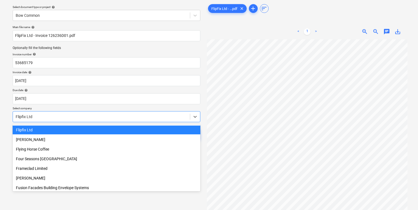
click at [212, 136] on div "Select document type or project help Bow Common Main file name help FlipFix Ltd…" at bounding box center [209, 118] width 402 height 235
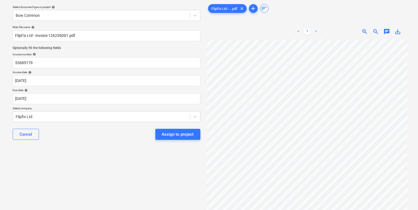
scroll to position [33, 21]
drag, startPoint x: 192, startPoint y: 136, endPoint x: 421, endPoint y: 97, distance: 231.9
click at [418, 97] on html "Sales Projects Contacts Company Inbox 5 format_size keyboard_arrow_down help se…" at bounding box center [209, 87] width 418 height 210
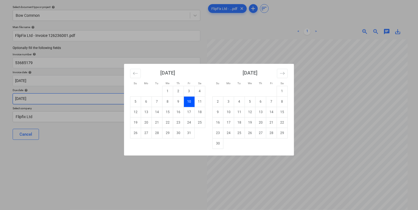
click at [112, 97] on body "Sales Projects Contacts Company Inbox 5 format_size keyboard_arrow_down help se…" at bounding box center [209, 87] width 418 height 210
click at [213, 145] on td "30" at bounding box center [218, 143] width 11 height 10
type input "[DATE]"
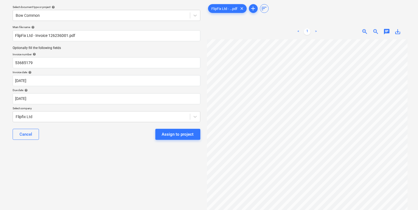
scroll to position [0, 9]
drag, startPoint x: 66, startPoint y: 65, endPoint x: -65, endPoint y: 82, distance: 132.4
click at [0, 82] on html "Sales Projects Contacts Company Inbox 5 format_size keyboard_arrow_down help se…" at bounding box center [209, 87] width 418 height 210
type input "126236D01"
click at [137, 150] on div "Select document type or project help Bow Common Main file name help FlipFix Ltd…" at bounding box center [106, 118] width 197 height 235
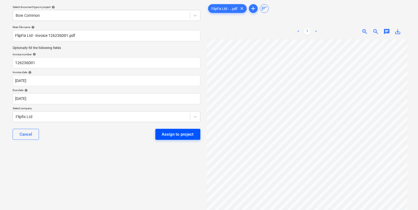
click at [174, 133] on div "Assign to project" at bounding box center [178, 133] width 32 height 7
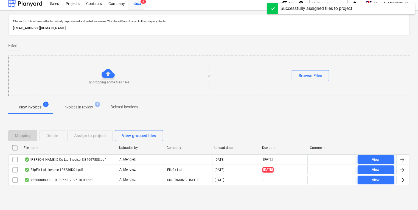
scroll to position [3, 0]
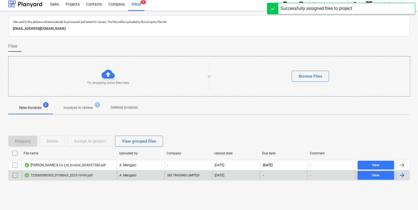
click at [105, 179] on div "722060080303_0108663_2025-10-09.pdf A. Mengjezi SIG TRADING LIMITED 10.10.2025 …" at bounding box center [209, 175] width 402 height 10
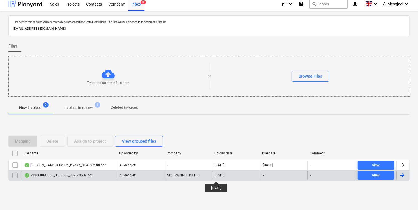
click at [220, 176] on div "[DATE]" at bounding box center [220, 175] width 10 height 4
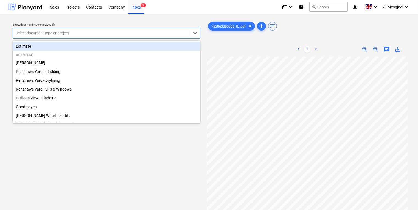
click at [45, 35] on div at bounding box center [102, 32] width 172 height 5
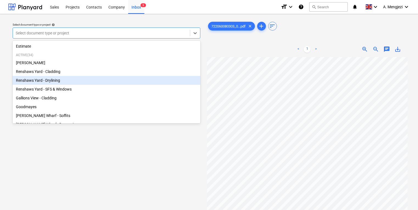
click at [53, 82] on div "Renshaws Yard - Drylining" at bounding box center [107, 80] width 188 height 9
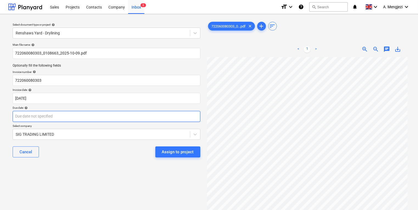
scroll to position [13, 47]
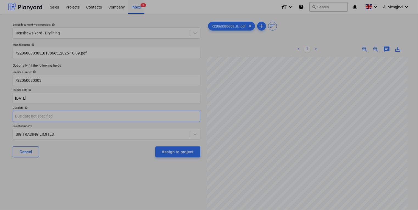
click at [74, 118] on body "Sales Projects Contacts Company Inbox 3 format_size keyboard_arrow_down help se…" at bounding box center [209, 105] width 418 height 210
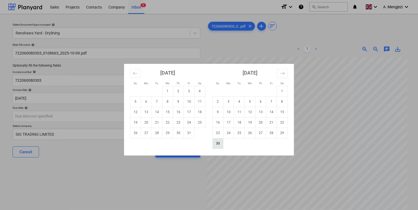
click at [219, 141] on td "30" at bounding box center [218, 143] width 11 height 10
type input "[DATE]"
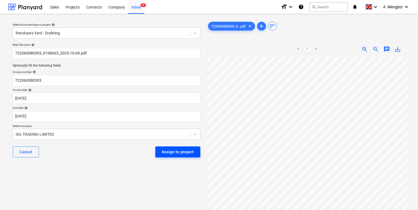
drag, startPoint x: 148, startPoint y: 151, endPoint x: 167, endPoint y: 152, distance: 18.7
click at [149, 151] on div "Cancel Assign to project" at bounding box center [107, 152] width 188 height 20
click at [167, 152] on div "Assign to project" at bounding box center [178, 151] width 32 height 7
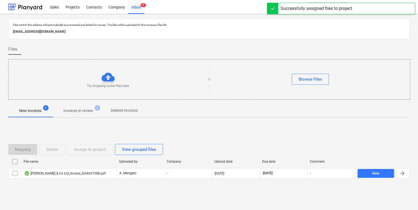
click at [85, 109] on p "Invoices in review" at bounding box center [78, 111] width 30 height 6
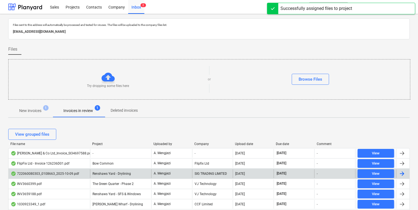
click at [209, 172] on div "SIG TRADING LIMITED" at bounding box center [212, 173] width 41 height 9
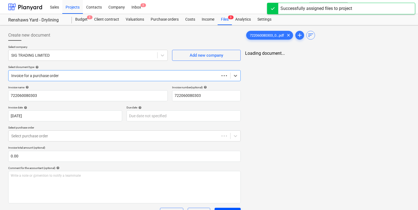
type input "[DATE]"
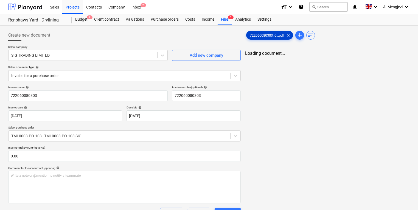
click at [257, 34] on span "722060080303_0...pdf" at bounding box center [267, 35] width 41 height 4
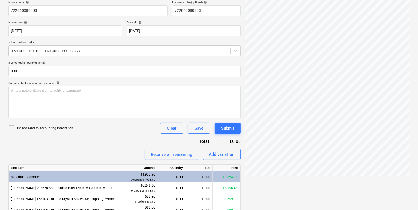
scroll to position [112, 0]
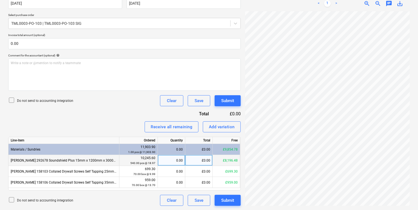
click at [173, 158] on div "0.00" at bounding box center [171, 160] width 23 height 11
type input "432"
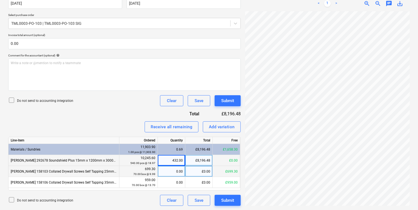
click at [175, 169] on div "0.00" at bounding box center [171, 171] width 23 height 11
type input "50"
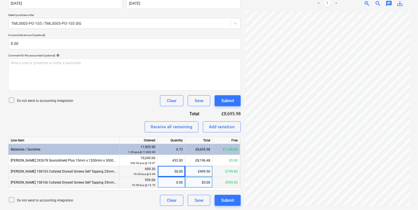
click at [170, 187] on div "0.00" at bounding box center [171, 182] width 23 height 11
click at [170, 185] on input at bounding box center [171, 182] width 27 height 11
type input "70"
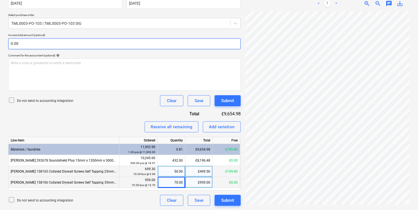
scroll to position [157, 83]
click at [198, 43] on div "Create new document Select company SIG TRADING LIMITED Add new company Select d…" at bounding box center [209, 61] width 406 height 293
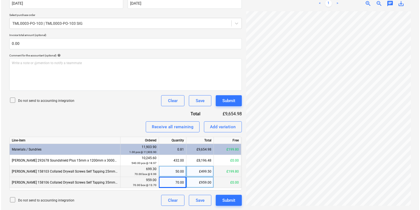
scroll to position [90, 59]
click at [223, 102] on div "Submit" at bounding box center [227, 100] width 13 height 7
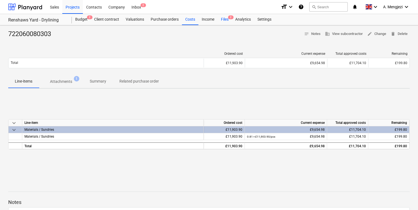
click at [230, 20] on div "Files 2" at bounding box center [225, 19] width 14 height 11
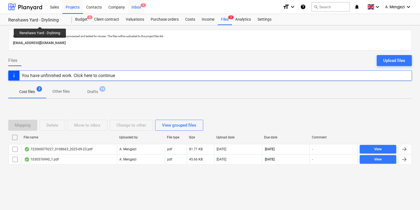
click at [137, 4] on div "Inbox 2" at bounding box center [136, 7] width 16 height 14
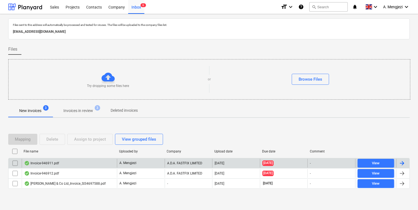
click at [214, 163] on div "[DATE]" at bounding box center [236, 162] width 48 height 9
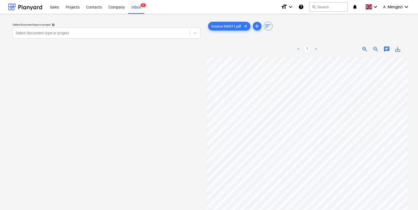
scroll to position [19, 37]
click at [136, 4] on div "Inbox 6" at bounding box center [136, 7] width 16 height 14
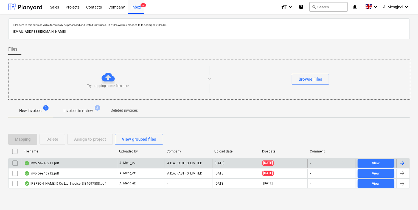
click at [90, 158] on div "Invoice-946911.pdf" at bounding box center [69, 162] width 95 height 9
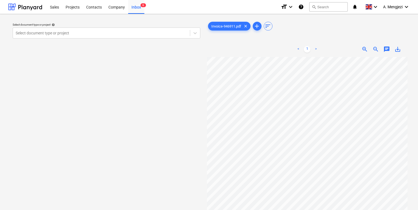
click at [75, 23] on div "Select document type or project help" at bounding box center [107, 25] width 188 height 4
click at [75, 32] on div at bounding box center [102, 32] width 172 height 5
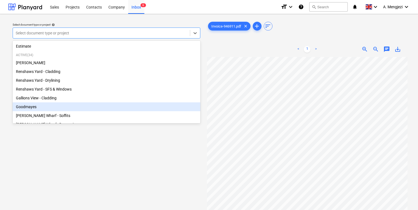
click at [74, 107] on div "Goodmayes" at bounding box center [107, 106] width 188 height 9
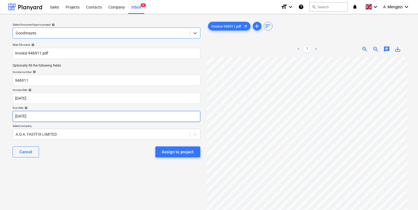
click at [79, 119] on body "Sales Projects Contacts Company Inbox 6 format_size keyboard_arrow_down help se…" at bounding box center [209, 105] width 418 height 210
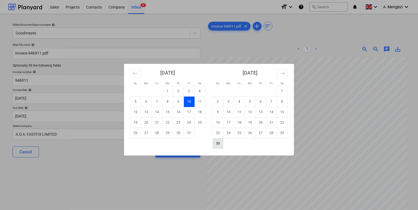
click at [216, 142] on td "30" at bounding box center [218, 143] width 11 height 10
type input "[DATE]"
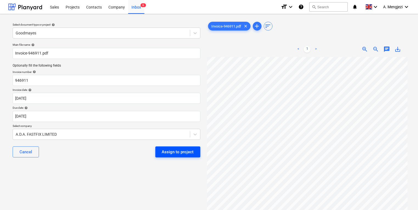
scroll to position [11, 47]
click at [177, 155] on div "Assign to project" at bounding box center [178, 151] width 32 height 7
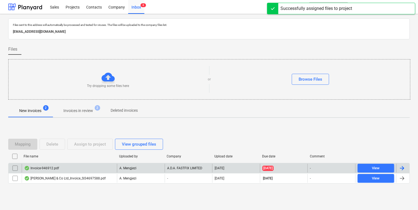
click at [179, 168] on div "A.D.A. FASTFIX LIMITED" at bounding box center [189, 167] width 48 height 9
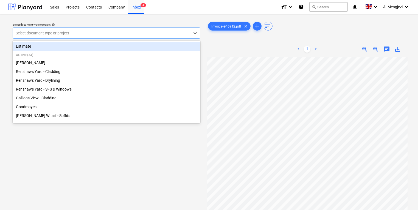
click at [140, 34] on div at bounding box center [102, 32] width 172 height 5
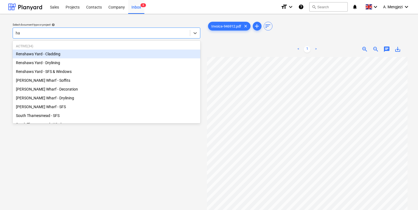
type input "ham"
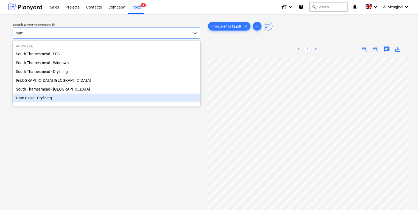
click at [56, 95] on div "Ham Close - Drylining" at bounding box center [107, 97] width 188 height 9
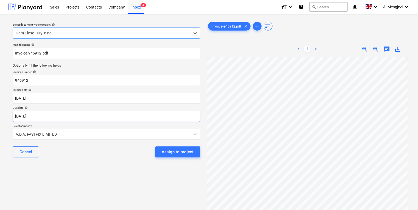
click at [180, 118] on body "Sales Projects Contacts Company Inbox 4 format_size keyboard_arrow_down help se…" at bounding box center [209, 105] width 418 height 210
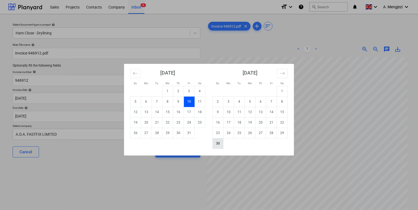
click at [219, 141] on td "30" at bounding box center [218, 143] width 11 height 10
type input "[DATE]"
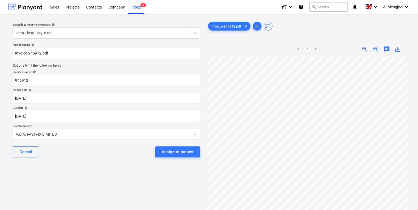
scroll to position [15, 47]
click at [194, 152] on button "Assign to project" at bounding box center [177, 151] width 45 height 11
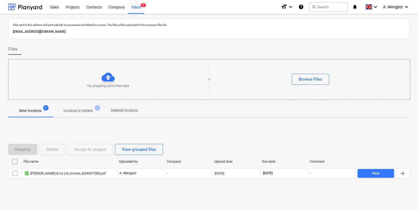
click at [76, 14] on div "Files sent to this address will automatically be processed and tested for virus…" at bounding box center [209, 113] width 418 height 199
click at [76, 12] on div "Projects" at bounding box center [72, 7] width 21 height 14
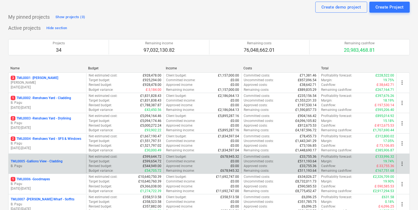
scroll to position [66, 0]
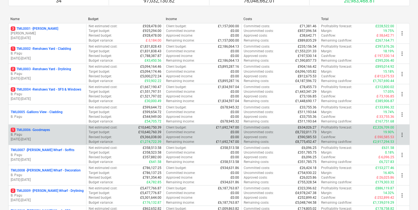
click at [48, 129] on p "1 TML0006 - Goodmayes" at bounding box center [30, 129] width 39 height 5
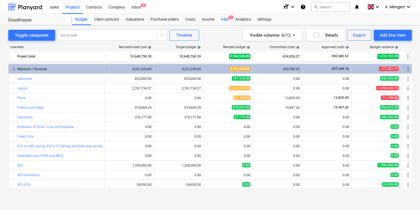
click at [225, 21] on div "Files 1" at bounding box center [225, 19] width 14 height 11
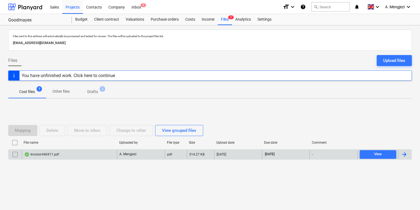
click at [98, 157] on div "Invoice-946911.pdf" at bounding box center [69, 154] width 95 height 9
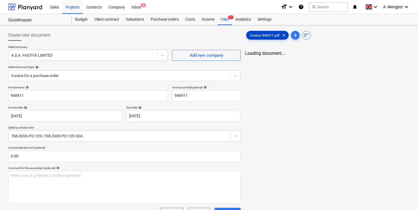
click at [255, 36] on span "Invoice-946911.pdf" at bounding box center [265, 35] width 37 height 4
click at [78, 6] on div "Projects" at bounding box center [72, 7] width 21 height 14
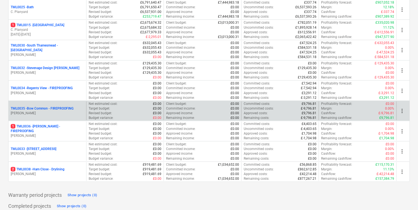
scroll to position [609, 0]
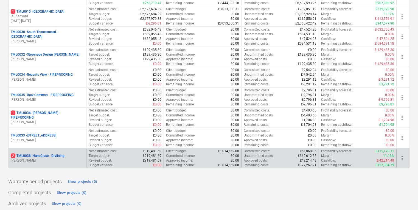
click at [55, 158] on p "M. Tomlinson" at bounding box center [47, 160] width 73 height 5
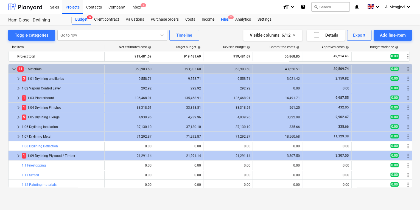
click at [230, 18] on span "2" at bounding box center [230, 17] width 5 height 4
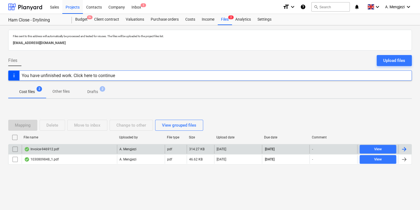
click at [101, 150] on div "Invoice-946912.pdf" at bounding box center [69, 148] width 95 height 9
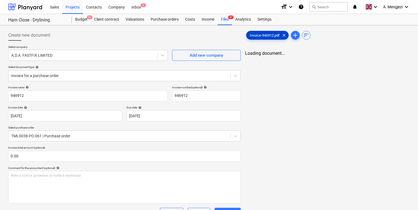
click at [274, 35] on span "Invoice-946912.pdf" at bounding box center [265, 35] width 37 height 4
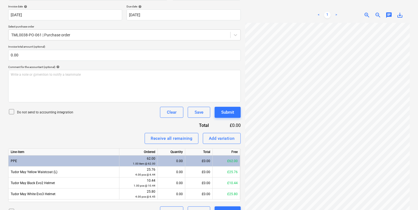
scroll to position [110, 0]
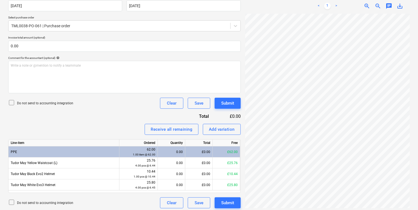
click at [187, 153] on div "£0.00" at bounding box center [198, 151] width 27 height 11
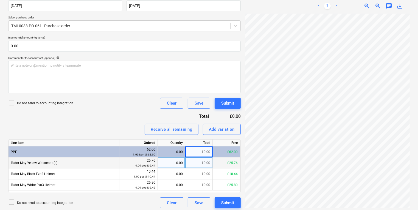
click at [165, 162] on div "0.00" at bounding box center [171, 162] width 23 height 11
type input "4"
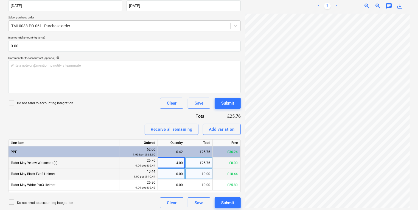
click at [158, 174] on div "0.00" at bounding box center [171, 173] width 27 height 11
type input "1"
drag, startPoint x: 178, startPoint y: 185, endPoint x: 182, endPoint y: 173, distance: 13.4
click at [178, 185] on div "0.00" at bounding box center [171, 184] width 23 height 11
type input "4"
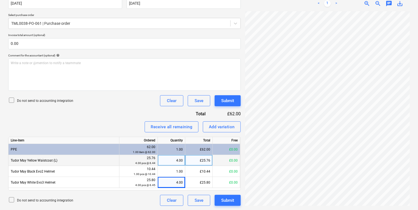
scroll to position [154, 0]
click at [211, 125] on div "Create new document Select company A.D.A. FASTFIX LIMITED Add new company Selec…" at bounding box center [209, 61] width 406 height 293
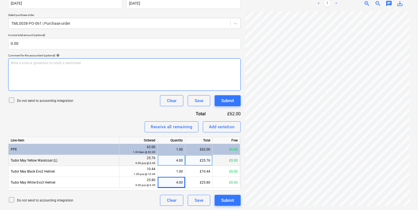
click at [214, 63] on p "Write a note or @mention to notify a teammate ﻿" at bounding box center [125, 63] width 228 height 5
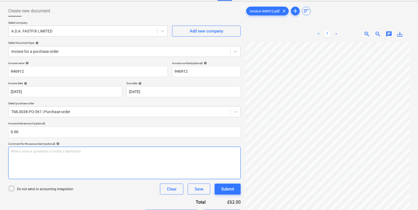
scroll to position [0, 0]
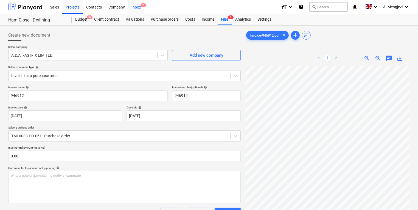
click at [135, 8] on div "Inbox 2" at bounding box center [136, 7] width 16 height 14
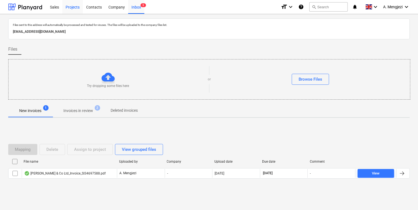
click at [71, 8] on div "Projects" at bounding box center [72, 7] width 21 height 14
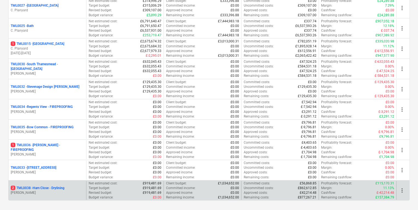
scroll to position [609, 0]
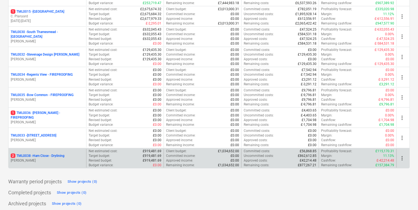
click at [43, 154] on p "2 TML0038 - Ham Close - Drylining" at bounding box center [38, 155] width 54 height 5
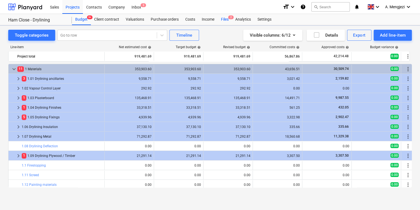
click at [233, 18] on span "2" at bounding box center [230, 17] width 5 height 4
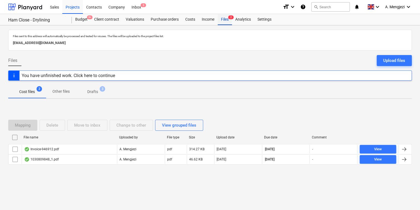
click at [226, 19] on div "Files 2" at bounding box center [225, 19] width 14 height 11
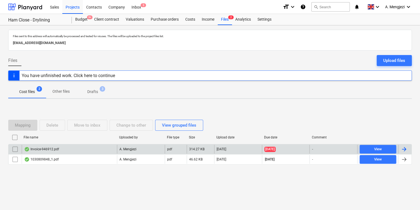
click at [108, 149] on div "Invoice-946912.pdf" at bounding box center [69, 148] width 95 height 9
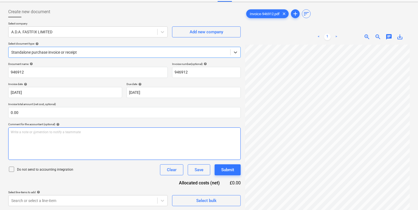
scroll to position [24, 0]
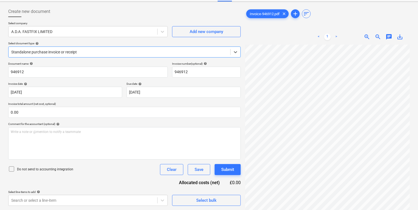
click at [143, 44] on div "Select document type help" at bounding box center [124, 43] width 233 height 4
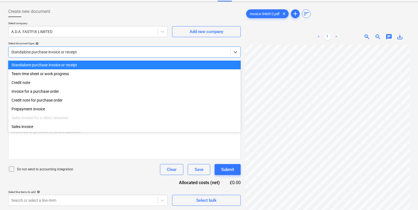
click at [145, 55] on div "Standalone purchase invoice or receipt" at bounding box center [120, 52] width 222 height 8
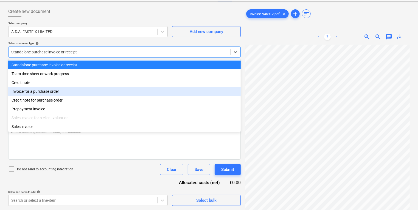
click at [135, 94] on div "Invoice for a purchase order" at bounding box center [124, 91] width 233 height 9
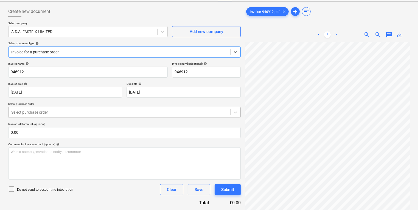
click at [131, 108] on div "Select purchase order" at bounding box center [120, 112] width 222 height 8
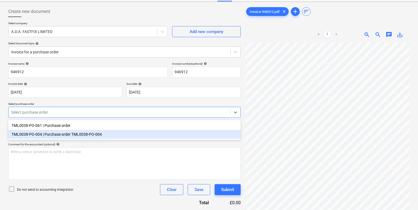
click at [126, 130] on div "TML0038-PO-004 | Purchase order TML0038-PO-004" at bounding box center [124, 134] width 233 height 9
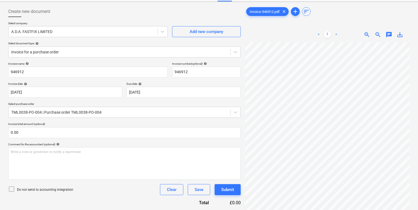
click at [126, 104] on p "Select purchase order" at bounding box center [124, 104] width 233 height 5
click at [125, 110] on div at bounding box center [119, 111] width 216 height 5
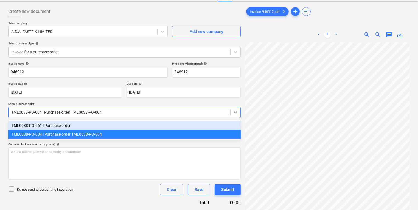
click at [125, 121] on div "TML0038-PO-061 | Purchase order" at bounding box center [124, 125] width 233 height 9
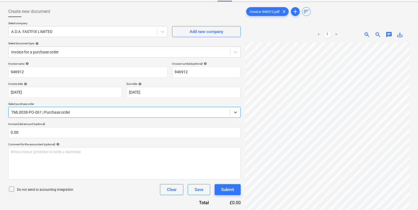
scroll to position [112, 0]
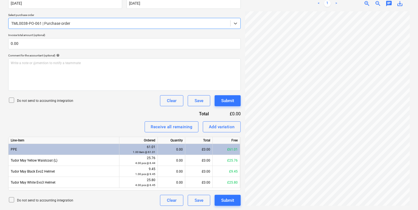
click at [169, 154] on div "0.00" at bounding box center [171, 149] width 23 height 11
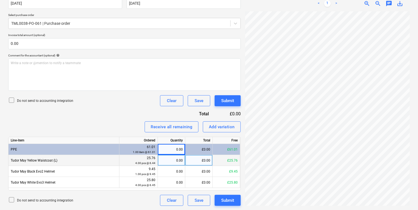
click at [169, 161] on div "0.00" at bounding box center [171, 160] width 23 height 11
type input "4"
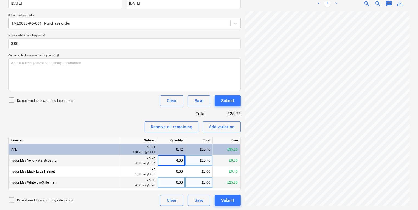
drag, startPoint x: 166, startPoint y: 169, endPoint x: 201, endPoint y: 177, distance: 36.0
click at [179, 174] on div "0.00" at bounding box center [171, 171] width 23 height 11
type input "1"
click at [168, 183] on div "0.00" at bounding box center [171, 182] width 23 height 11
type input "4"
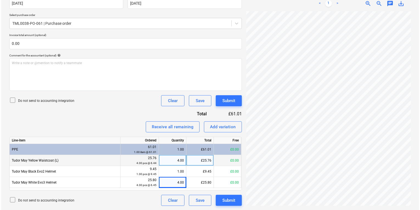
scroll to position [132, 0]
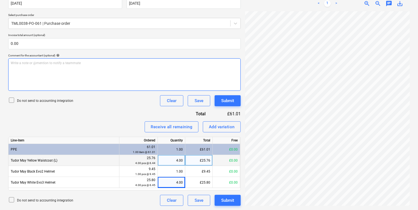
drag, startPoint x: 224, startPoint y: 83, endPoint x: 225, endPoint y: 89, distance: 5.9
click at [224, 84] on div "Write a note or @mention to notify a teammate ﻿" at bounding box center [124, 74] width 233 height 32
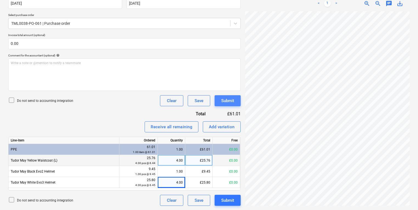
click at [227, 104] on button "Submit" at bounding box center [228, 100] width 26 height 11
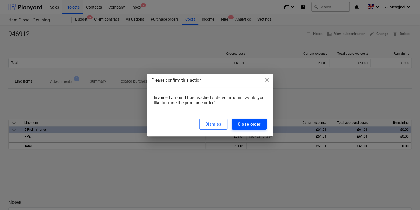
click at [245, 125] on div "Close order" at bounding box center [249, 123] width 23 height 7
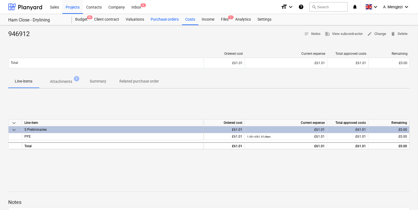
drag, startPoint x: 155, startPoint y: 27, endPoint x: 150, endPoint y: 23, distance: 6.4
click at [155, 27] on div "946912 notes Notes business View subcontractor edit Change delete Delete Ordere…" at bounding box center [209, 143] width 418 height 236
click at [141, 8] on div "Inbox 2" at bounding box center [136, 7] width 16 height 14
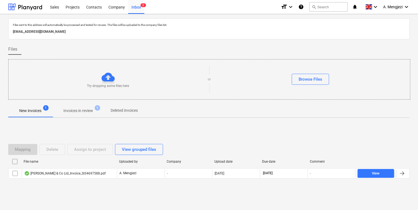
click at [81, 104] on div "Files sent to this address will automatically be processed and tested for virus…" at bounding box center [209, 111] width 402 height 186
drag, startPoint x: 81, startPoint y: 104, endPoint x: 82, endPoint y: 108, distance: 4.1
click at [82, 108] on p "Invoices in review" at bounding box center [78, 111] width 30 height 6
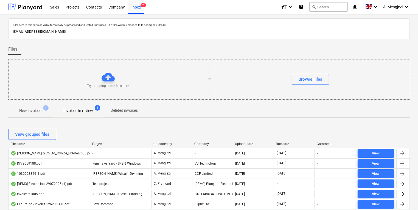
click at [33, 110] on p "New invoices" at bounding box center [30, 111] width 22 height 6
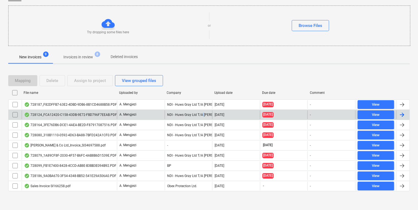
click at [204, 111] on div "NDI - Huws Gray Ltd T/A [PERSON_NAME]" at bounding box center [189, 114] width 48 height 9
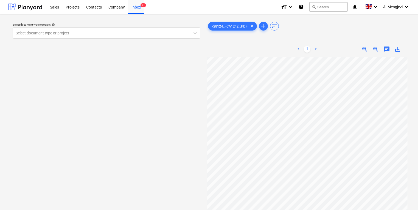
scroll to position [51, 55]
click at [168, 180] on div "Select document type or project help Select document type or project 728124_FCA…" at bounding box center [209, 135] width 402 height 235
click at [120, 24] on div "Select document type or project help" at bounding box center [107, 25] width 188 height 4
click at [123, 32] on div at bounding box center [102, 32] width 172 height 5
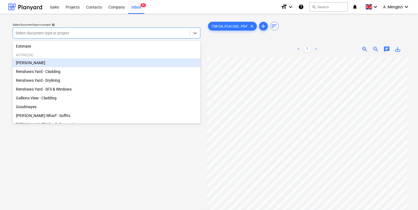
click at [103, 63] on div "[PERSON_NAME]" at bounding box center [107, 62] width 188 height 9
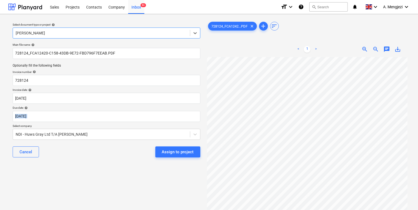
click at [179, 123] on div "Main file name help 728124_FCA12420-C158-43DB-9E72-FBD796F7EEAB.PDF Optionally …" at bounding box center [106, 102] width 192 height 123
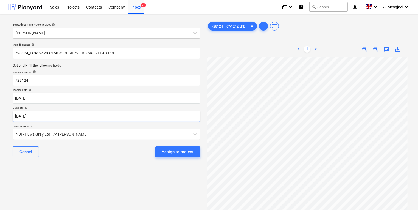
click at [180, 116] on body "Sales Projects Contacts Company Inbox 9+ format_size keyboard_arrow_down help s…" at bounding box center [209, 105] width 418 height 210
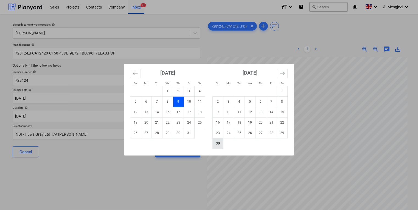
click at [219, 146] on td "30" at bounding box center [218, 143] width 11 height 10
type input "[DATE]"
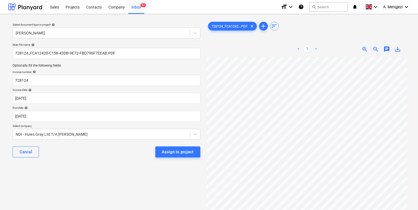
scroll to position [29, 55]
click at [197, 152] on button "Assign to project" at bounding box center [177, 151] width 45 height 11
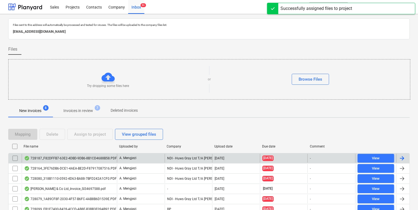
click at [203, 162] on div "NDI - Huws Gray Ltd T/A [PERSON_NAME]" at bounding box center [189, 158] width 48 height 9
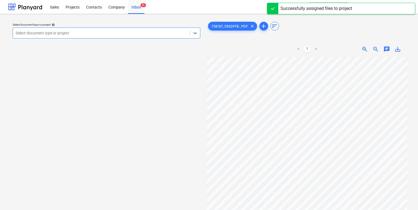
scroll to position [0, 55]
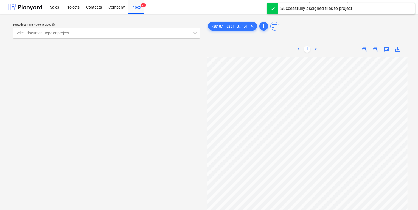
click at [88, 26] on div "Select document type or project help" at bounding box center [107, 25] width 188 height 4
click at [89, 40] on div "Select document type or project help Select document type or project" at bounding box center [106, 31] width 192 height 20
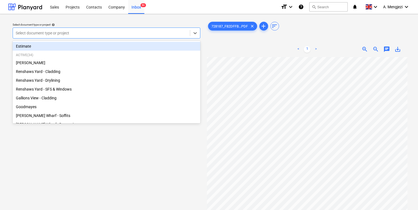
click at [85, 33] on div at bounding box center [102, 32] width 172 height 5
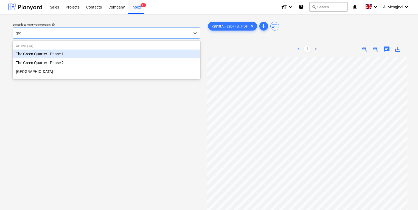
type input "gree"
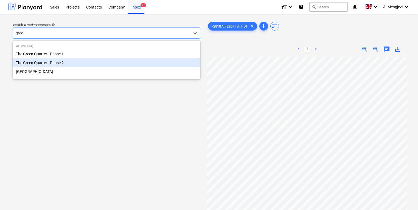
click at [50, 64] on div "The Green Quarter - Phase 2" at bounding box center [107, 62] width 188 height 9
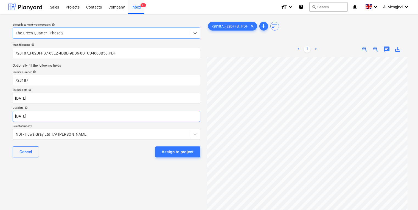
click at [101, 115] on body "Sales Projects Contacts Company Inbox 9+ format_size keyboard_arrow_down help s…" at bounding box center [209, 105] width 418 height 210
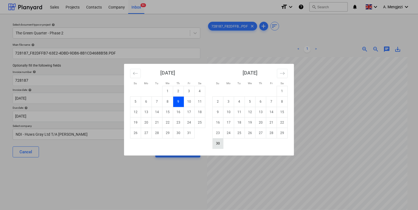
click at [218, 144] on td "30" at bounding box center [218, 143] width 11 height 10
type input "[DATE]"
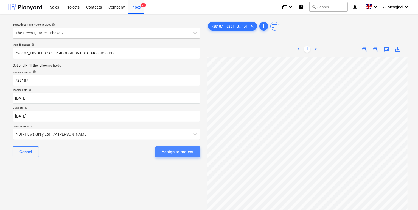
click at [171, 149] on div "Assign to project" at bounding box center [178, 151] width 32 height 7
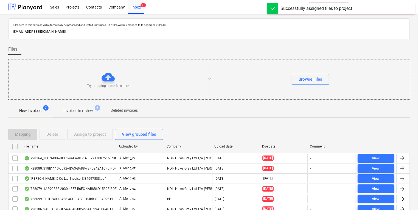
click at [95, 112] on span "Invoices in review 6" at bounding box center [78, 111] width 38 height 6
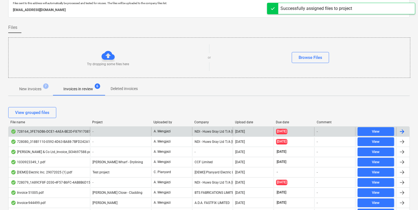
scroll to position [22, 0]
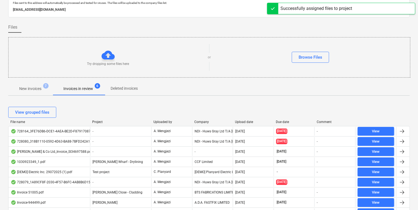
click at [38, 77] on div "Try dropping some files here or Browse Files" at bounding box center [209, 57] width 402 height 40
click at [44, 92] on span "New invoices 7" at bounding box center [30, 89] width 44 height 10
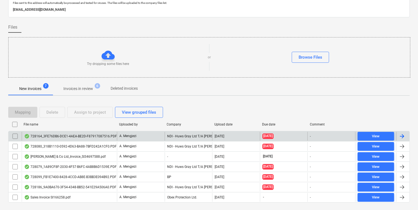
click at [122, 139] on div "A. Mengjezi" at bounding box center [141, 136] width 48 height 9
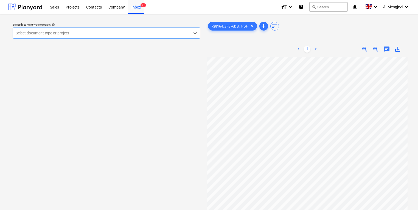
scroll to position [11, 55]
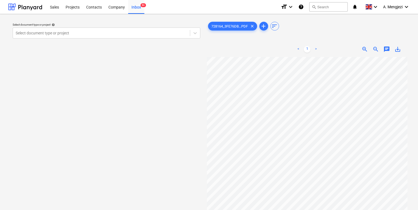
click at [198, 153] on div "Select document type or project help Select document type or project 728164_3FE…" at bounding box center [209, 135] width 402 height 235
click at [110, 36] on div "Select document type or project" at bounding box center [101, 33] width 177 height 8
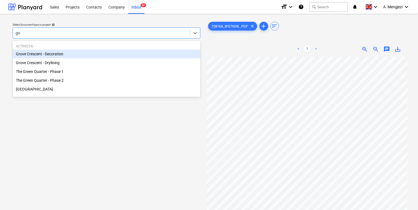
type input "gree"
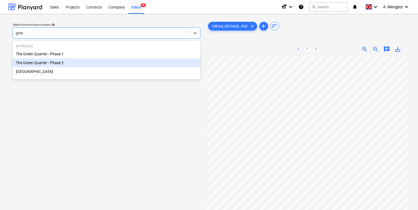
click at [130, 68] on div "Greenwill Centre" at bounding box center [107, 71] width 188 height 9
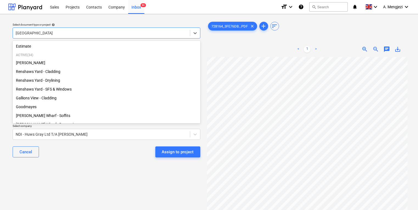
click at [114, 37] on div "Greenwill Centre" at bounding box center [101, 33] width 177 height 8
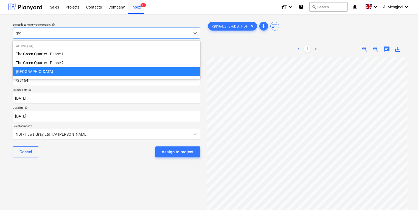
type input "gree"
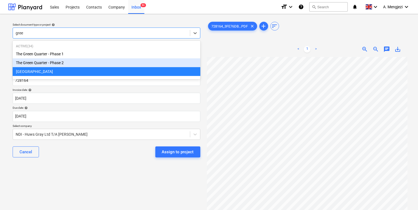
click at [110, 63] on div "The Green Quarter - Phase 2" at bounding box center [107, 62] width 188 height 9
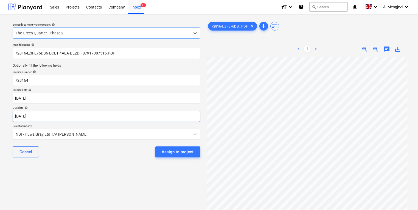
click at [145, 118] on body "Sales Projects Contacts Company Inbox 9+ format_size keyboard_arrow_down help s…" at bounding box center [209, 105] width 418 height 210
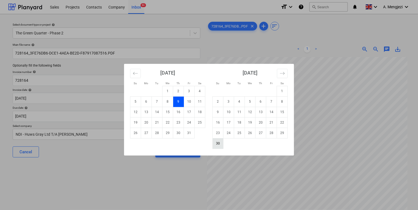
click at [218, 141] on td "30" at bounding box center [218, 143] width 11 height 10
type input "[DATE]"
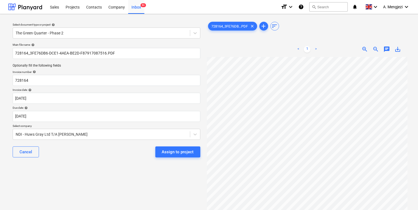
click at [168, 170] on div "Select document type or project help The Green Quarter - Phase 2 Main file name…" at bounding box center [106, 135] width 197 height 235
drag, startPoint x: 175, startPoint y: 155, endPoint x: 129, endPoint y: 163, distance: 47.2
click at [129, 163] on div "Main file name help 728164_3FE76DB6-DCE1-4AEA-BE2D-F87917087516.PDF Optionally …" at bounding box center [106, 102] width 192 height 123
click at [167, 150] on div "Assign to project" at bounding box center [178, 151] width 32 height 7
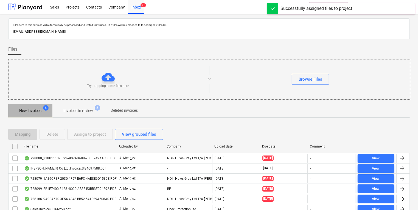
click at [40, 113] on p "New invoices" at bounding box center [30, 111] width 22 height 6
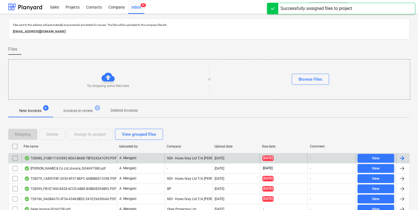
click at [95, 160] on div "728080_318B1110-0592-4D63-BA88-7BFD242A1CF0.PDF" at bounding box center [69, 158] width 95 height 9
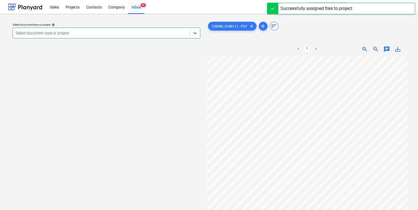
scroll to position [14, 55]
click at [63, 119] on div "Select document type or project help Select is focused ,type to refine list, pr…" at bounding box center [209, 135] width 402 height 235
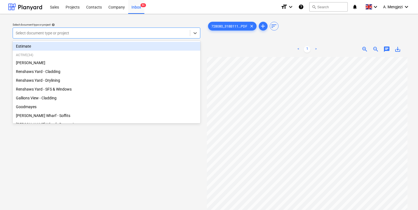
click at [161, 32] on div at bounding box center [102, 32] width 172 height 5
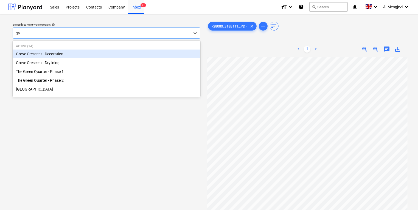
type input "gree"
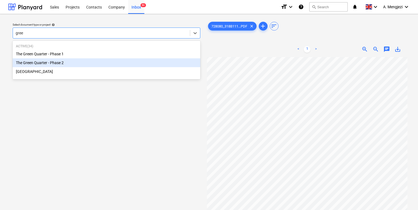
click at [173, 65] on div "The Green Quarter - Phase 2" at bounding box center [107, 62] width 188 height 9
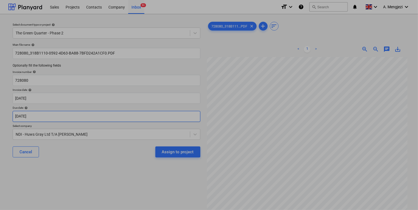
click at [107, 114] on body "Sales Projects Contacts Company Inbox 9+ format_size keyboard_arrow_down help s…" at bounding box center [209, 105] width 418 height 210
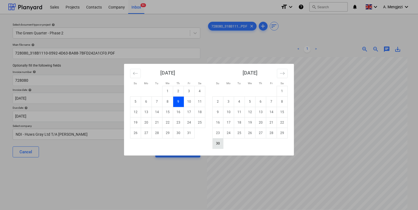
click at [218, 143] on td "30" at bounding box center [218, 143] width 11 height 10
type input "[DATE]"
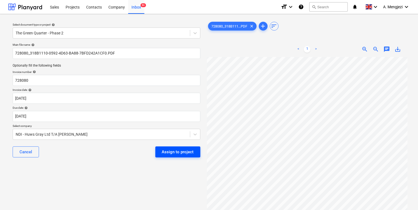
click at [171, 148] on div "Assign to project" at bounding box center [178, 151] width 32 height 7
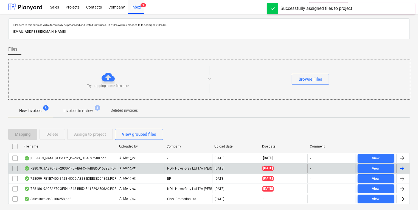
click at [72, 170] on div "728079_1A89CF8F-2030-4F57-B6FC-4AB8B6D1539E.PDF" at bounding box center [69, 168] width 95 height 9
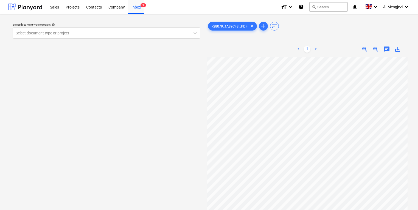
scroll to position [0, 55]
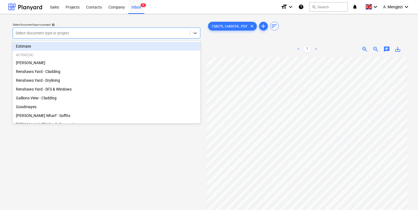
click at [119, 34] on div at bounding box center [102, 32] width 172 height 5
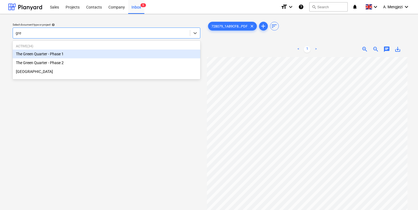
type input "gree"
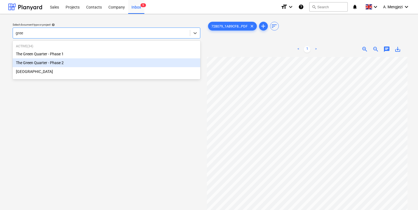
click at [94, 66] on div "The Green Quarter - Phase 2" at bounding box center [107, 62] width 188 height 9
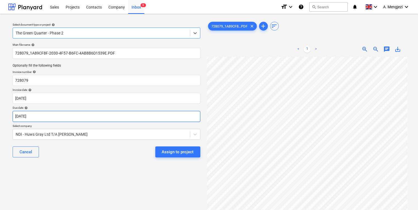
click at [156, 115] on body "Sales Projects Contacts Company Inbox 9 format_size keyboard_arrow_down help se…" at bounding box center [209, 105] width 418 height 210
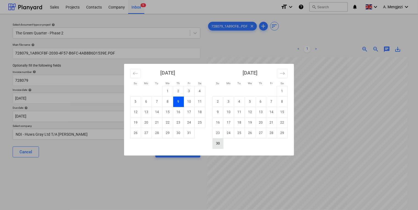
click at [214, 143] on td "30" at bounding box center [218, 143] width 11 height 10
type input "[DATE]"
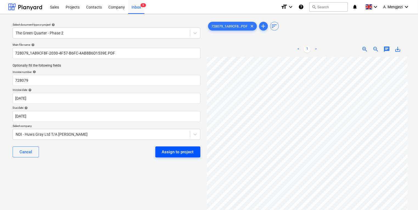
click at [188, 149] on div "Assign to project" at bounding box center [178, 151] width 32 height 7
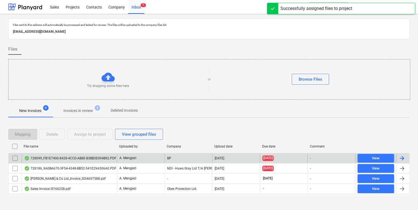
click at [128, 162] on div "A. Mengjezi" at bounding box center [141, 158] width 48 height 9
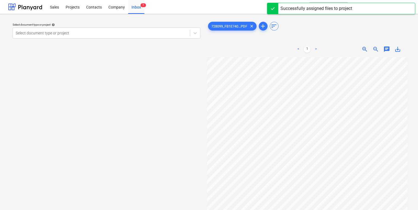
scroll to position [14, 55]
click at [115, 120] on div "Select document type or project help Select document type or project 728099_FB1…" at bounding box center [209, 135] width 402 height 235
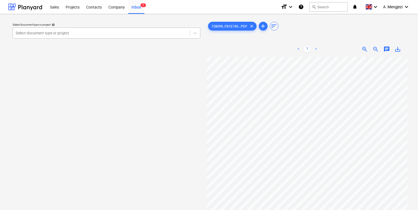
click at [58, 34] on div at bounding box center [102, 32] width 172 height 5
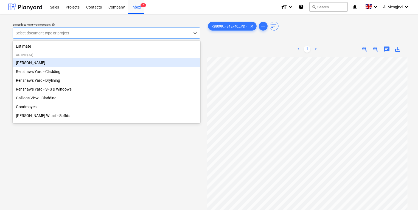
click at [73, 61] on div "[PERSON_NAME]" at bounding box center [107, 62] width 188 height 9
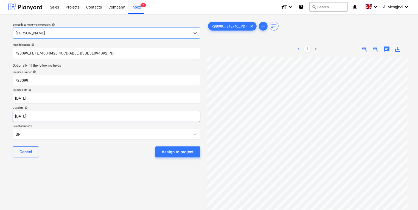
click at [107, 116] on body "Sales Projects Contacts Company Inbox 7 format_size keyboard_arrow_down help se…" at bounding box center [209, 105] width 418 height 210
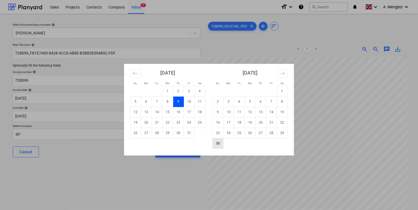
click at [218, 142] on td "30" at bounding box center [218, 143] width 11 height 10
type input "[DATE]"
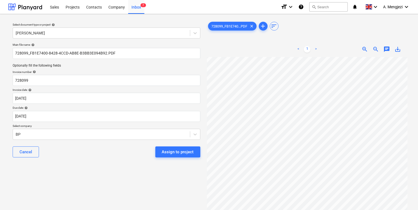
click at [122, 124] on p "Select company" at bounding box center [107, 126] width 188 height 5
click at [121, 128] on p "Select company" at bounding box center [107, 126] width 188 height 5
click at [124, 132] on body "Sales Projects Contacts Company Inbox 7 format_size keyboard_arrow_down help se…" at bounding box center [209, 105] width 418 height 210
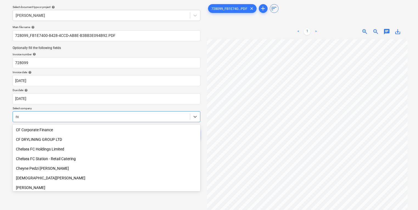
scroll to position [357, 0]
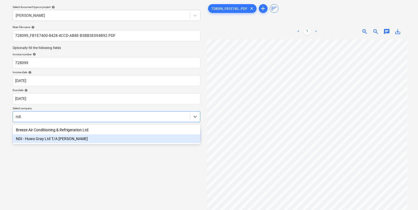
type input "ndi"
click at [117, 146] on div "Select document type or project help Trent Park Main file name help 728099_FB1E…" at bounding box center [106, 118] width 197 height 235
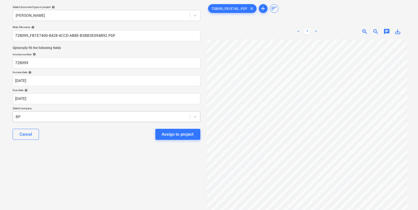
click at [143, 113] on div "BP" at bounding box center [101, 117] width 177 height 8
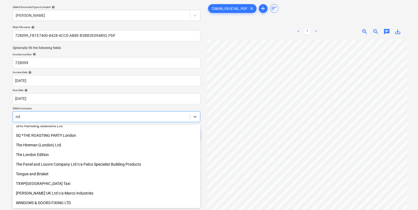
scroll to position [341, 0]
type input "ndi"
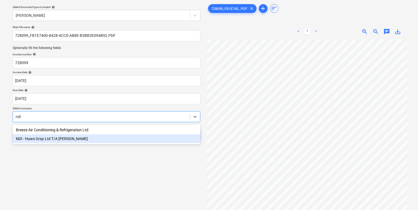
click at [153, 136] on div "NDI - Huws Gray Ltd T/A [PERSON_NAME]" at bounding box center [107, 138] width 188 height 9
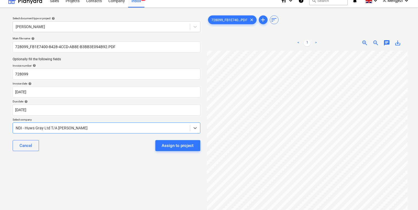
scroll to position [0, 0]
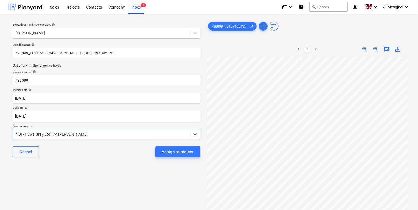
click at [182, 147] on button "Assign to project" at bounding box center [177, 151] width 45 height 11
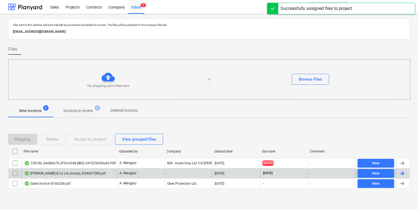
click at [162, 176] on div "A. Mengjezi" at bounding box center [141, 173] width 48 height 9
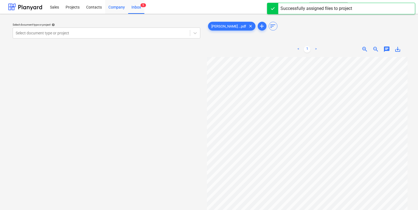
click at [126, 5] on div "Company" at bounding box center [116, 7] width 23 height 14
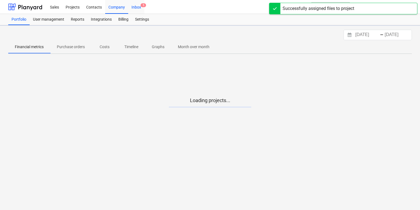
click at [144, 7] on span "5" at bounding box center [143, 5] width 5 height 4
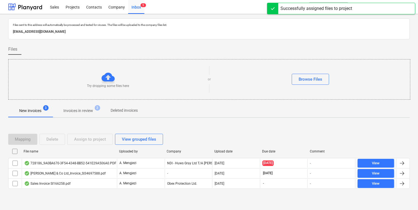
click at [87, 156] on div "File name Uploaded by Company Upload date Due date Comment" at bounding box center [209, 152] width 402 height 11
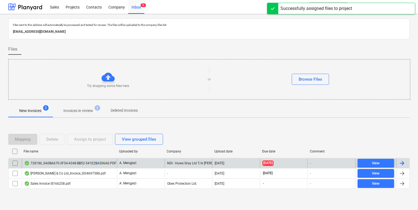
click at [95, 162] on div "728186_9A0BA670-3F54-4348-BB52-541E29A506A0.PDF" at bounding box center [70, 163] width 92 height 4
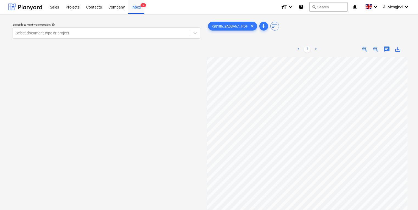
scroll to position [24, 55]
click at [76, 29] on div "Select document type or project" at bounding box center [101, 33] width 177 height 8
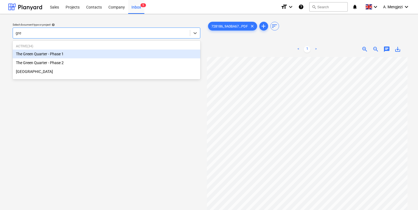
type input "gree"
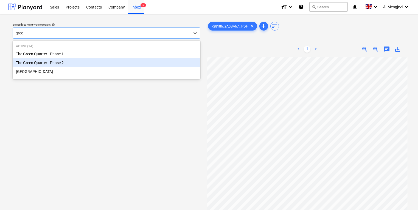
click at [65, 64] on div "The Green Quarter - Phase 2" at bounding box center [107, 62] width 188 height 9
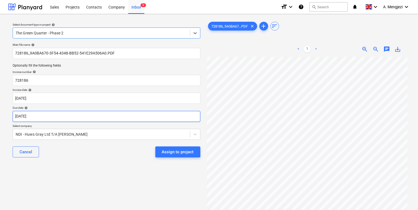
click at [180, 121] on body "Sales Projects Contacts Company Inbox 5 format_size keyboard_arrow_down help se…" at bounding box center [209, 105] width 418 height 210
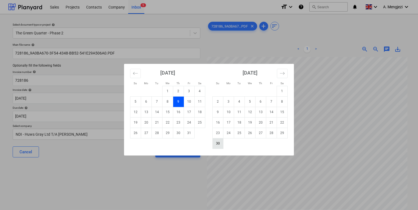
click at [218, 144] on td "30" at bounding box center [218, 143] width 11 height 10
type input "[DATE]"
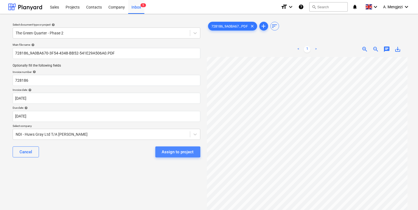
click at [173, 152] on div "Assign to project" at bounding box center [178, 151] width 32 height 7
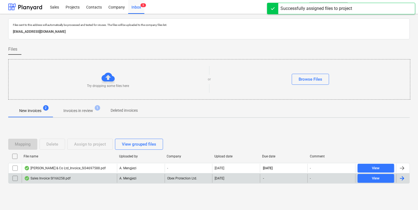
click at [164, 176] on div "A. Mengjezi" at bounding box center [141, 178] width 48 height 9
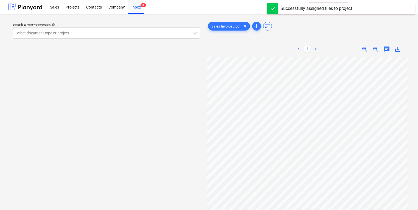
scroll to position [15, 12]
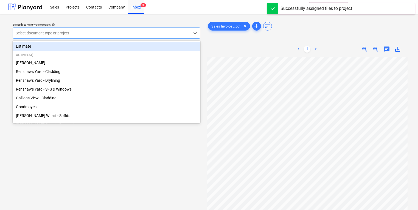
click at [120, 33] on div at bounding box center [102, 32] width 172 height 5
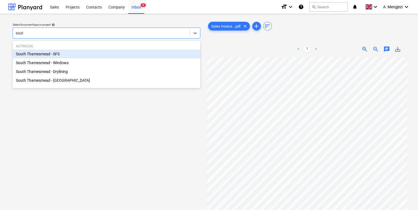
type input "south"
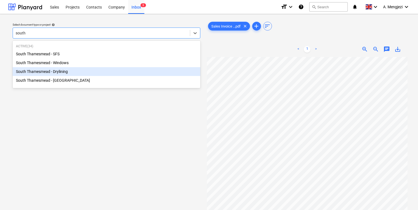
click at [122, 72] on div "South Thamesmead - Drylining" at bounding box center [107, 71] width 188 height 9
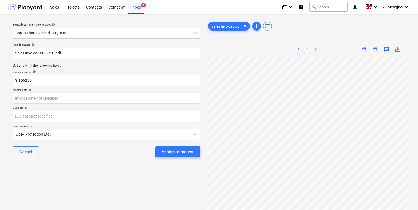
click at [158, 90] on div "Invoice date help" at bounding box center [107, 90] width 188 height 4
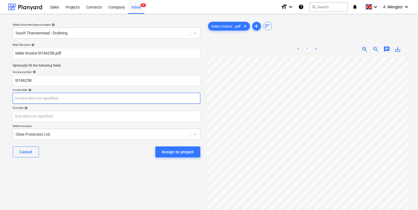
click at [160, 93] on body "Sales Projects Contacts Company Inbox 3 format_size keyboard_arrow_down help se…" at bounding box center [209, 105] width 418 height 210
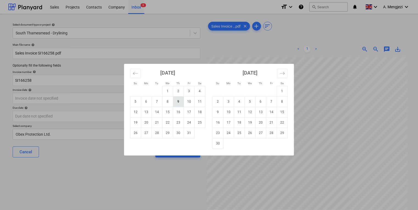
click at [177, 104] on td "9" at bounding box center [178, 101] width 11 height 10
type input "[DATE]"
click at [178, 119] on body "Sales Projects Contacts Company Inbox 3 format_size keyboard_arrow_down help se…" at bounding box center [209, 105] width 418 height 210
click at [219, 143] on td "30" at bounding box center [218, 143] width 11 height 10
type input "[DATE]"
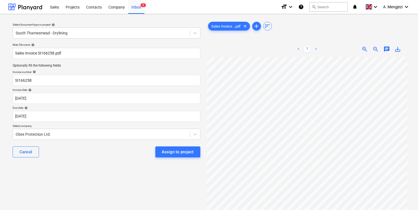
scroll to position [5, 28]
click at [179, 152] on div "Assign to project" at bounding box center [178, 151] width 32 height 7
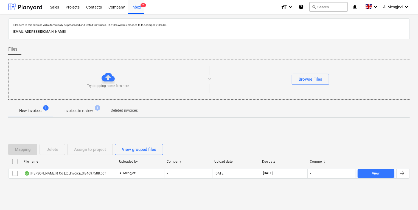
click at [87, 110] on p "Invoices in review" at bounding box center [78, 111] width 30 height 6
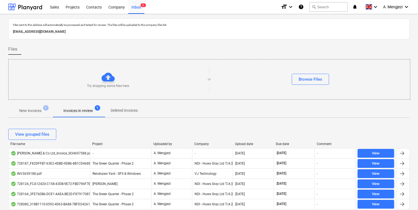
click at [199, 139] on div "View grouped files" at bounding box center [209, 133] width 402 height 15
click at [203, 144] on div "Company" at bounding box center [212, 144] width 37 height 4
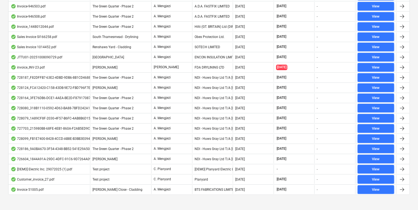
scroll to position [332, 0]
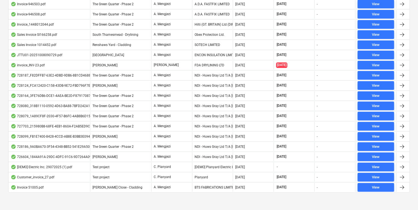
click at [175, 73] on div "A. Mengjezi" at bounding box center [171, 75] width 41 height 9
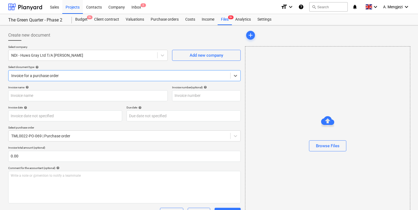
type input "728187"
type input "[DATE]"
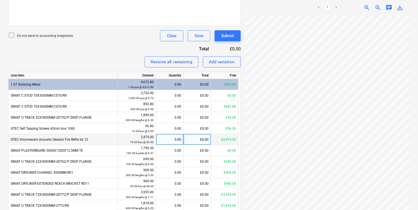
scroll to position [226, 0]
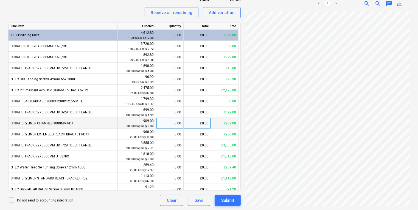
click at [163, 123] on div "0.00" at bounding box center [169, 123] width 23 height 11
type input "200"
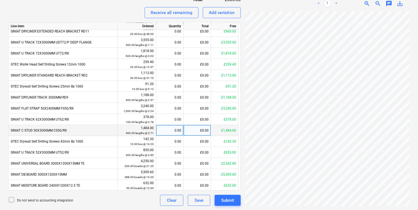
scroll to position [114, 0]
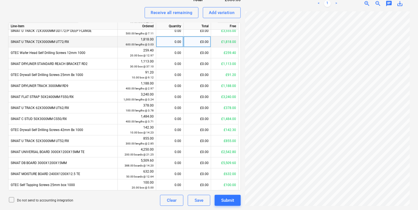
click at [177, 38] on div "0.00" at bounding box center [169, 41] width 23 height 11
type input "158"
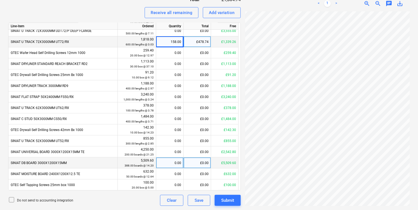
click at [164, 162] on div "0.00" at bounding box center [169, 162] width 23 height 11
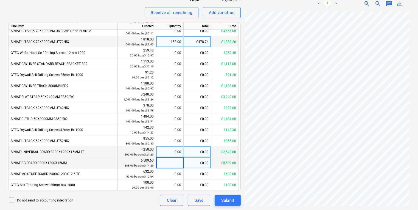
type input "2"
type input "80"
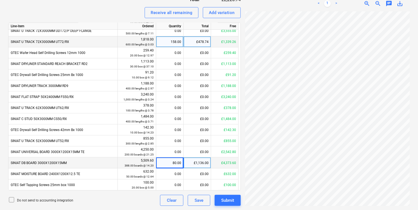
scroll to position [97, 0]
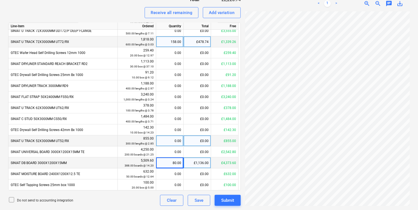
click at [177, 139] on div "0.00" at bounding box center [169, 140] width 23 height 11
type input "300"
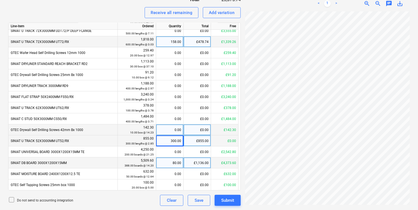
scroll to position [165, 91]
click at [154, 128] on div "Create new document Select company NDI - Huws Gray Ltd T/A Lloyd Worrall Add ne…" at bounding box center [209, 4] width 406 height 407
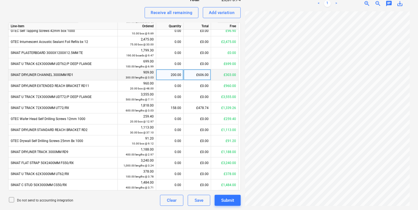
scroll to position [33, 32]
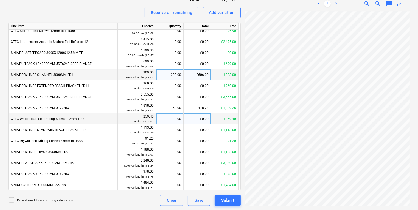
scroll to position [56, 0]
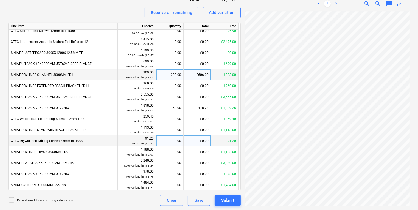
click at [211, 142] on div "Create new document Select company NDI - Huws Gray Ltd T/A Lloyd Worrall Add ne…" at bounding box center [209, 4] width 406 height 407
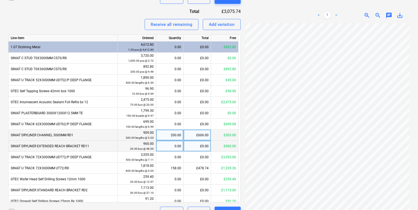
scroll to position [204, 0]
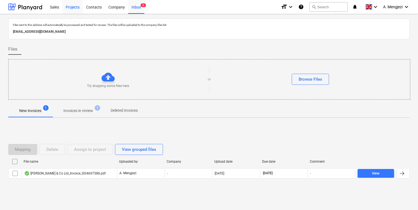
click at [67, 5] on div "Projects" at bounding box center [72, 7] width 21 height 14
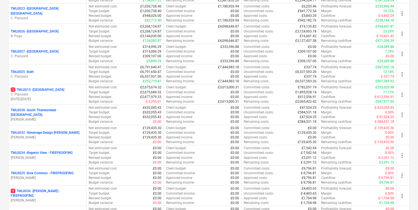
scroll to position [609, 0]
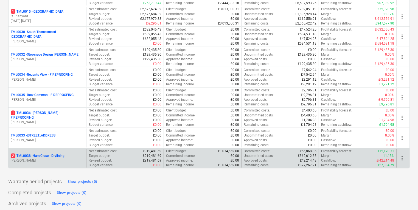
click at [55, 158] on p "[PERSON_NAME]" at bounding box center [47, 160] width 73 height 5
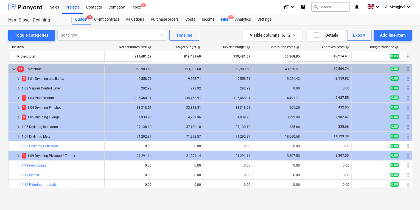
click at [231, 19] on div "Files 2" at bounding box center [225, 19] width 14 height 11
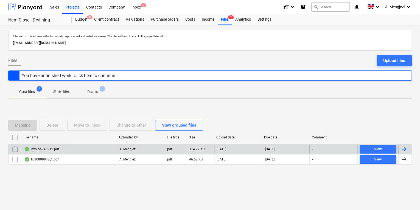
click at [95, 145] on div "Invoice-946912.pdf" at bounding box center [69, 148] width 95 height 9
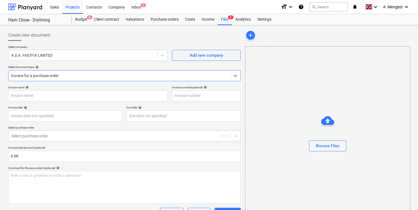
type input "946912"
type input "[DATE]"
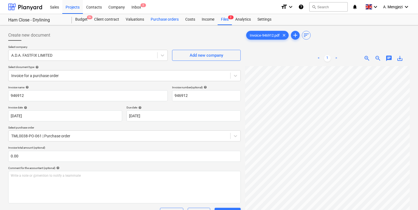
click at [168, 20] on div "Purchase orders" at bounding box center [165, 19] width 35 height 11
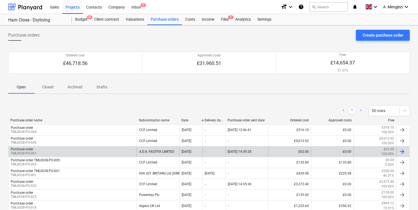
click at [89, 152] on div "Purchase order TML0038-PO-061" at bounding box center [73, 151] width 128 height 9
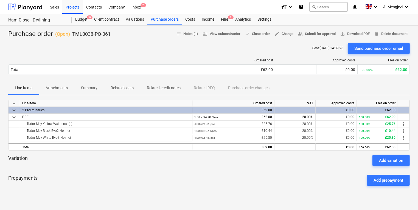
click at [276, 36] on span "edit" at bounding box center [277, 33] width 5 height 5
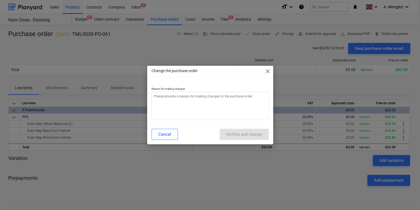
type textarea "x"
click at [192, 134] on div "Cancel Archive and change" at bounding box center [210, 134] width 117 height 11
click at [203, 102] on textarea at bounding box center [210, 105] width 117 height 28
type textarea "p"
type textarea "x"
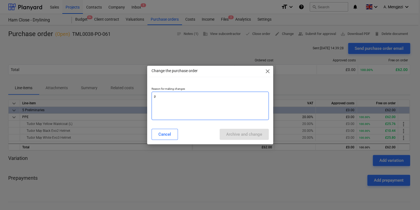
type textarea "pr"
type textarea "x"
type textarea "pri"
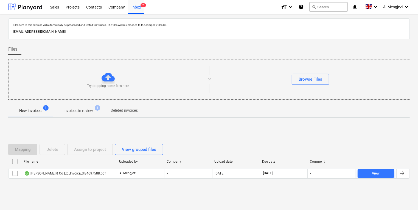
click at [84, 112] on p "Invoices in review" at bounding box center [78, 111] width 30 height 6
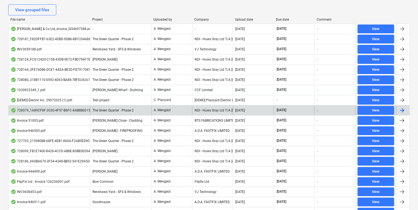
scroll to position [135, 0]
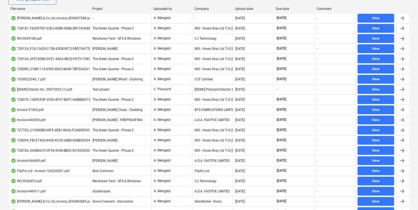
click at [95, 7] on div "Project" at bounding box center [120, 9] width 57 height 4
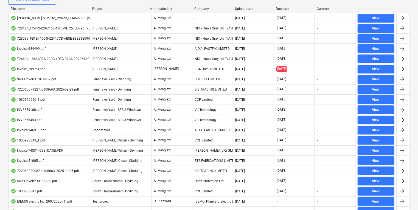
click at [201, 7] on div "Company" at bounding box center [212, 9] width 37 height 4
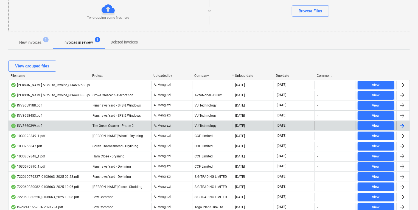
scroll to position [68, 0]
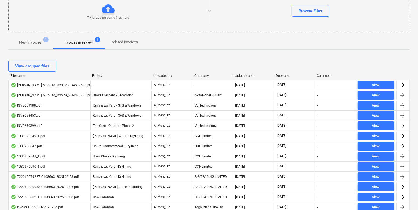
click at [90, 74] on div at bounding box center [90, 76] width 10 height 4
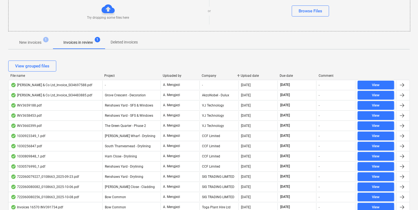
drag, startPoint x: 90, startPoint y: 74, endPoint x: 102, endPoint y: 75, distance: 12.2
click at [102, 75] on div at bounding box center [102, 76] width 10 height 4
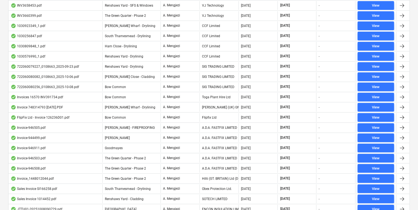
scroll to position [310, 0]
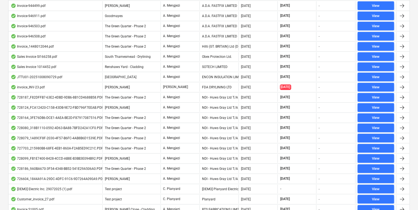
click at [152, 98] on div "The Green Quarter - Phase 2" at bounding box center [131, 97] width 59 height 9
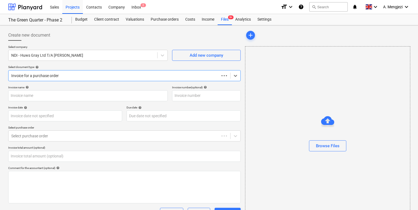
type input "0.00"
type input "728187"
type input "[DATE]"
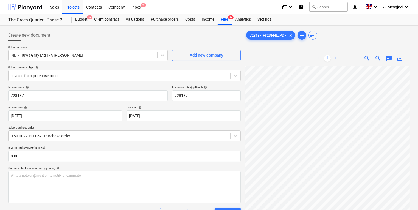
scroll to position [90, 20]
click at [167, 19] on div "Purchase orders" at bounding box center [165, 19] width 35 height 11
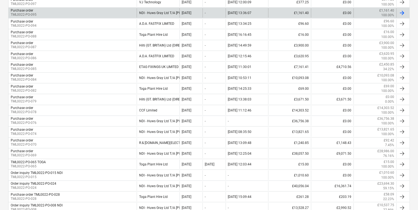
scroll to position [220, 0]
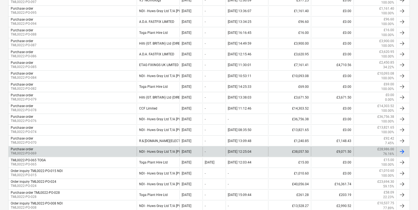
click at [127, 151] on div "Purchase order TML0022-PO-069" at bounding box center [73, 151] width 128 height 9
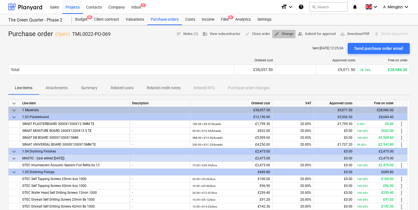
click at [278, 34] on span "edit Change" at bounding box center [284, 34] width 19 height 6
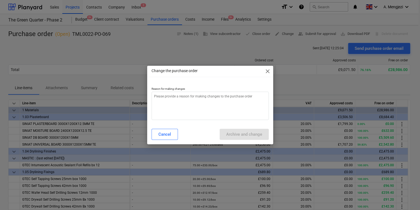
click at [266, 69] on span "close" at bounding box center [268, 71] width 7 height 7
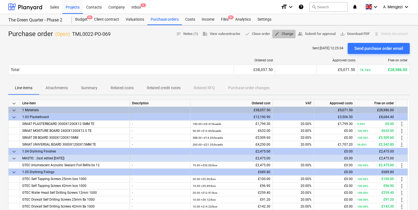
click at [280, 31] on span "edit Change" at bounding box center [284, 34] width 19 height 6
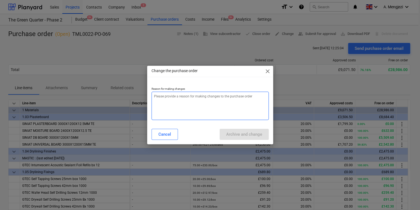
click at [244, 95] on textarea at bounding box center [210, 105] width 117 height 28
type textarea "x"
type textarea "p"
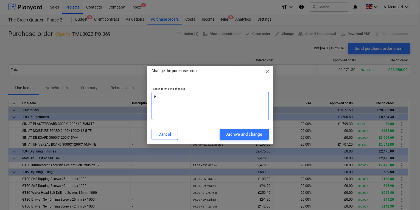
type textarea "x"
type textarea "pr"
type textarea "x"
type textarea "pri"
type textarea "x"
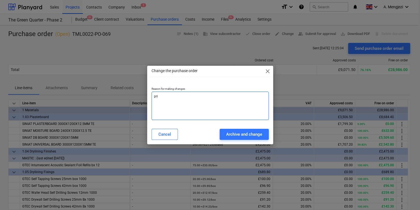
type textarea "pric"
type textarea "x"
type textarea "price"
type textarea "x"
type textarea "price"
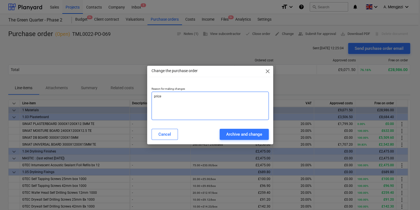
type textarea "x"
type textarea "price c"
type textarea "x"
type textarea "price ch"
type textarea "x"
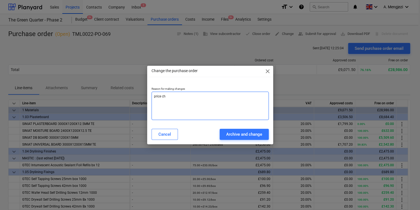
type textarea "price cha"
type textarea "x"
type textarea "price chan"
type textarea "x"
type textarea "[PERSON_NAME]"
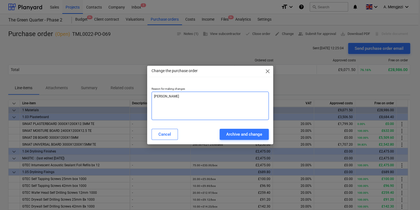
type textarea "x"
type textarea "price change"
click at [238, 128] on div "Cancel Archive and change" at bounding box center [210, 133] width 124 height 15
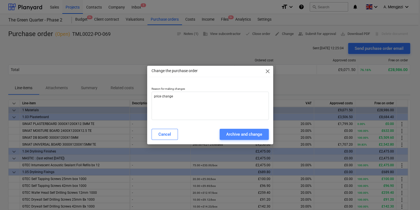
click at [238, 137] on div "Archive and change" at bounding box center [244, 133] width 36 height 7
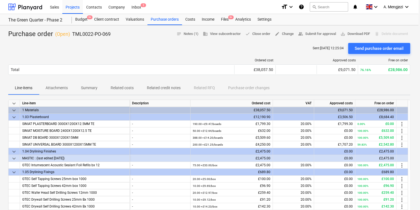
type textarea "x"
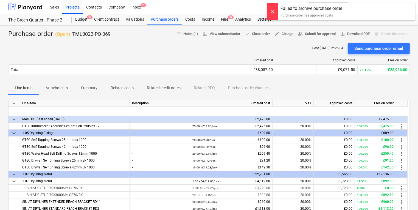
scroll to position [101, 0]
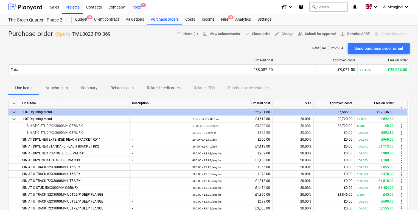
click at [137, 4] on div "Inbox 2" at bounding box center [136, 7] width 16 height 14
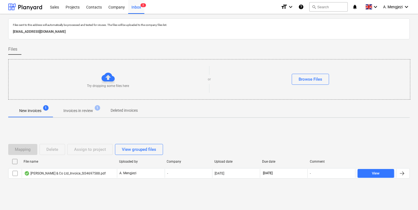
click at [368, 195] on div "Mapping Delete Assign to project View grouped files File name Uploaded by Compa…" at bounding box center [209, 163] width 402 height 82
